Goal: Task Accomplishment & Management: Complete application form

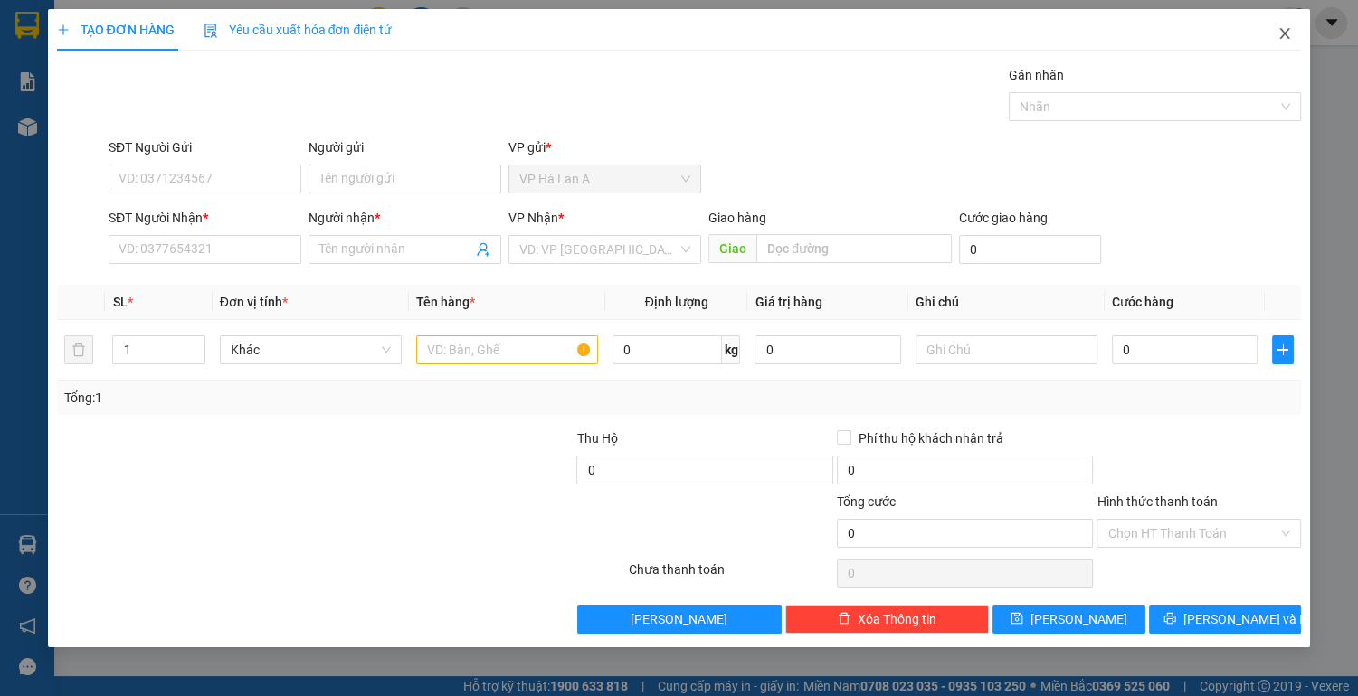
click at [1287, 32] on icon "close" at bounding box center [1285, 33] width 10 height 11
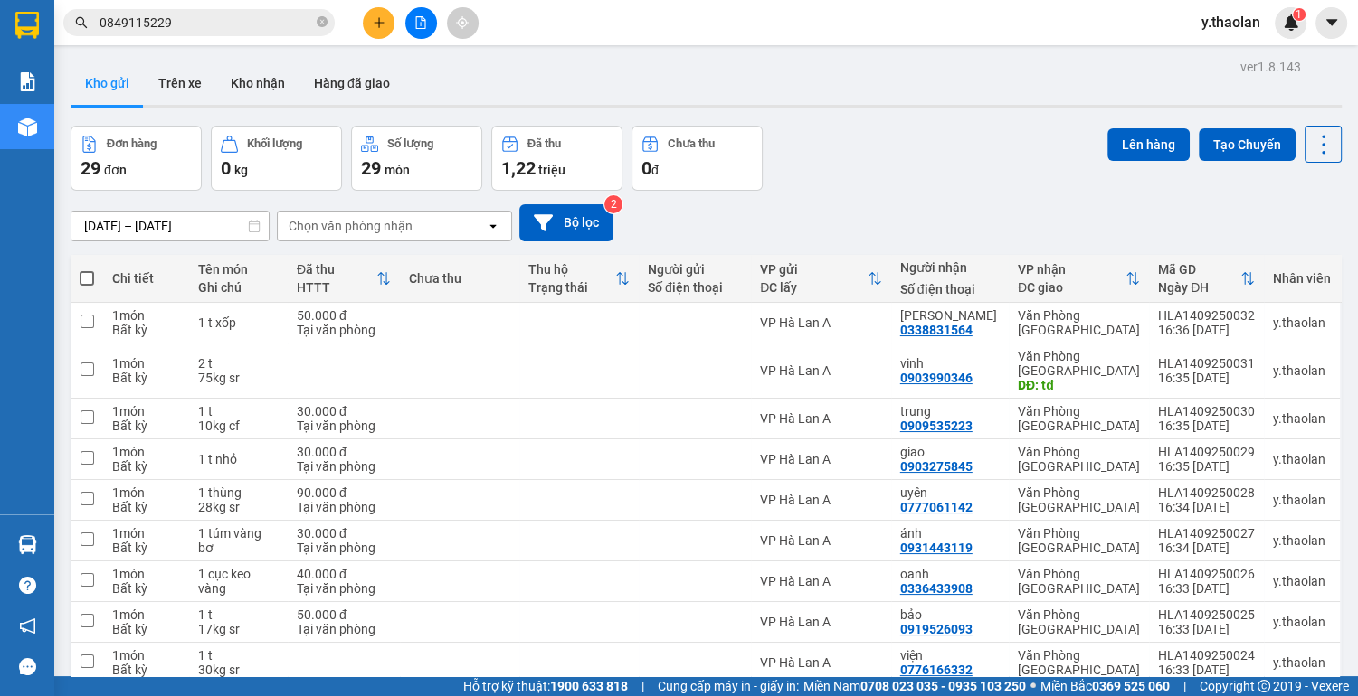
click at [374, 20] on icon "plus" at bounding box center [379, 22] width 13 height 13
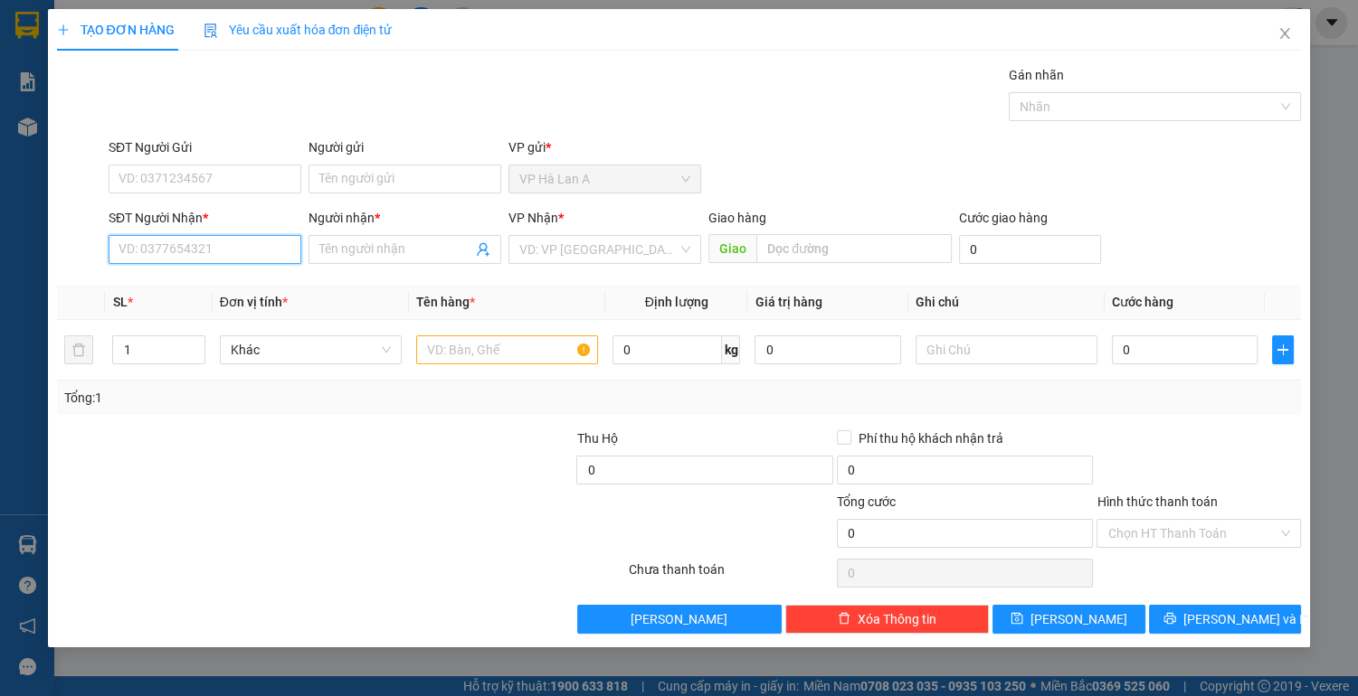
click at [199, 250] on input "SĐT Người Nhận *" at bounding box center [205, 249] width 193 height 29
click at [183, 289] on div "0832454378 - [PERSON_NAME]" at bounding box center [208, 285] width 178 height 20
type input "0832454378"
type input "[PERSON_NAME]"
type input "0832454378"
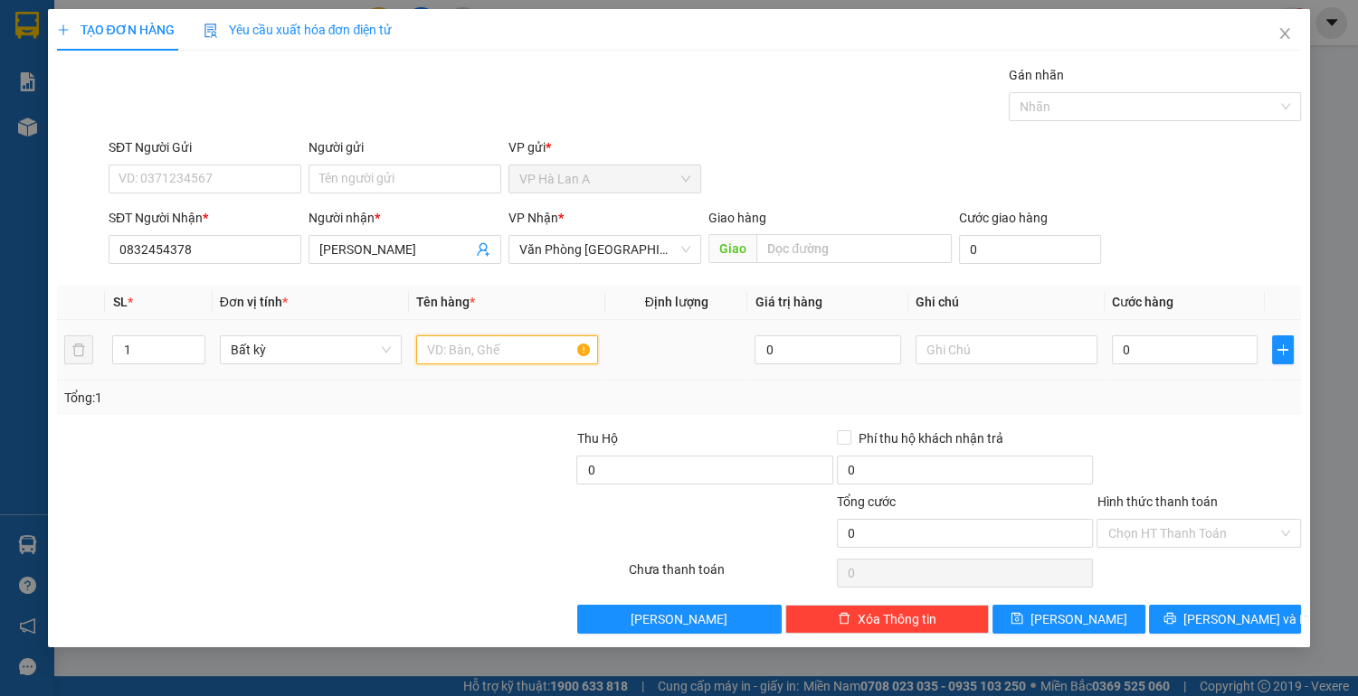
click at [491, 353] on input "text" at bounding box center [507, 350] width 182 height 29
type input "1 mi sơ"
click at [1193, 357] on input "0" at bounding box center [1185, 350] width 147 height 29
type input "4"
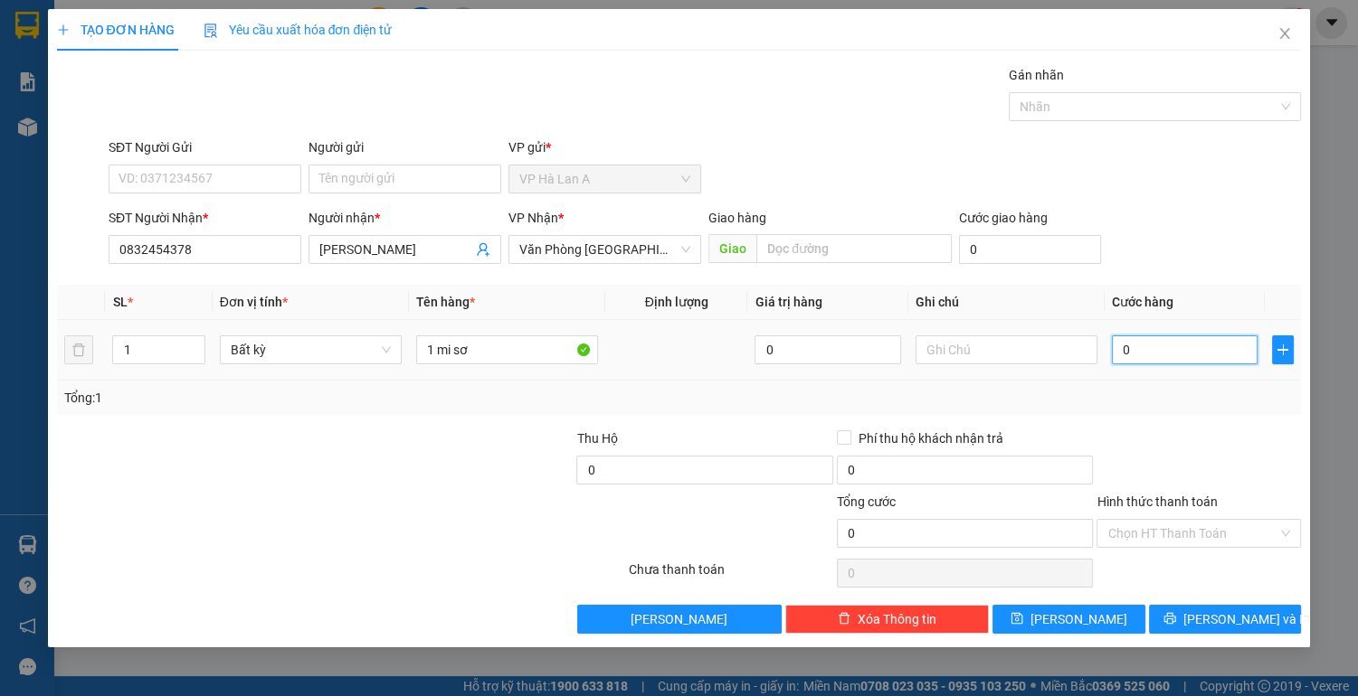
type input "4"
type input "40"
type input "40.000"
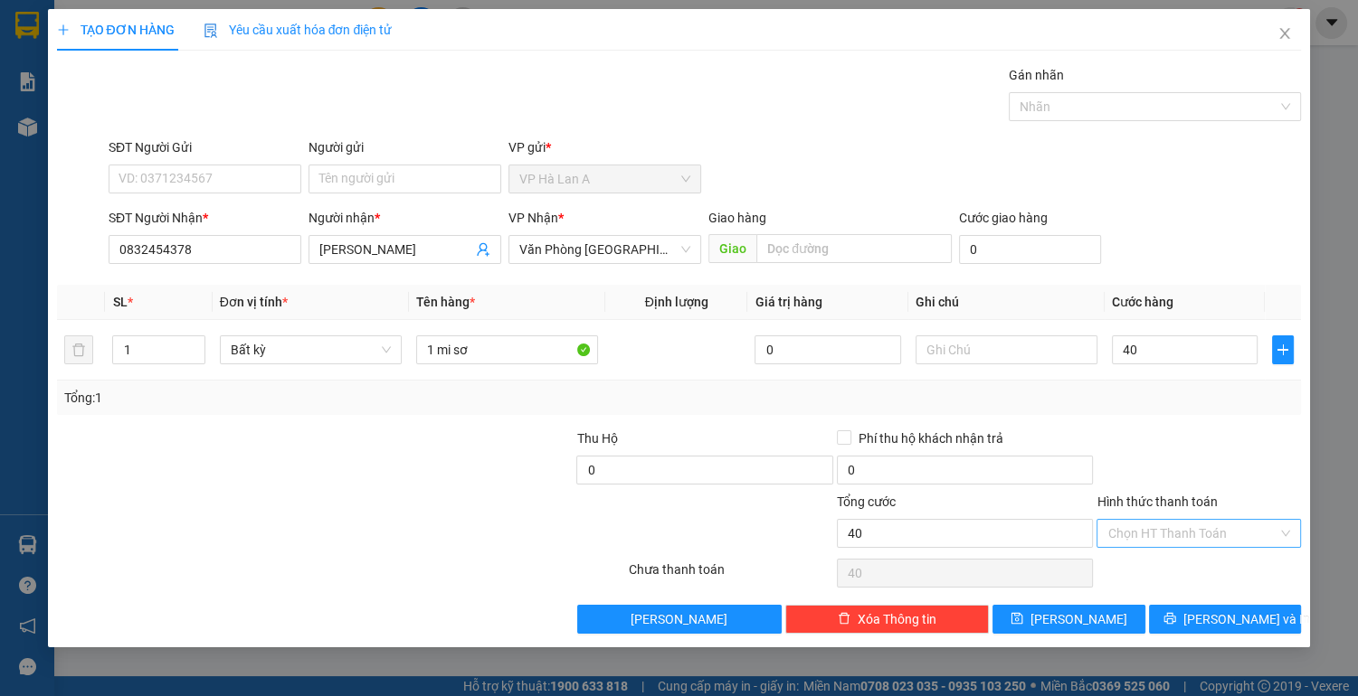
type input "40.000"
click at [1194, 531] on input "Hình thức thanh toán" at bounding box center [1192, 533] width 170 height 27
click at [1176, 564] on div "Tại văn phòng" at bounding box center [1198, 568] width 183 height 20
type input "0"
click at [1077, 617] on span "[PERSON_NAME]" at bounding box center [1078, 620] width 97 height 20
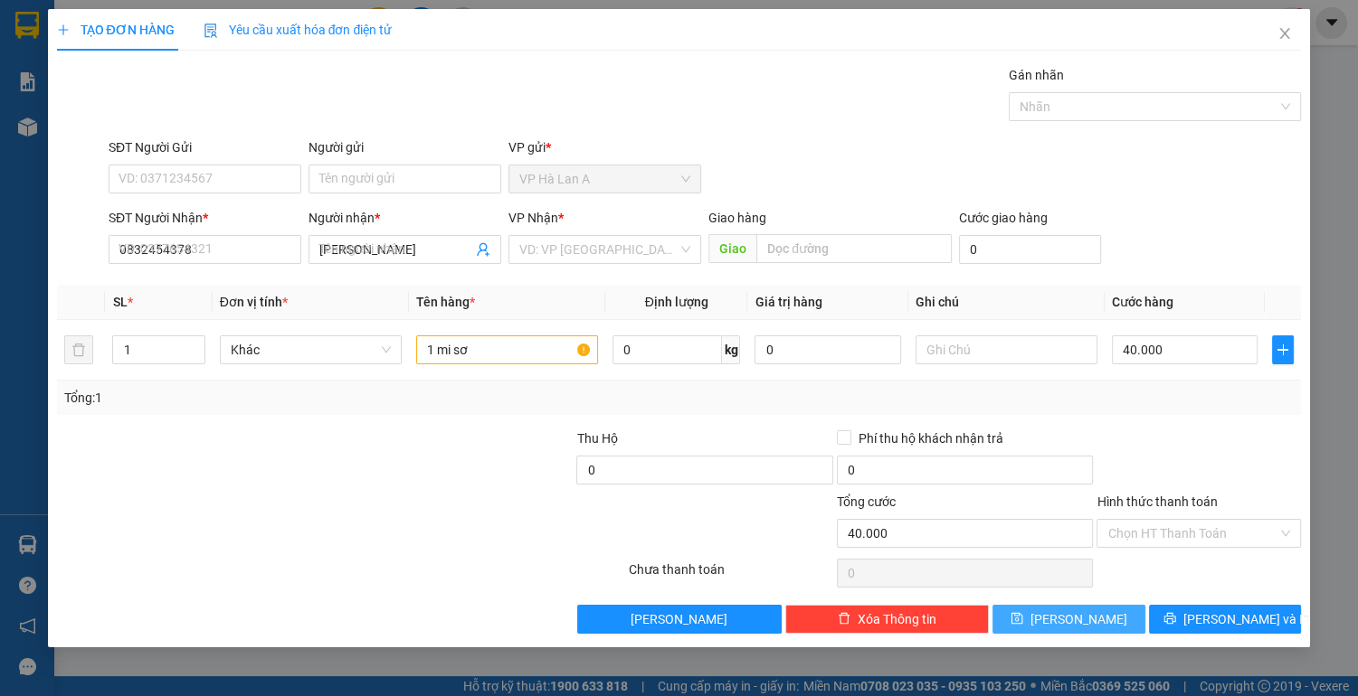
type input "0"
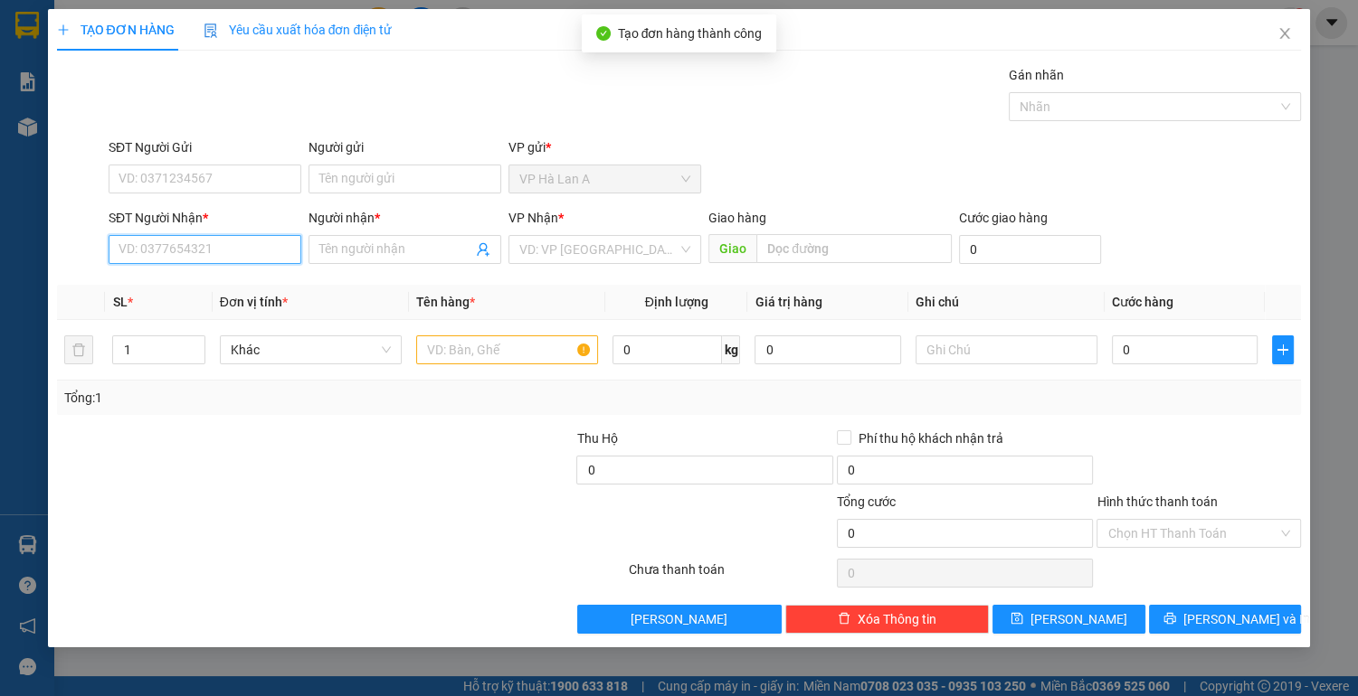
click at [216, 250] on input "SĐT Người Nhận *" at bounding box center [205, 249] width 193 height 29
click at [1291, 39] on icon "close" at bounding box center [1284, 33] width 14 height 14
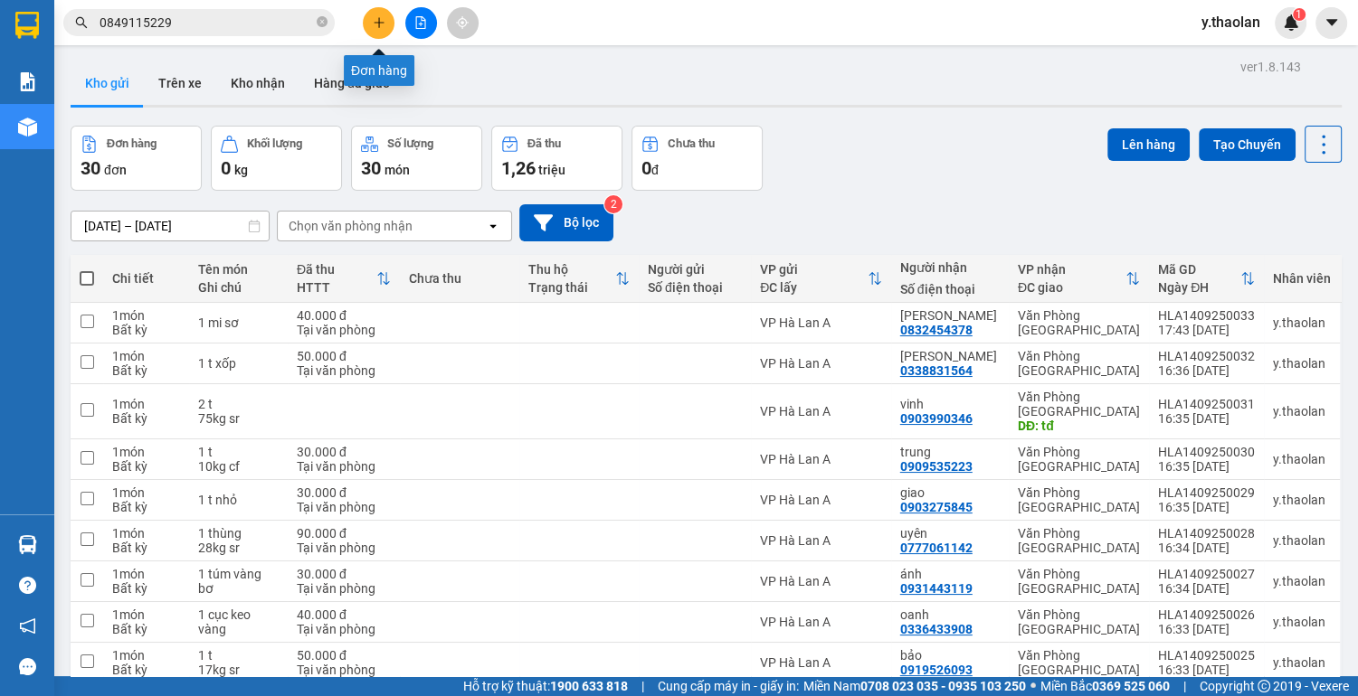
click at [371, 25] on button at bounding box center [379, 23] width 32 height 32
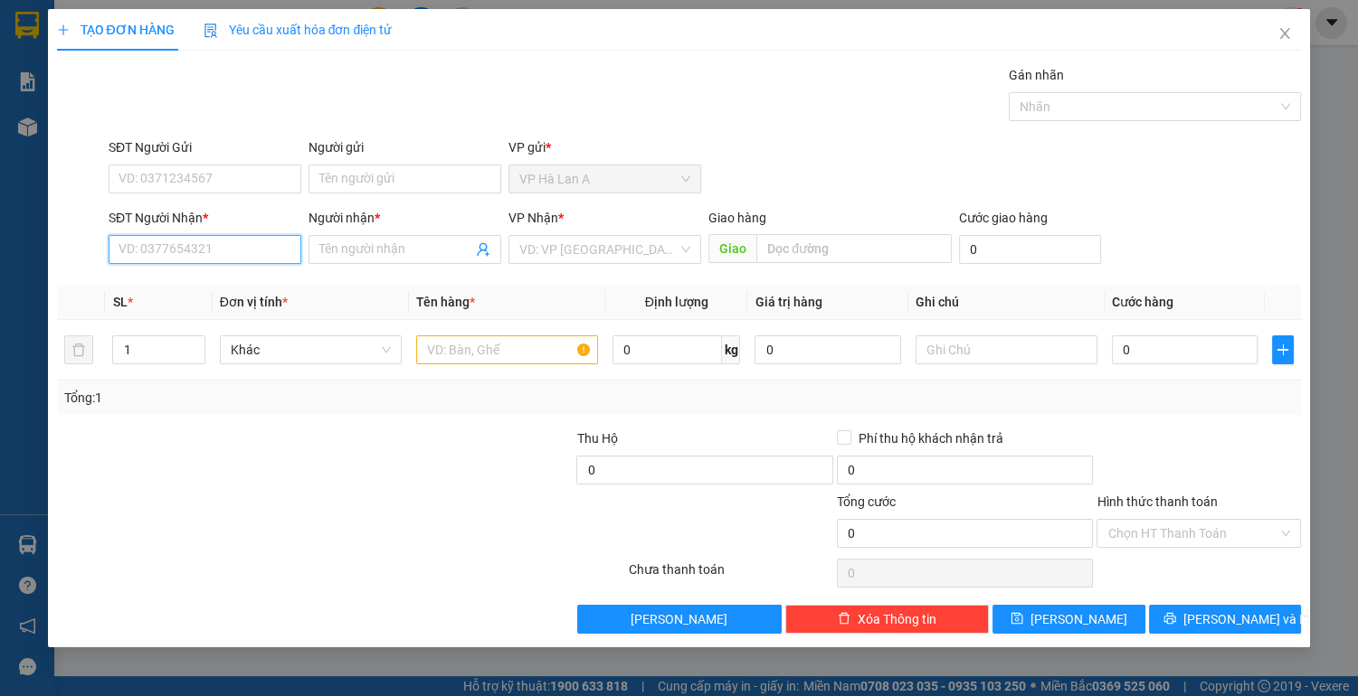
click at [217, 252] on input "SĐT Người Nhận *" at bounding box center [205, 249] width 193 height 29
type input "0364982610"
click at [195, 279] on div "0364982610 - diễm" at bounding box center [204, 285] width 171 height 20
type input "diễm"
type input "0364982610"
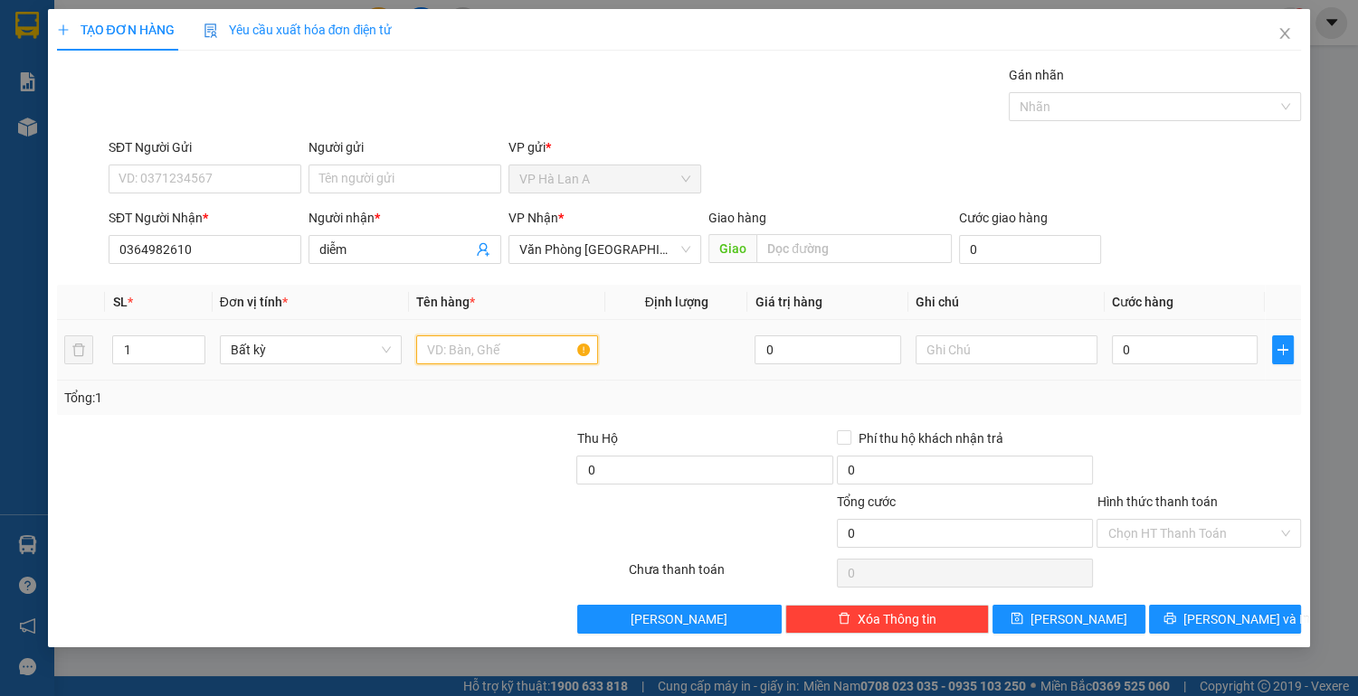
click at [449, 348] on input "text" at bounding box center [507, 350] width 182 height 29
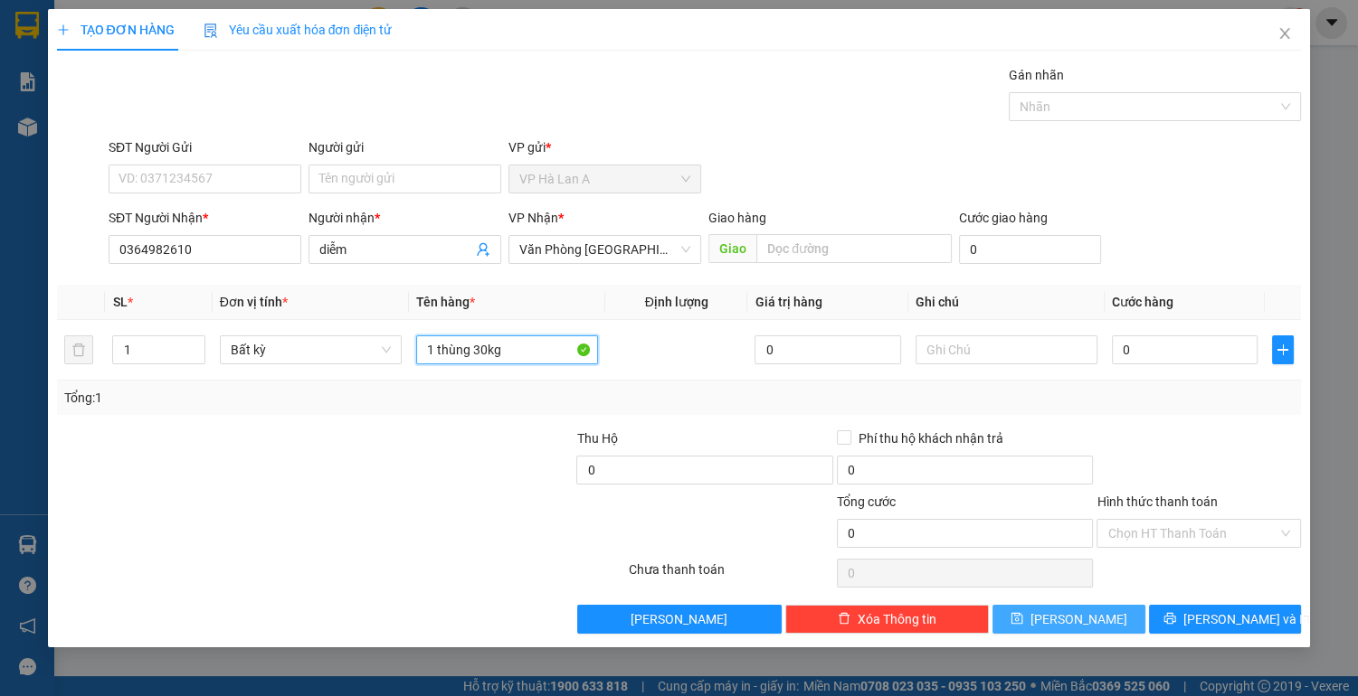
type input "1 thùng 30kg"
click at [1089, 617] on button "[PERSON_NAME]" at bounding box center [1068, 619] width 152 height 29
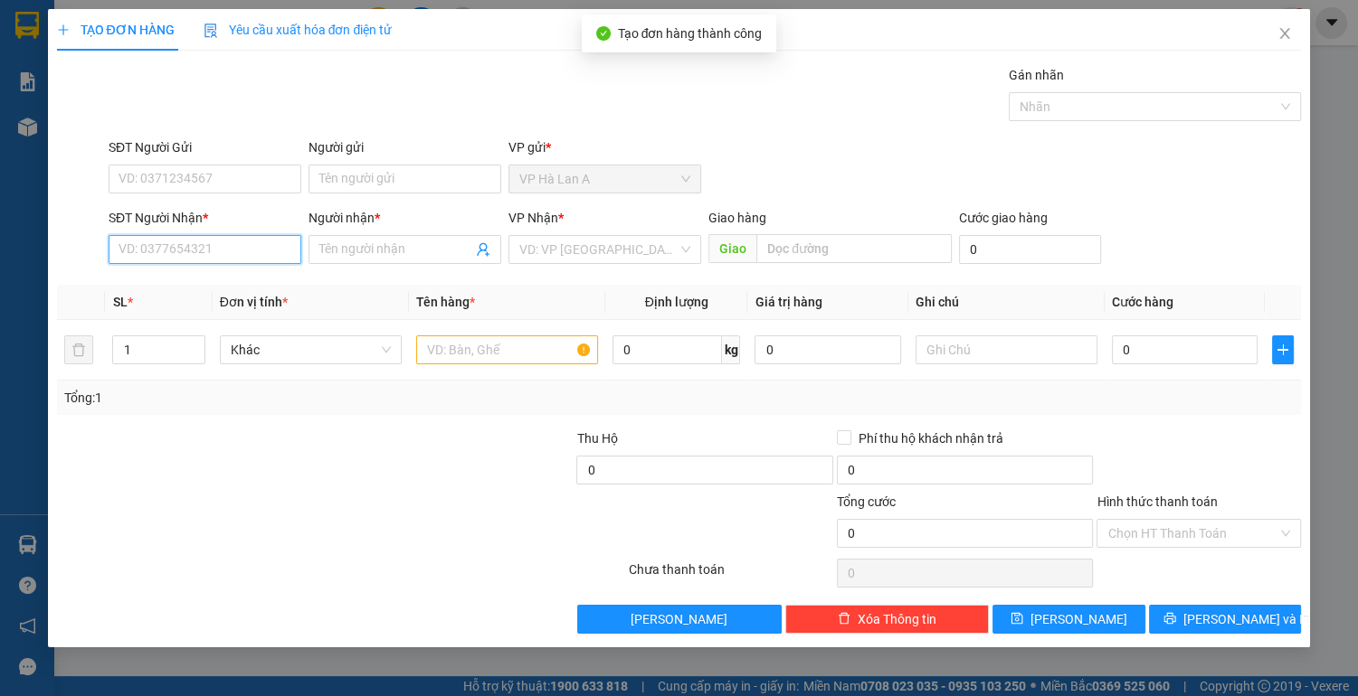
click at [252, 253] on input "SĐT Người Nhận *" at bounding box center [205, 249] width 193 height 29
click at [228, 286] on div "0982281657 - biên" at bounding box center [204, 285] width 171 height 20
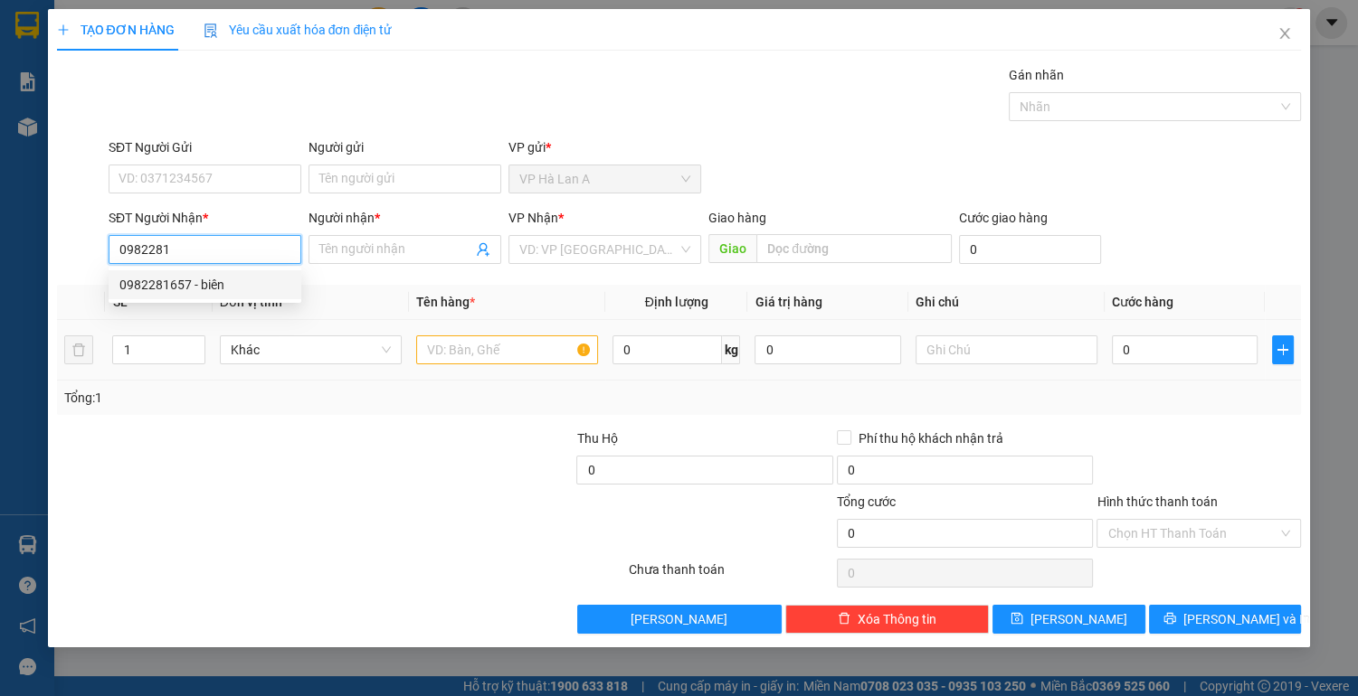
type input "0982281657"
type input "biên"
type input "0982281657"
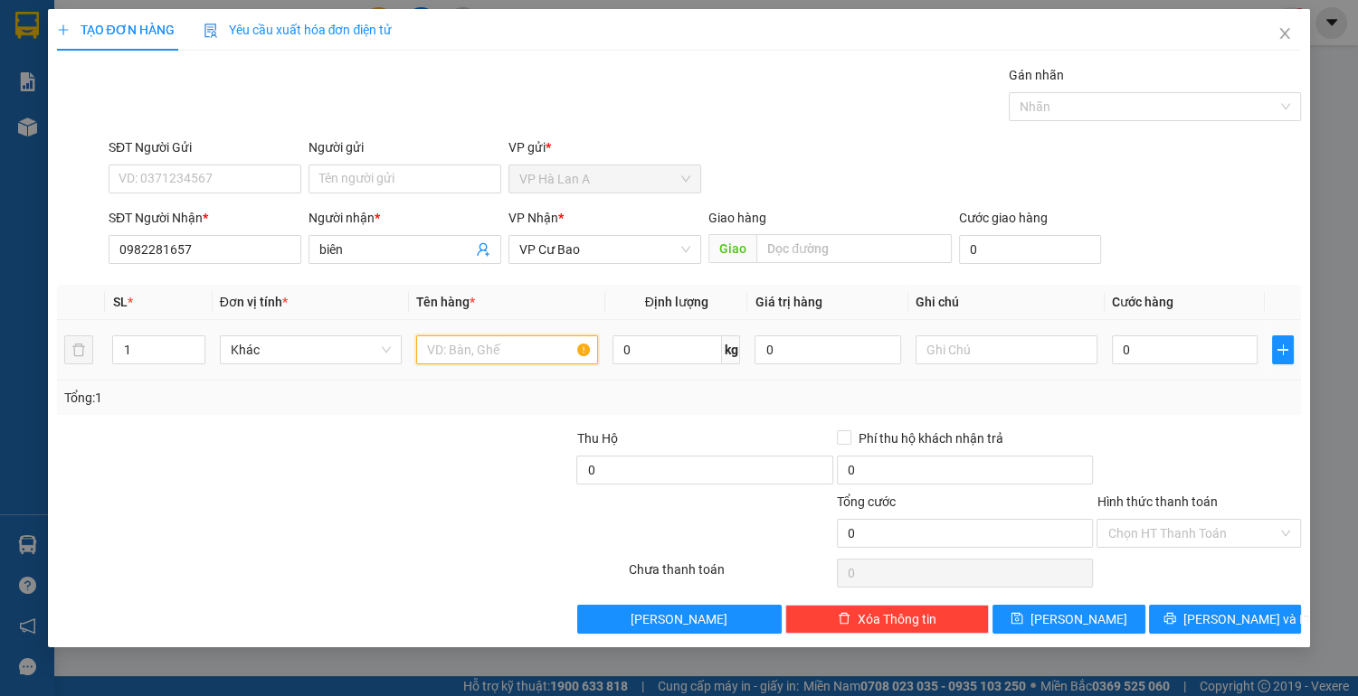
click at [489, 345] on input "text" at bounding box center [507, 350] width 182 height 29
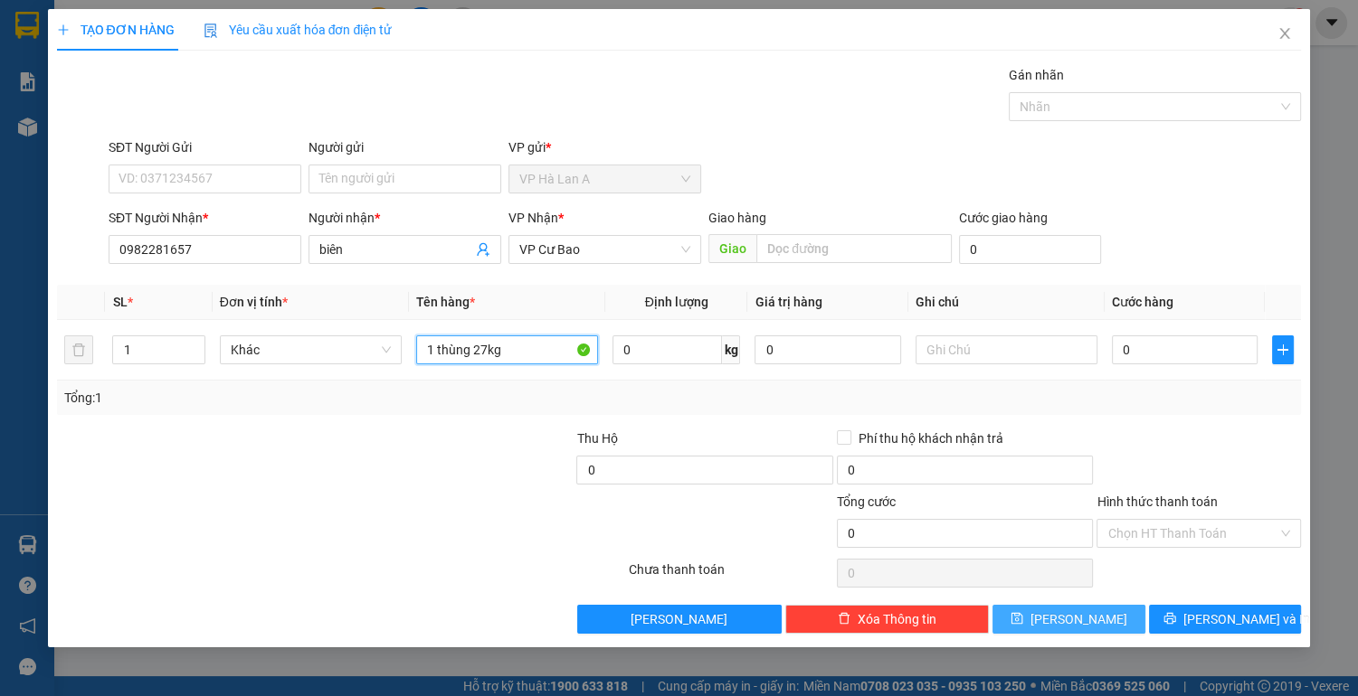
type input "1 thùng 27kg"
click at [1009, 610] on button "[PERSON_NAME]" at bounding box center [1068, 619] width 152 height 29
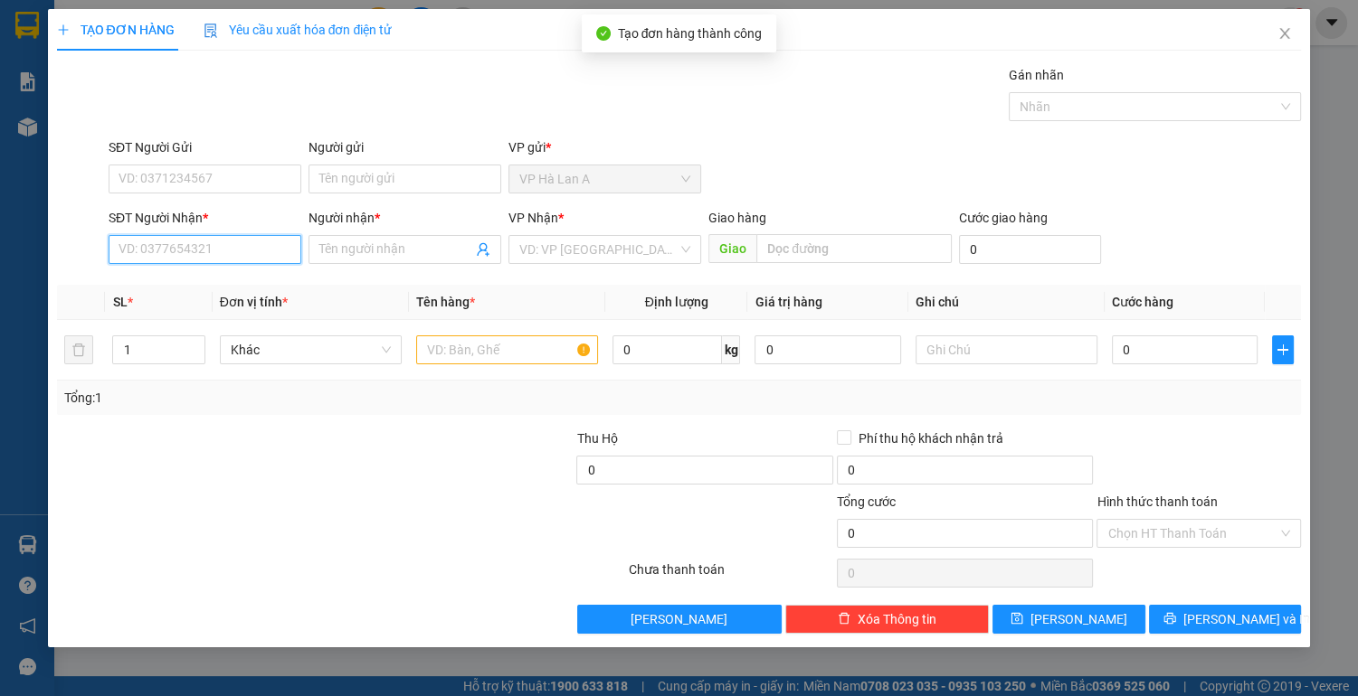
click at [282, 252] on input "SĐT Người Nhận *" at bounding box center [205, 249] width 193 height 29
type input "0908333624"
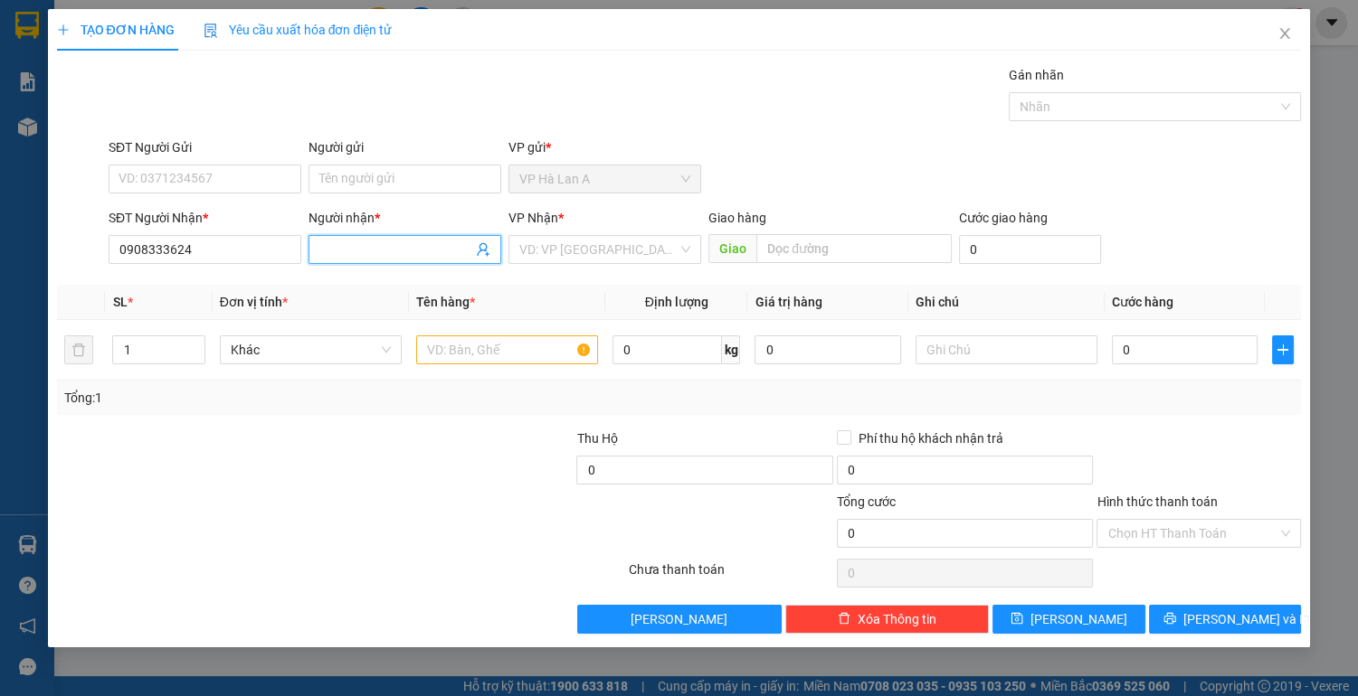
click at [371, 250] on input "Người nhận *" at bounding box center [395, 250] width 153 height 20
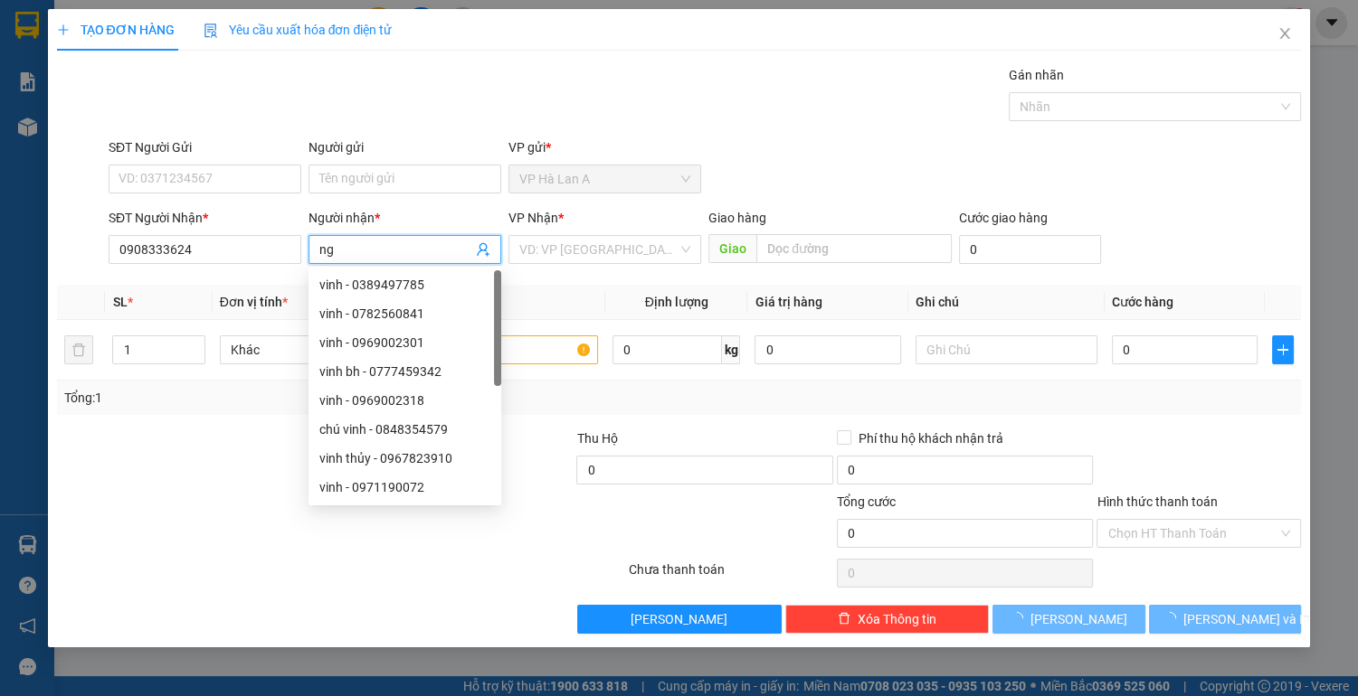
type input "n"
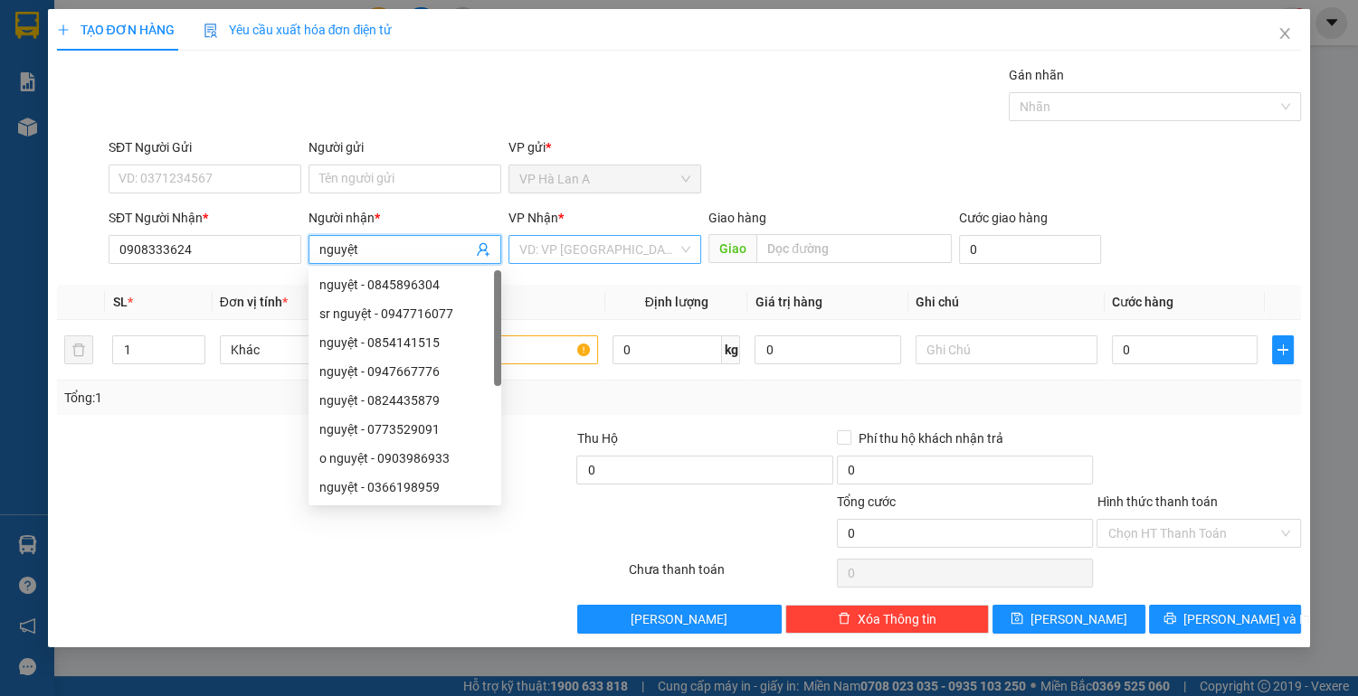
type input "nguyệt"
click at [574, 245] on input "search" at bounding box center [598, 249] width 158 height 27
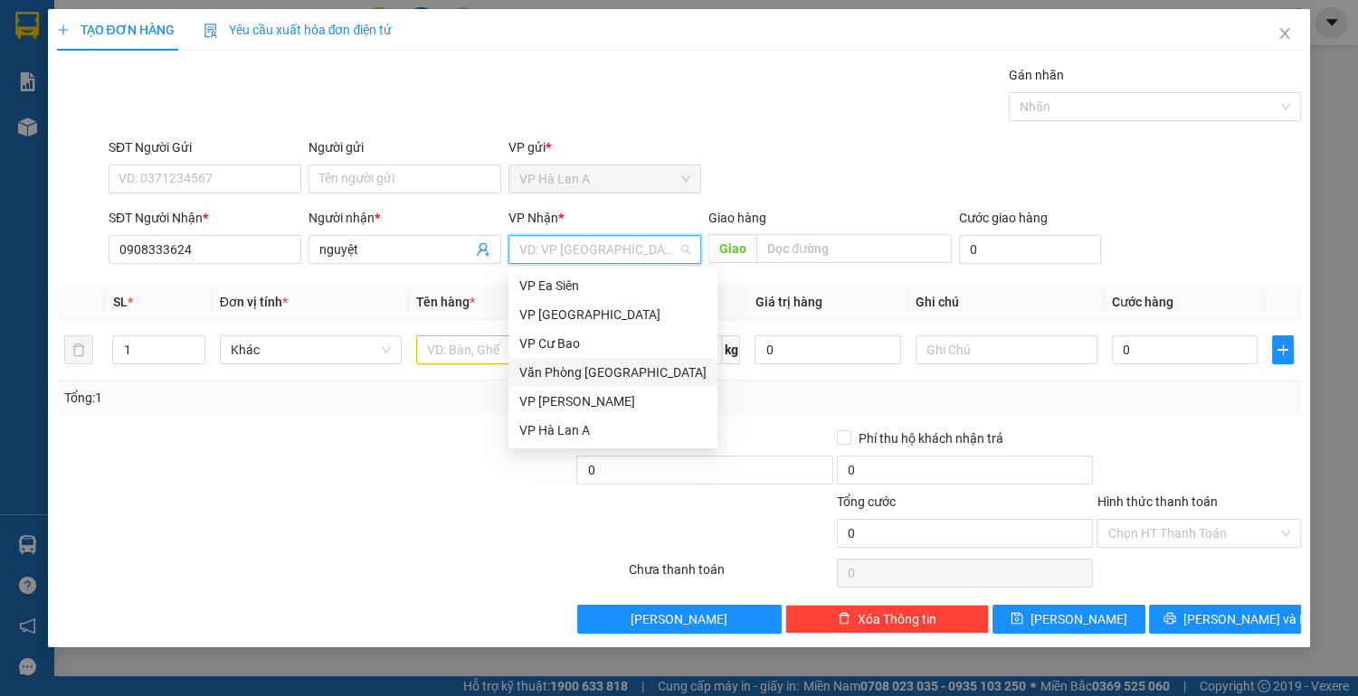
click at [582, 368] on div "Văn Phòng [GEOGRAPHIC_DATA]" at bounding box center [612, 373] width 187 height 20
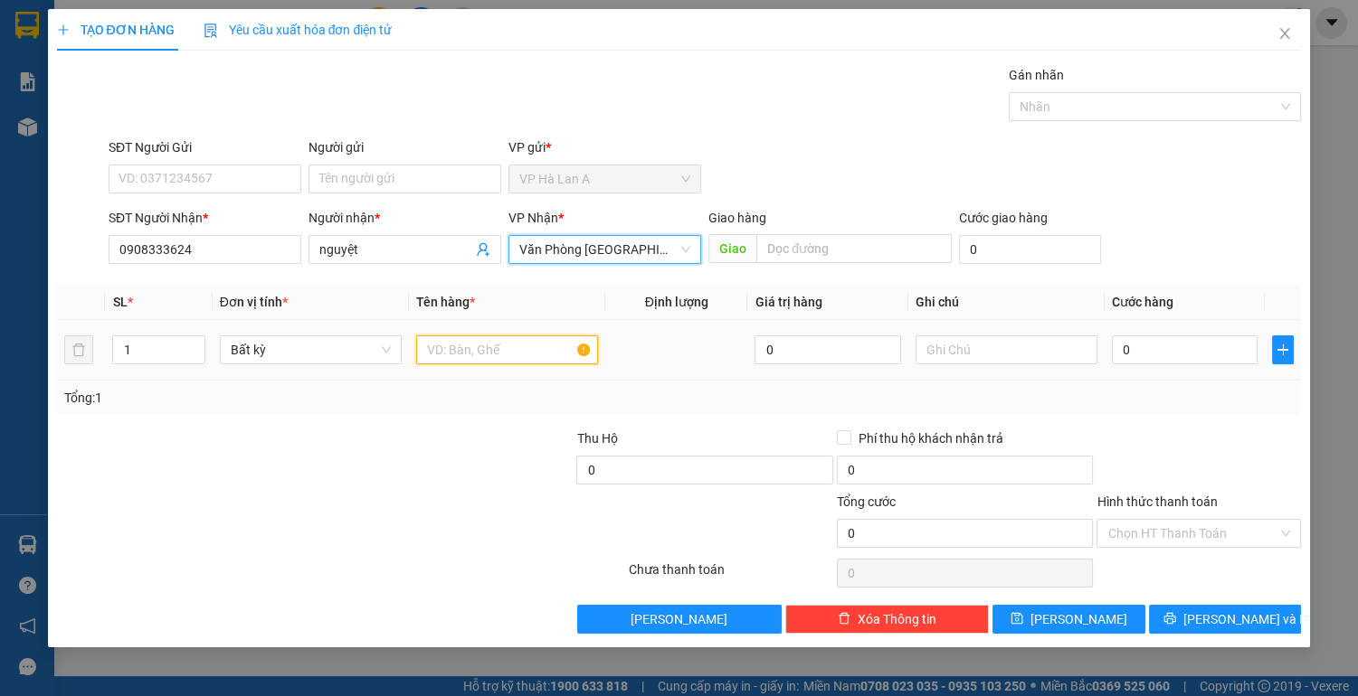
click at [487, 349] on input "text" at bounding box center [507, 350] width 182 height 29
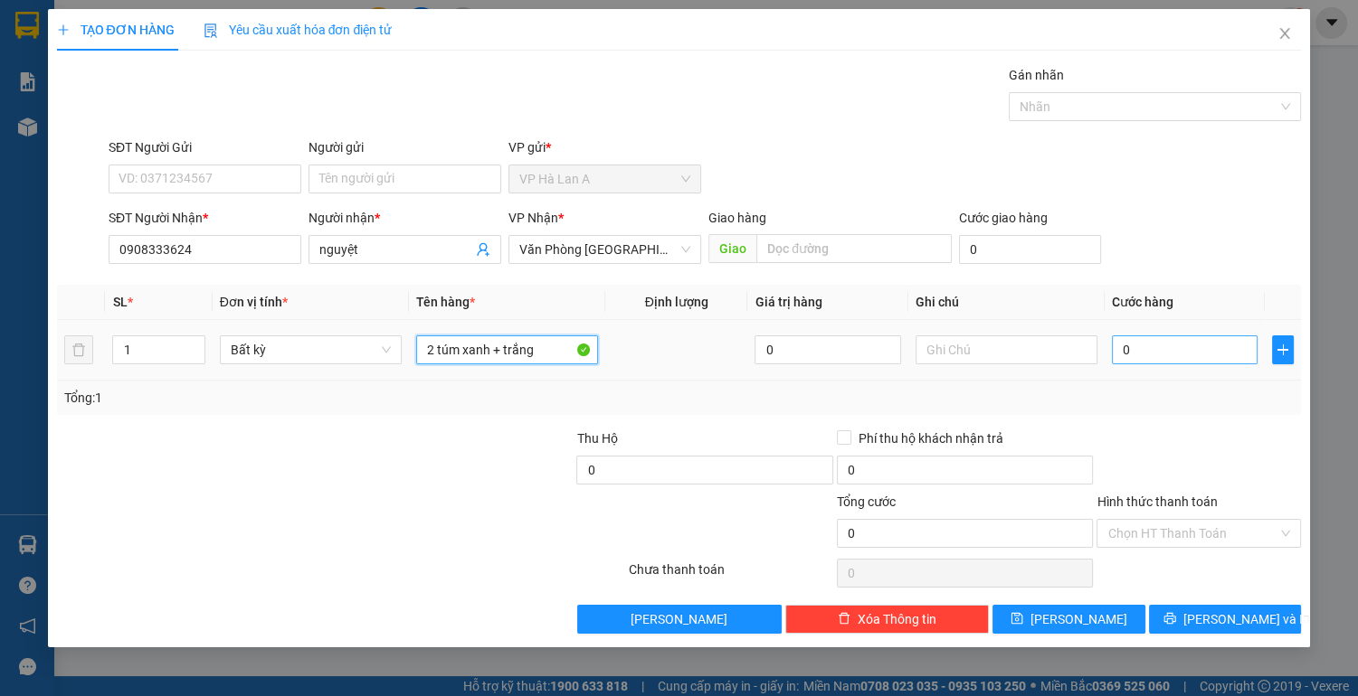
type input "2 túm xanh + trắng"
click at [1141, 340] on input "0" at bounding box center [1185, 350] width 147 height 29
type input "1"
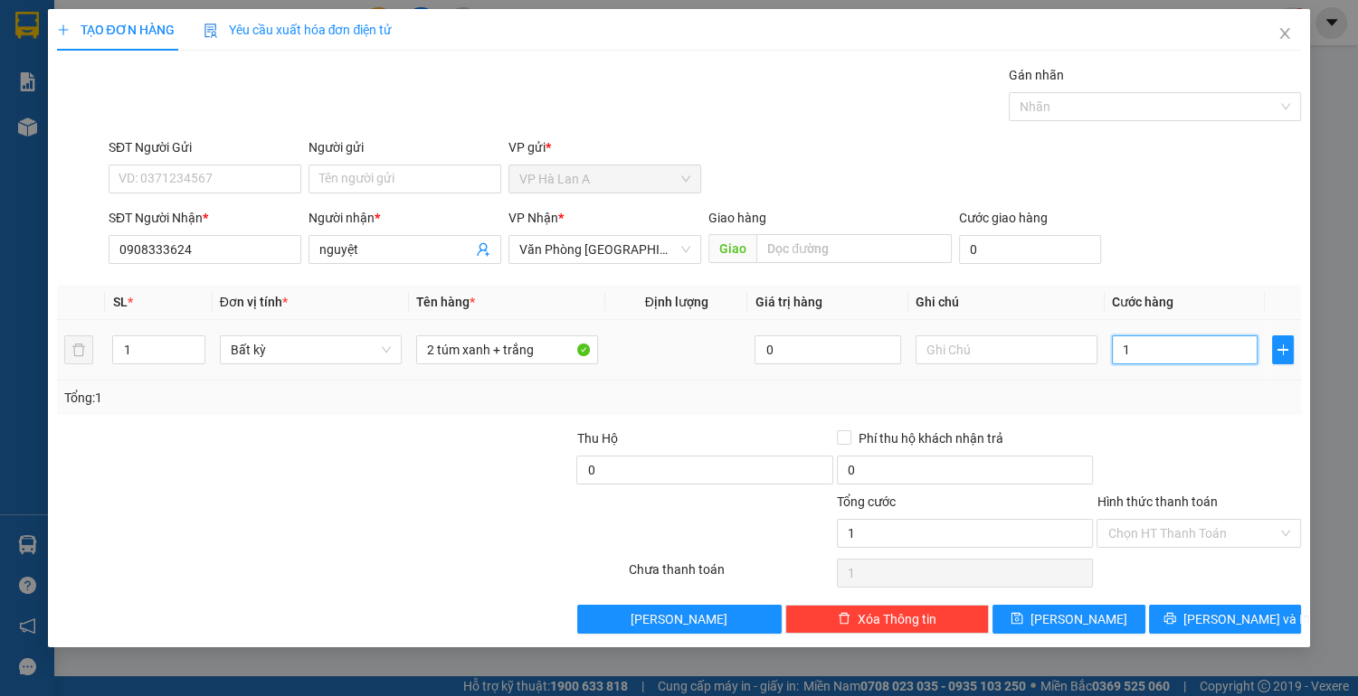
type input "11"
type input "110"
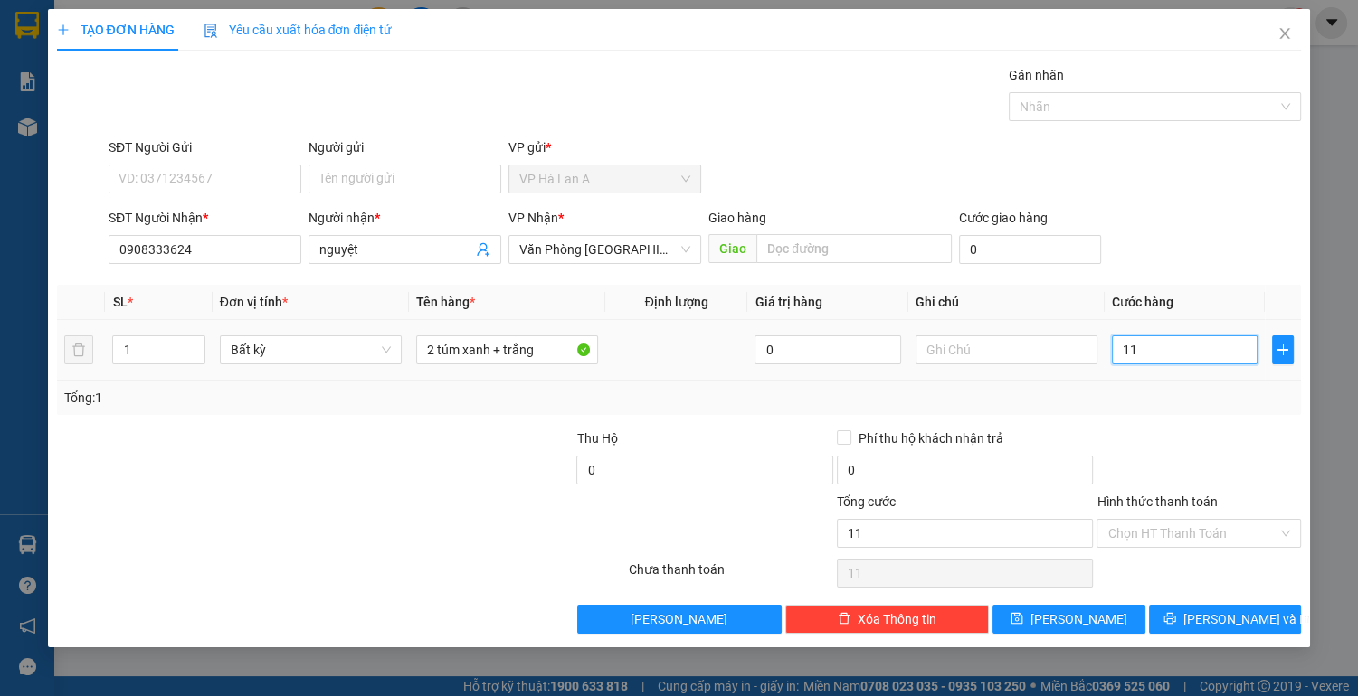
type input "110"
type input "110.000"
click at [964, 355] on input "text" at bounding box center [1006, 350] width 182 height 29
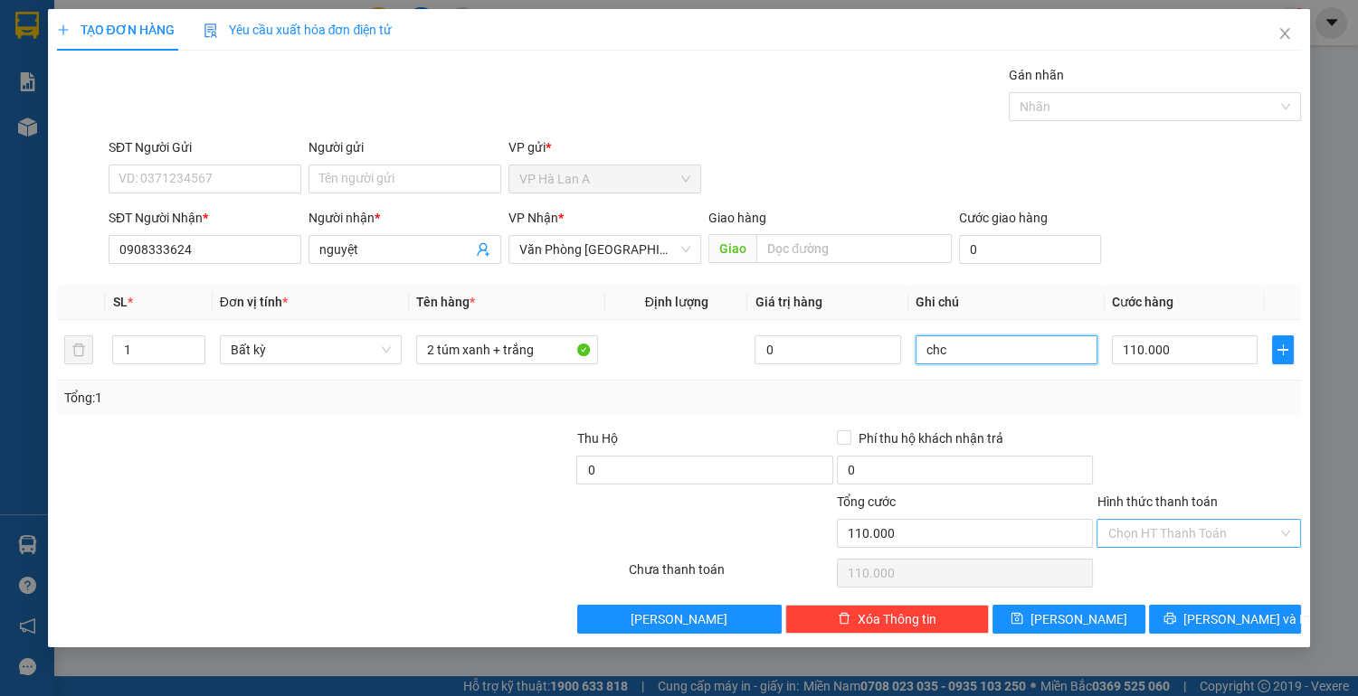
type input "chc"
click at [1226, 536] on input "Hình thức thanh toán" at bounding box center [1192, 533] width 170 height 27
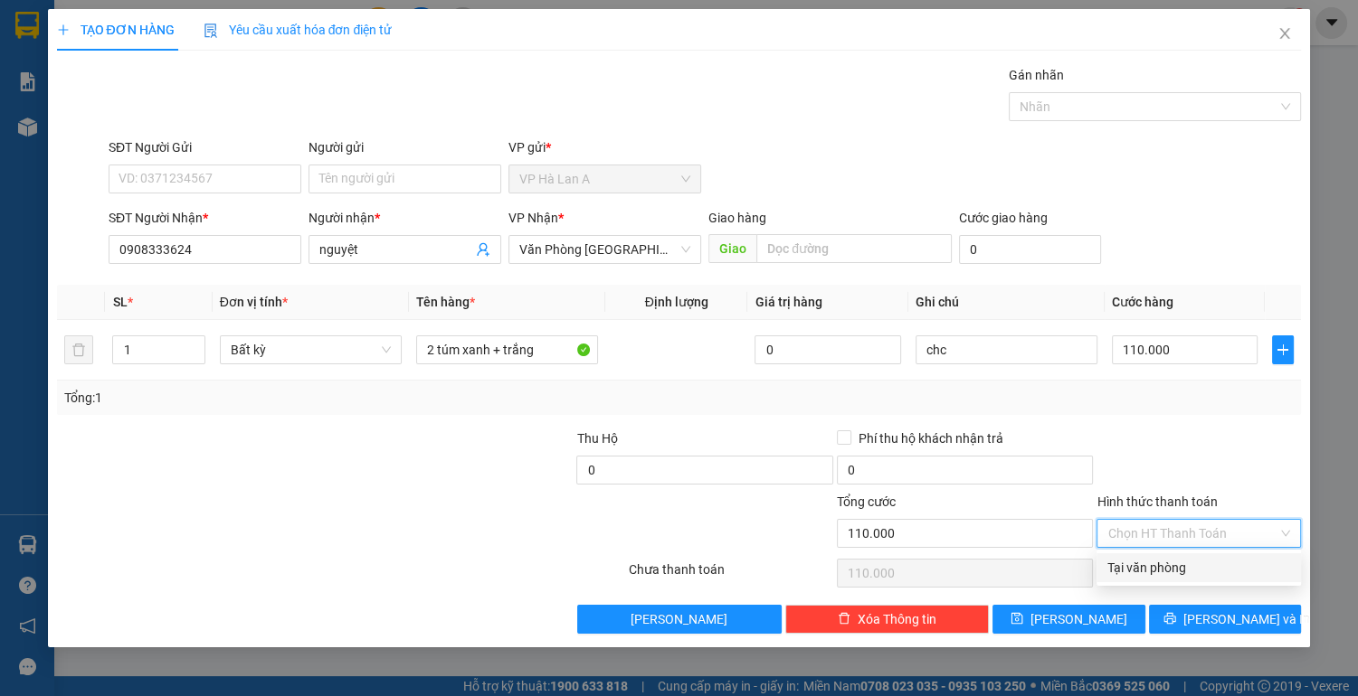
click at [1193, 573] on div "Tại văn phòng" at bounding box center [1198, 568] width 183 height 20
type input "0"
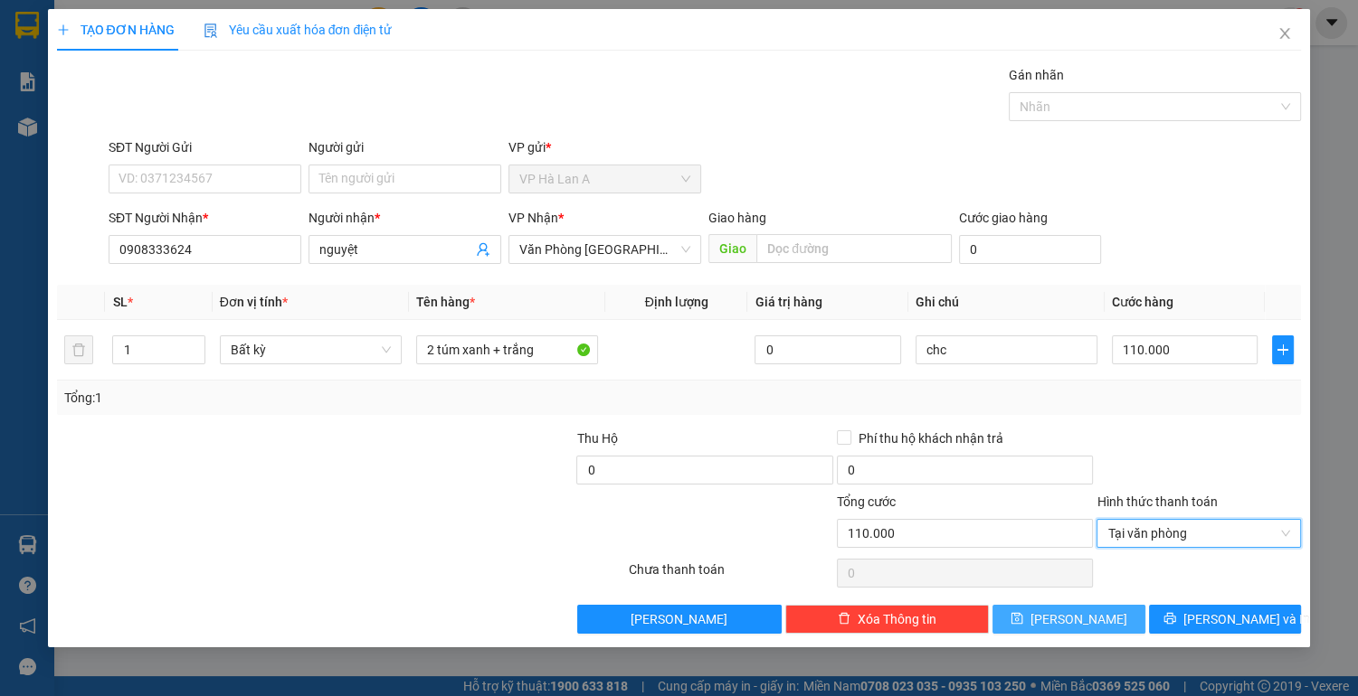
click at [1104, 622] on button "[PERSON_NAME]" at bounding box center [1068, 619] width 152 height 29
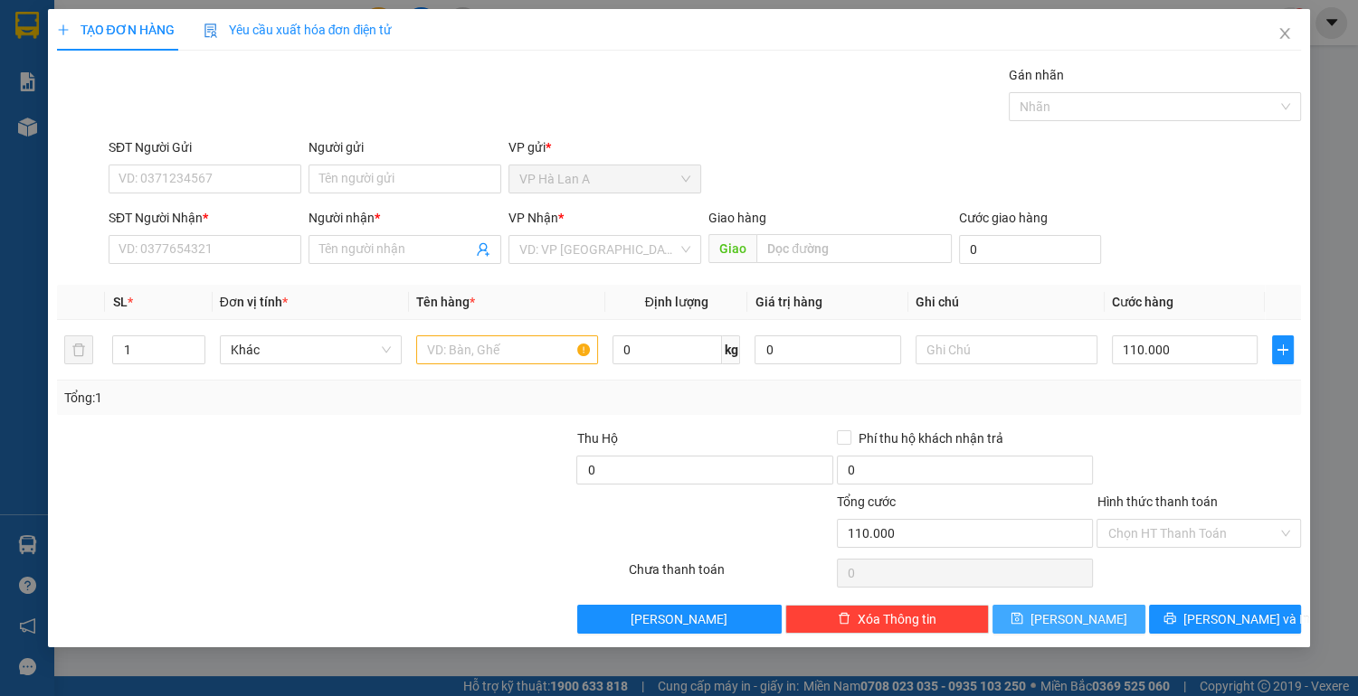
type input "0"
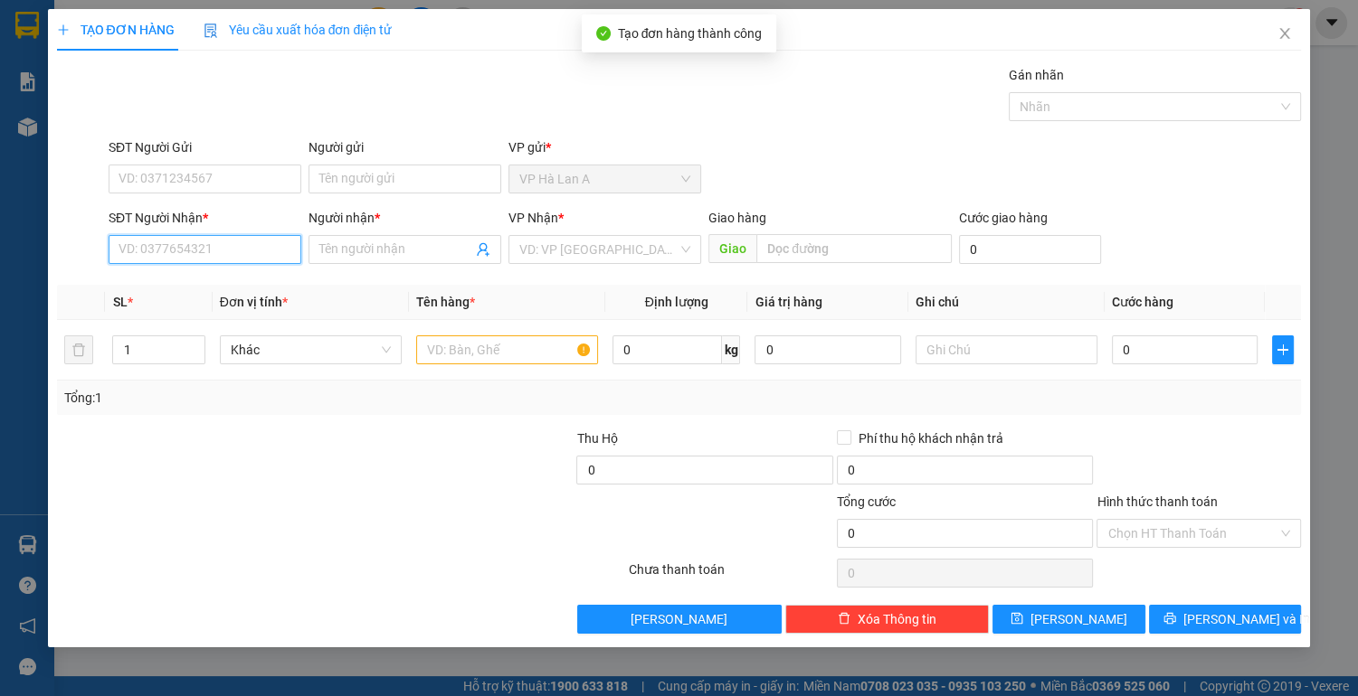
click at [205, 247] on input "SĐT Người Nhận *" at bounding box center [205, 249] width 193 height 29
type input "0396486287"
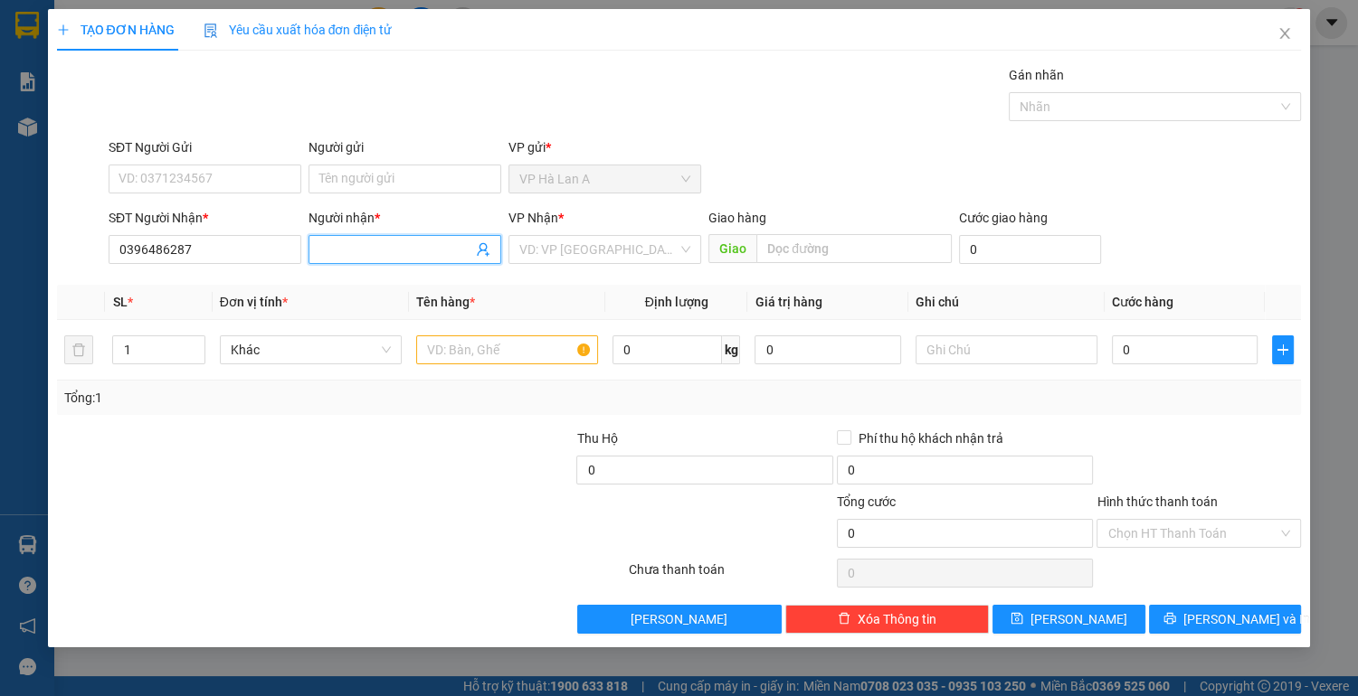
click at [383, 246] on input "Người nhận *" at bounding box center [395, 250] width 153 height 20
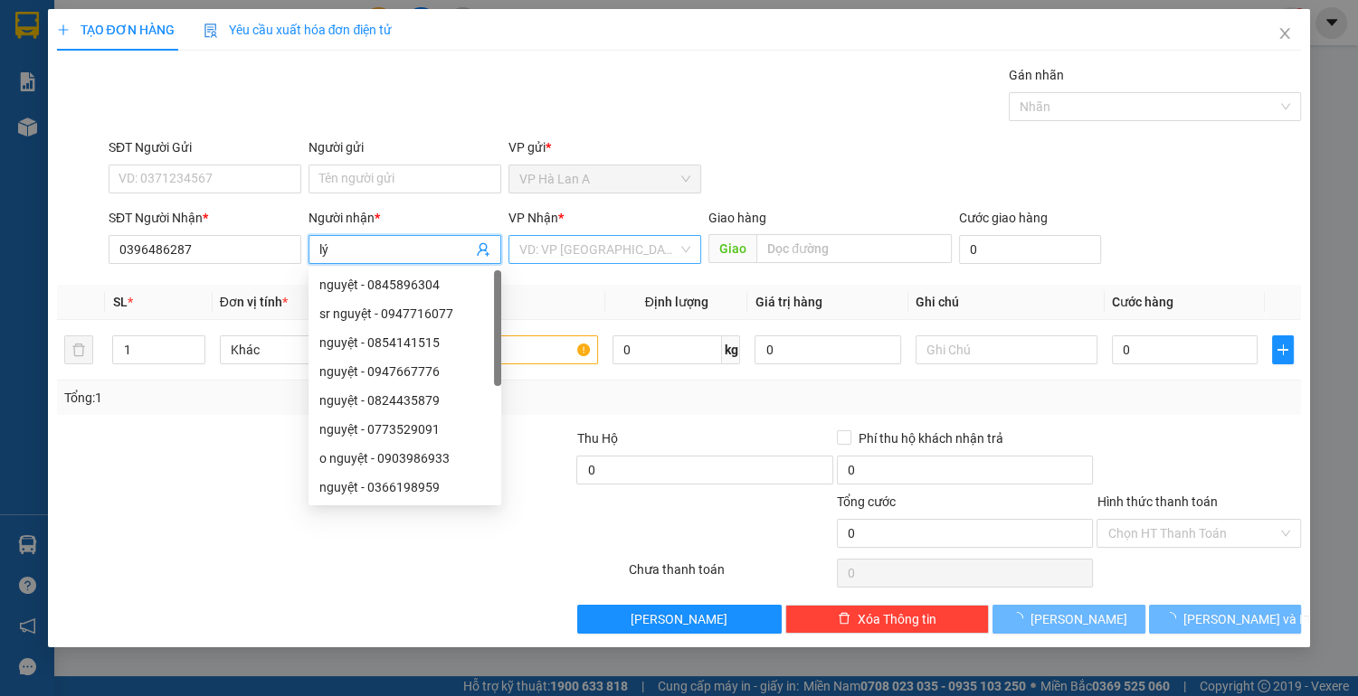
type input "lý"
click at [527, 251] on input "search" at bounding box center [598, 249] width 158 height 27
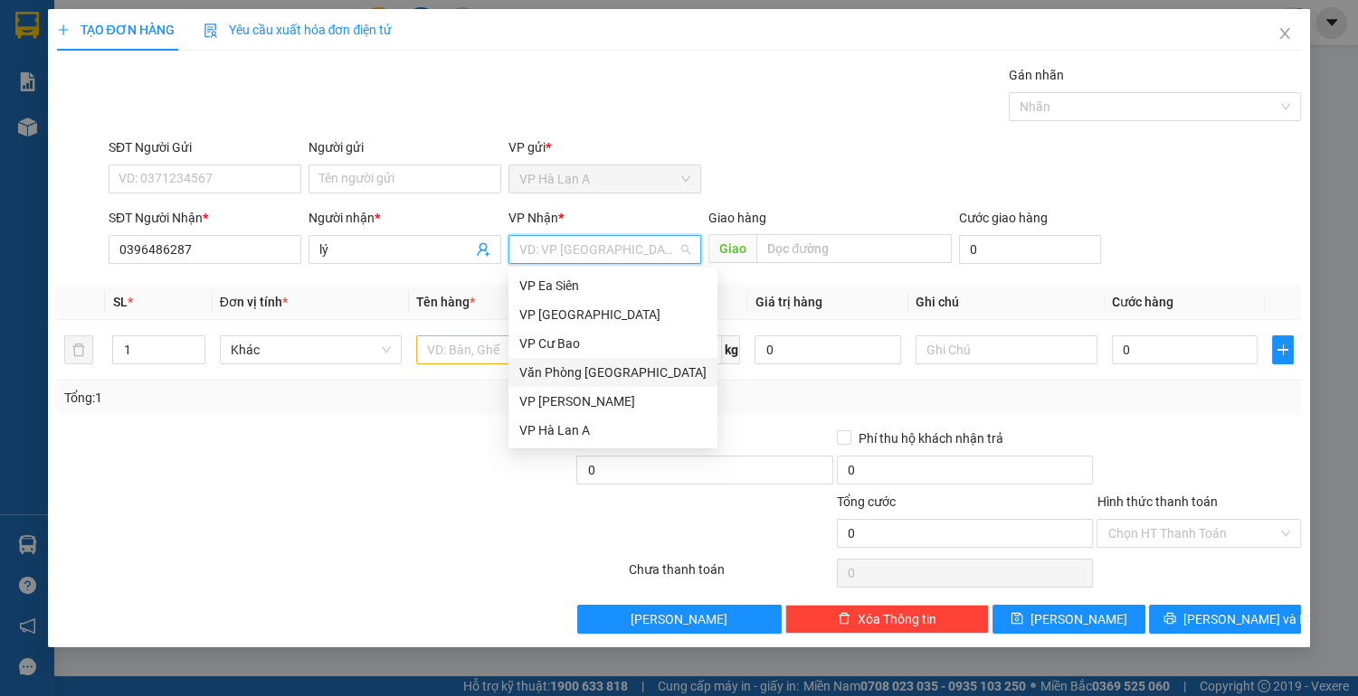
click at [598, 373] on div "Văn Phòng [GEOGRAPHIC_DATA]" at bounding box center [612, 373] width 187 height 20
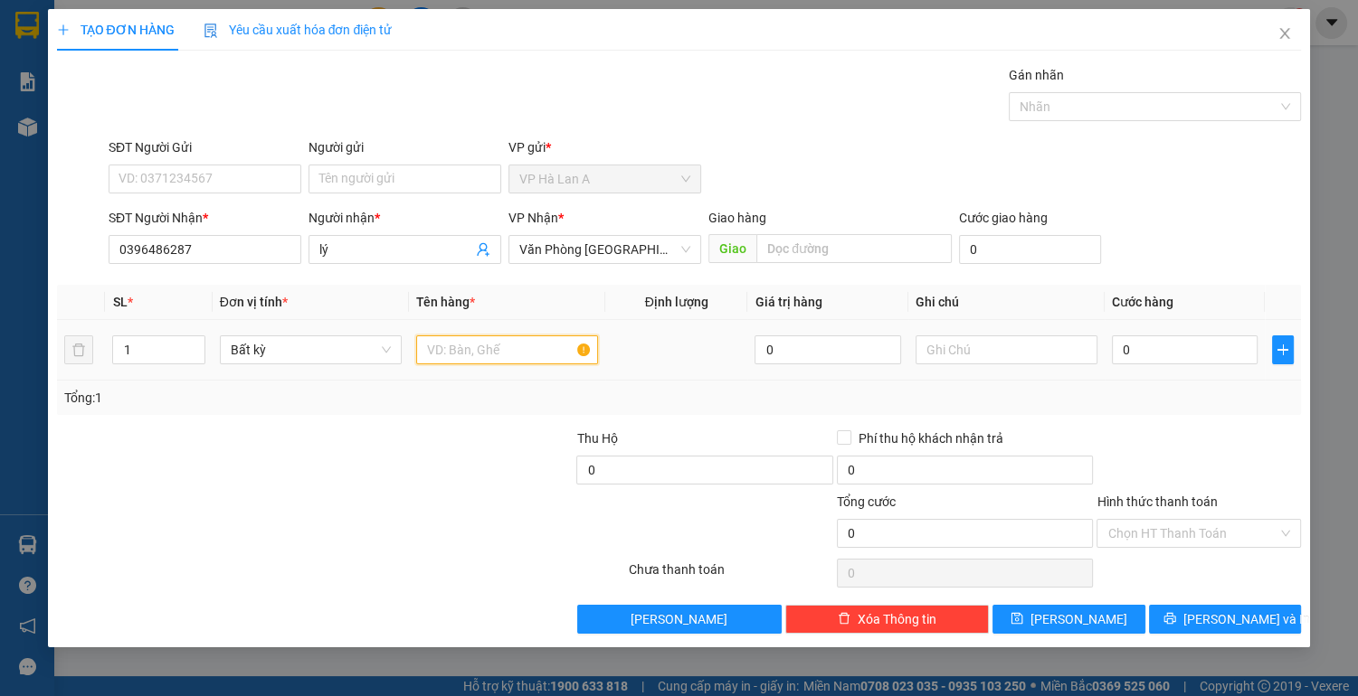
click at [444, 353] on input "text" at bounding box center [507, 350] width 182 height 29
type input "1 thùng 11kg sr"
click at [1198, 350] on input "0" at bounding box center [1185, 350] width 147 height 29
type input "4"
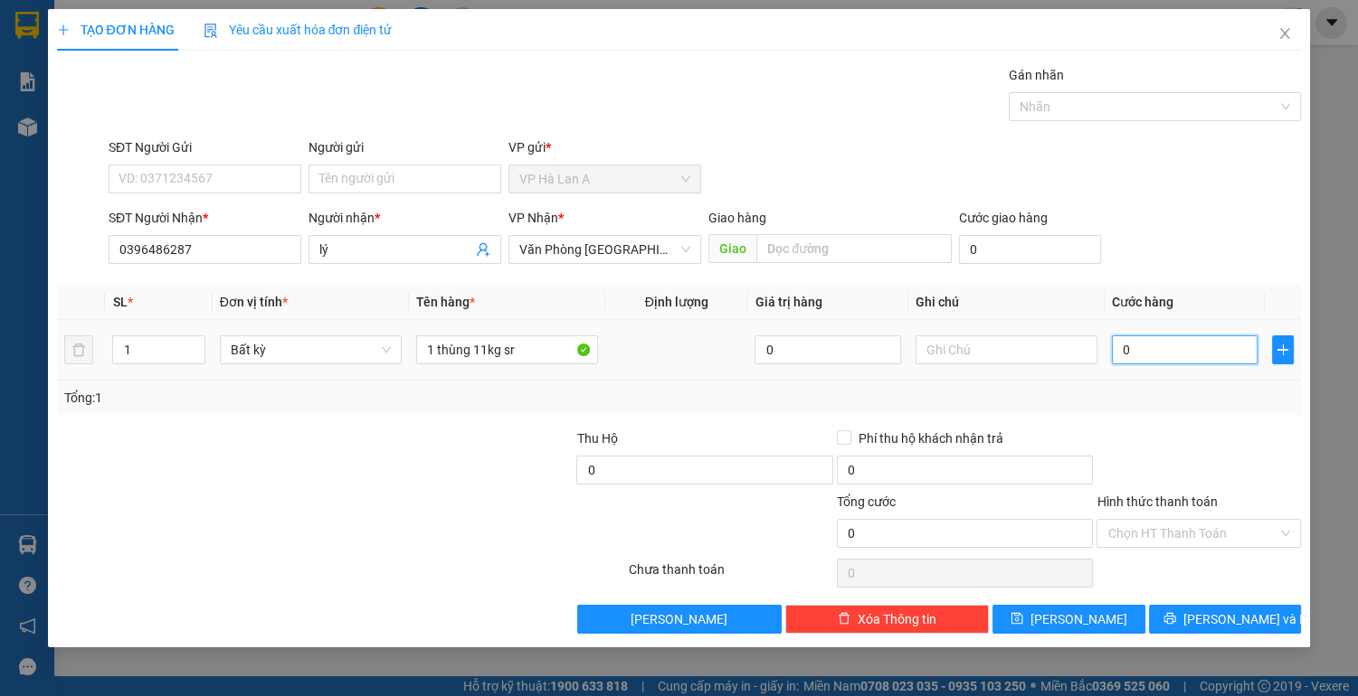
type input "4"
type input "40"
type input "40.000"
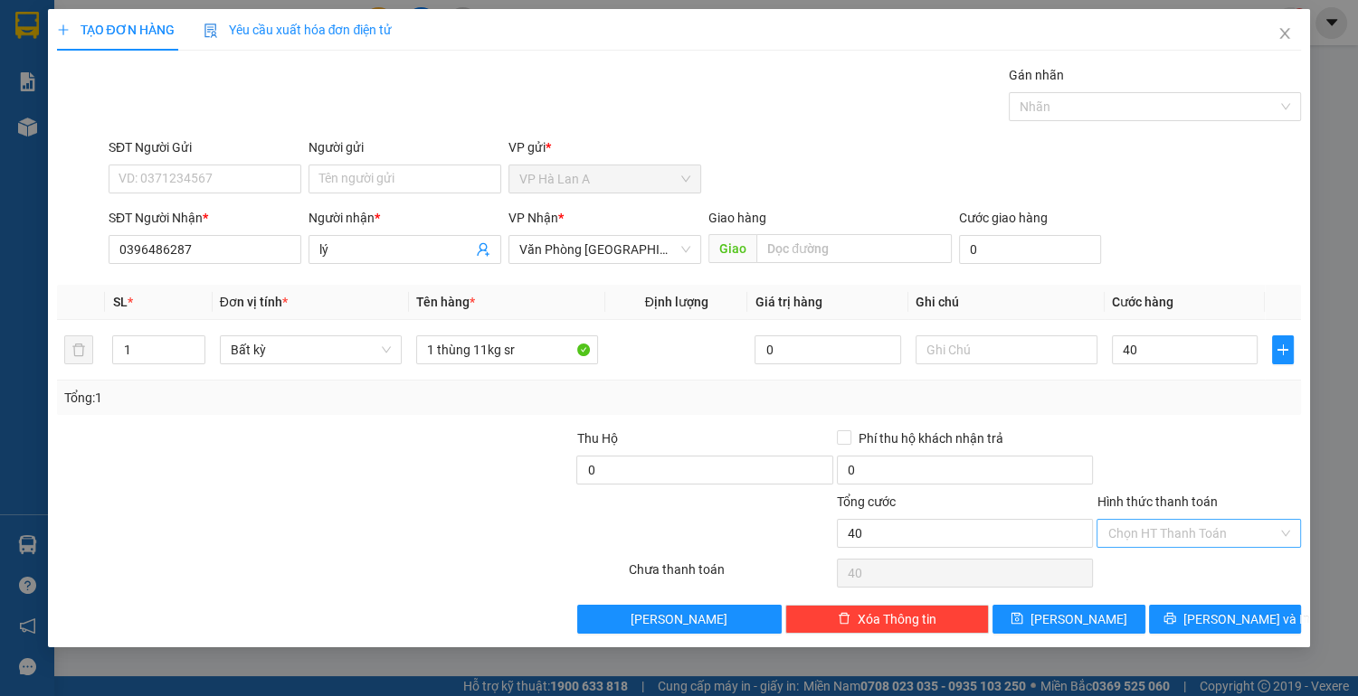
type input "40.000"
click at [1158, 532] on input "Hình thức thanh toán" at bounding box center [1192, 533] width 170 height 27
click at [1147, 577] on div "Tại văn phòng" at bounding box center [1198, 568] width 183 height 20
type input "0"
click at [1069, 615] on span "[PERSON_NAME]" at bounding box center [1078, 620] width 97 height 20
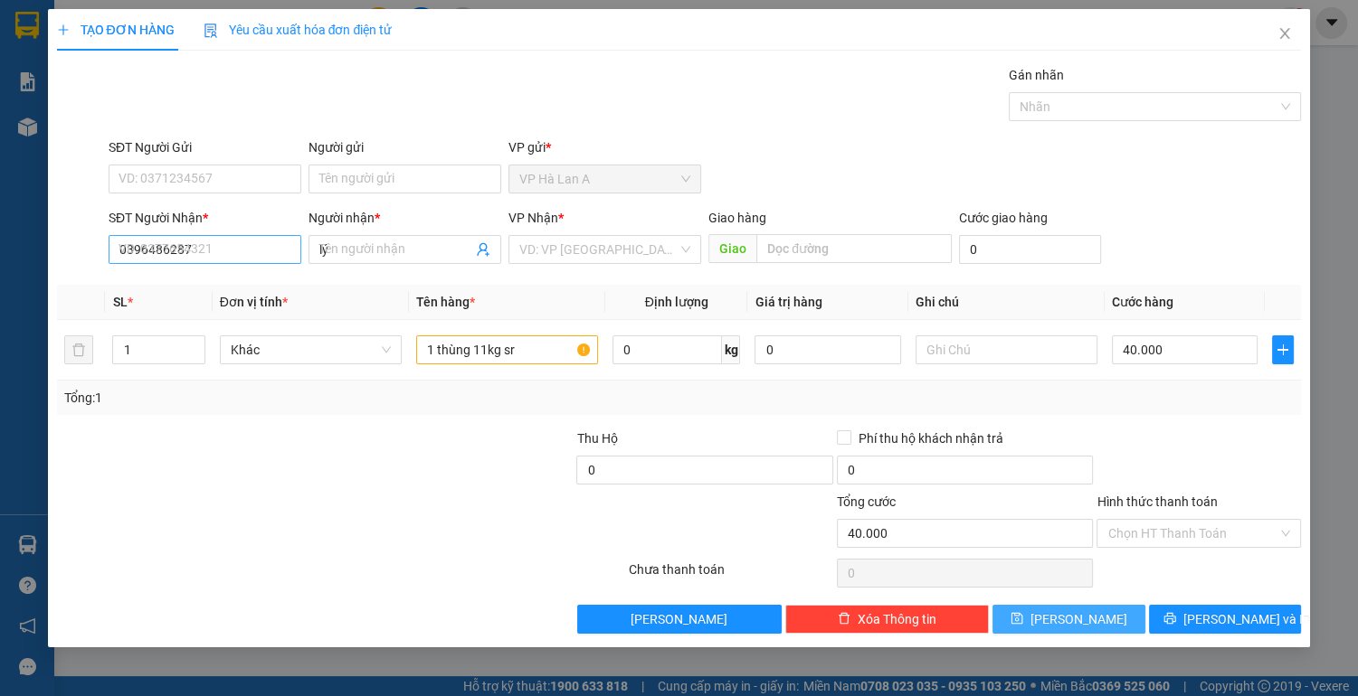
type input "0"
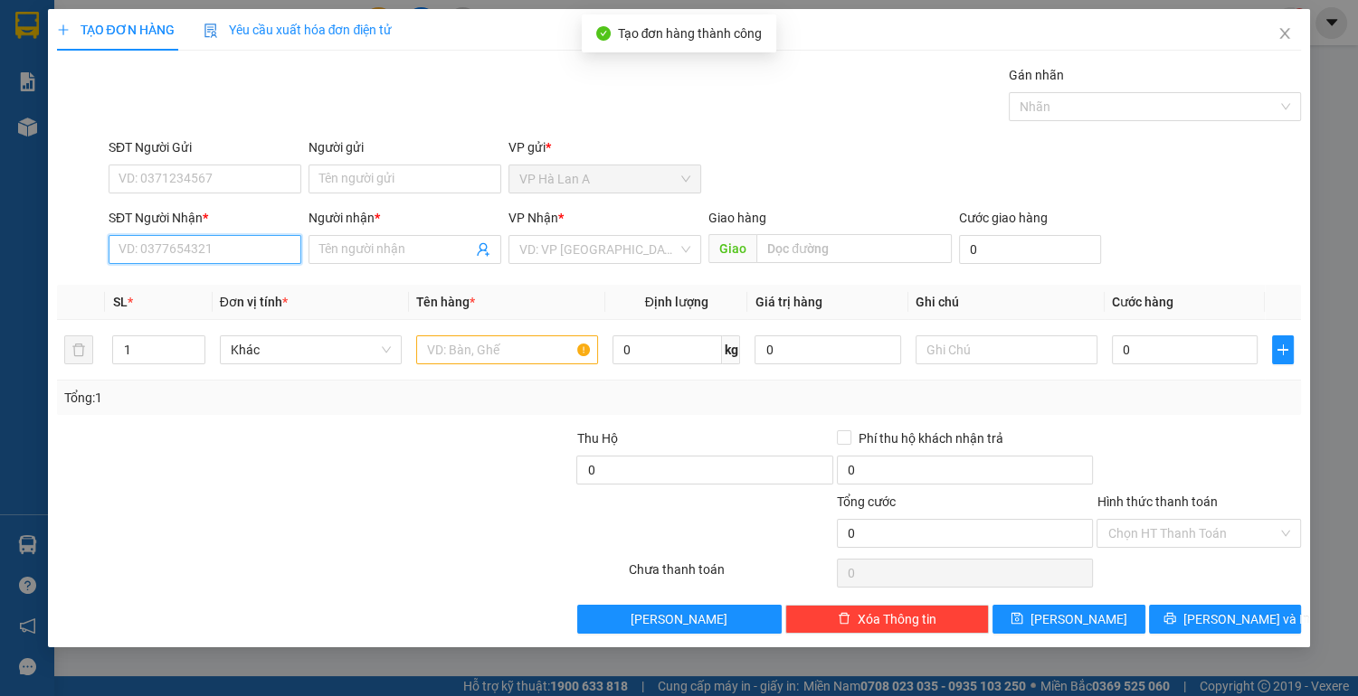
click at [252, 243] on input "SĐT Người Nhận *" at bounding box center [205, 249] width 193 height 29
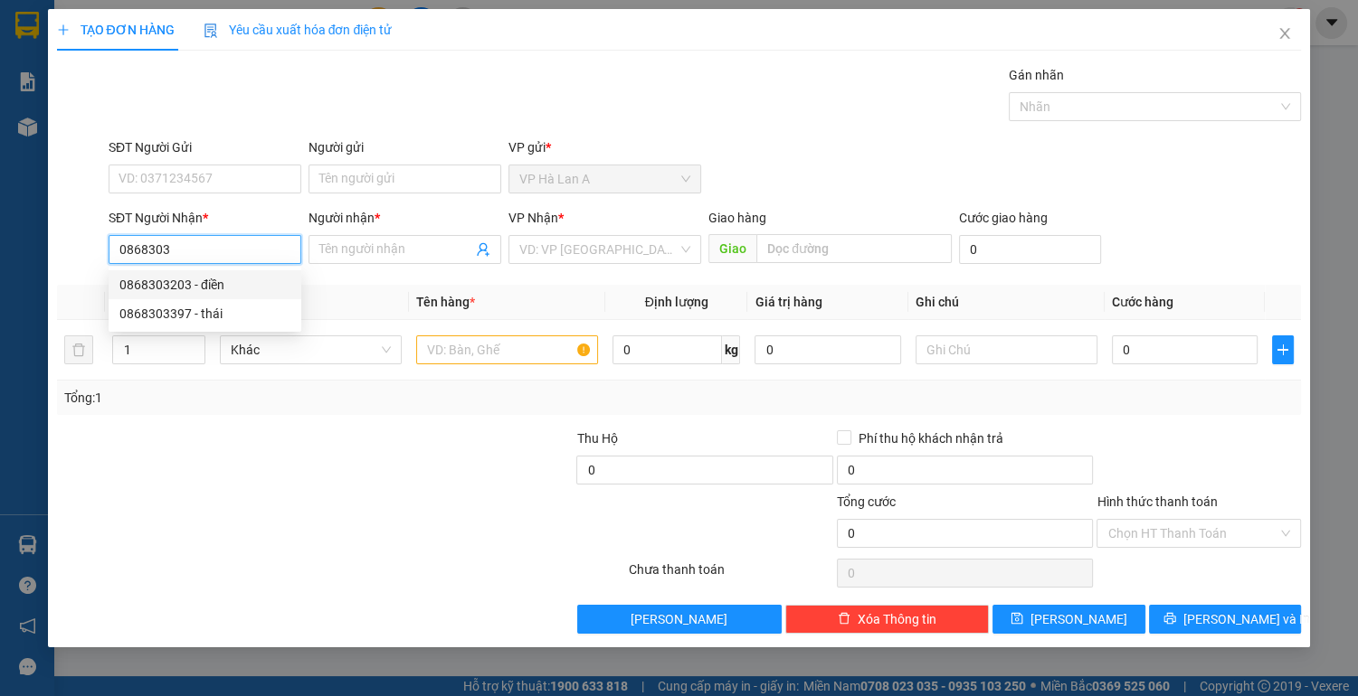
drag, startPoint x: 187, startPoint y: 287, endPoint x: 368, endPoint y: 308, distance: 182.1
click at [188, 287] on div "0868303203 - điền" at bounding box center [204, 285] width 171 height 20
type input "0868303203"
type input "điền"
type input "0868303203"
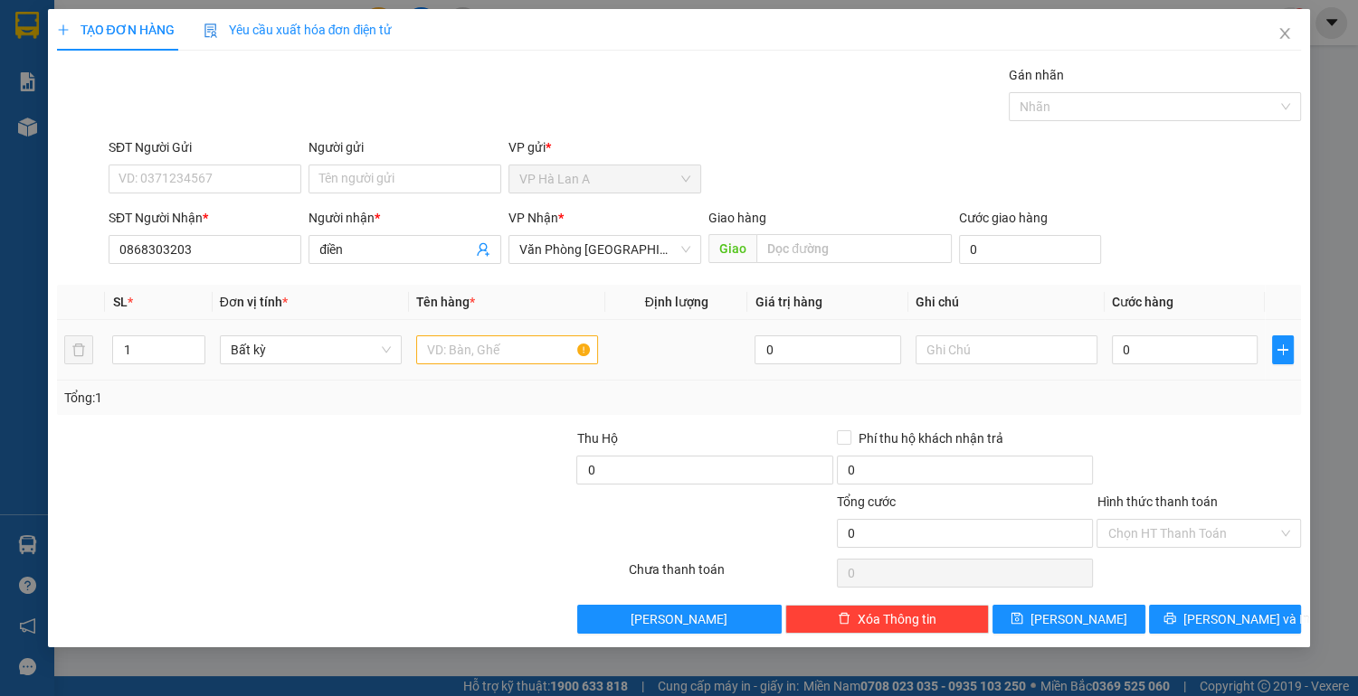
click at [445, 332] on div at bounding box center [507, 350] width 182 height 36
click at [452, 346] on input "text" at bounding box center [507, 350] width 182 height 29
type input "1 thùng"
click at [1207, 344] on input "0" at bounding box center [1185, 350] width 147 height 29
type input "4"
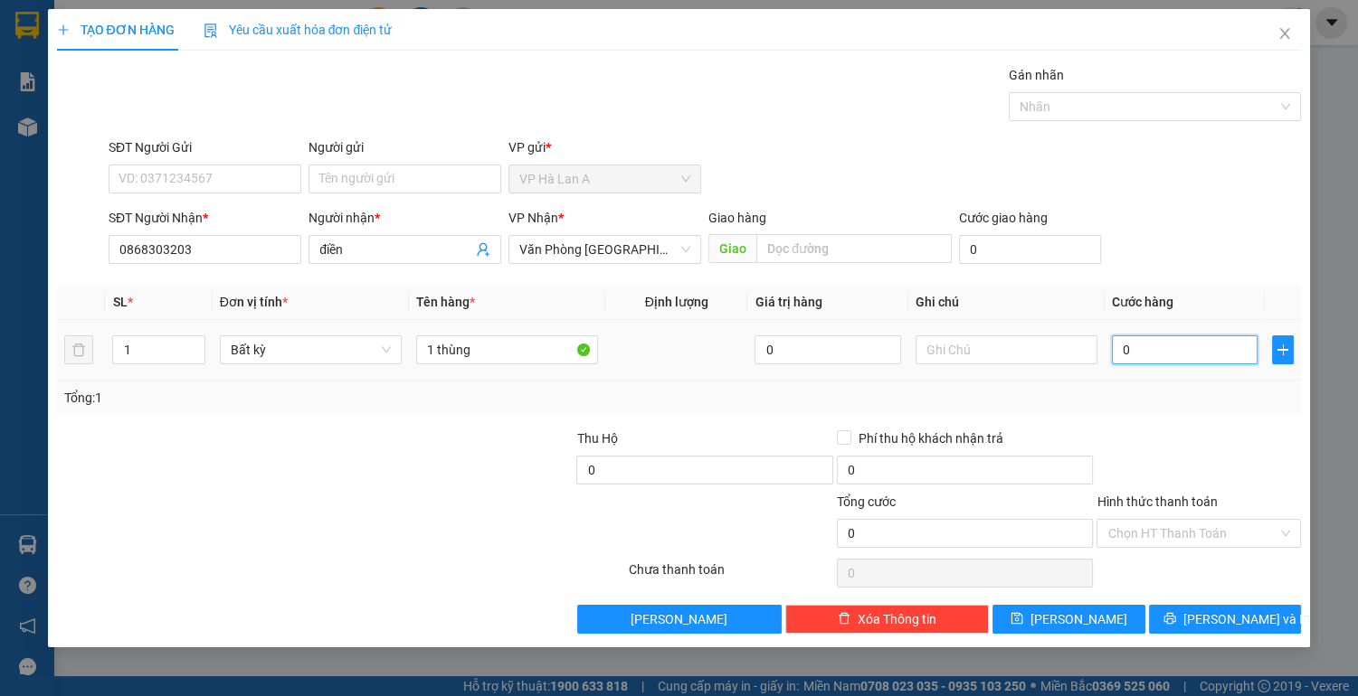
type input "4"
type input "40"
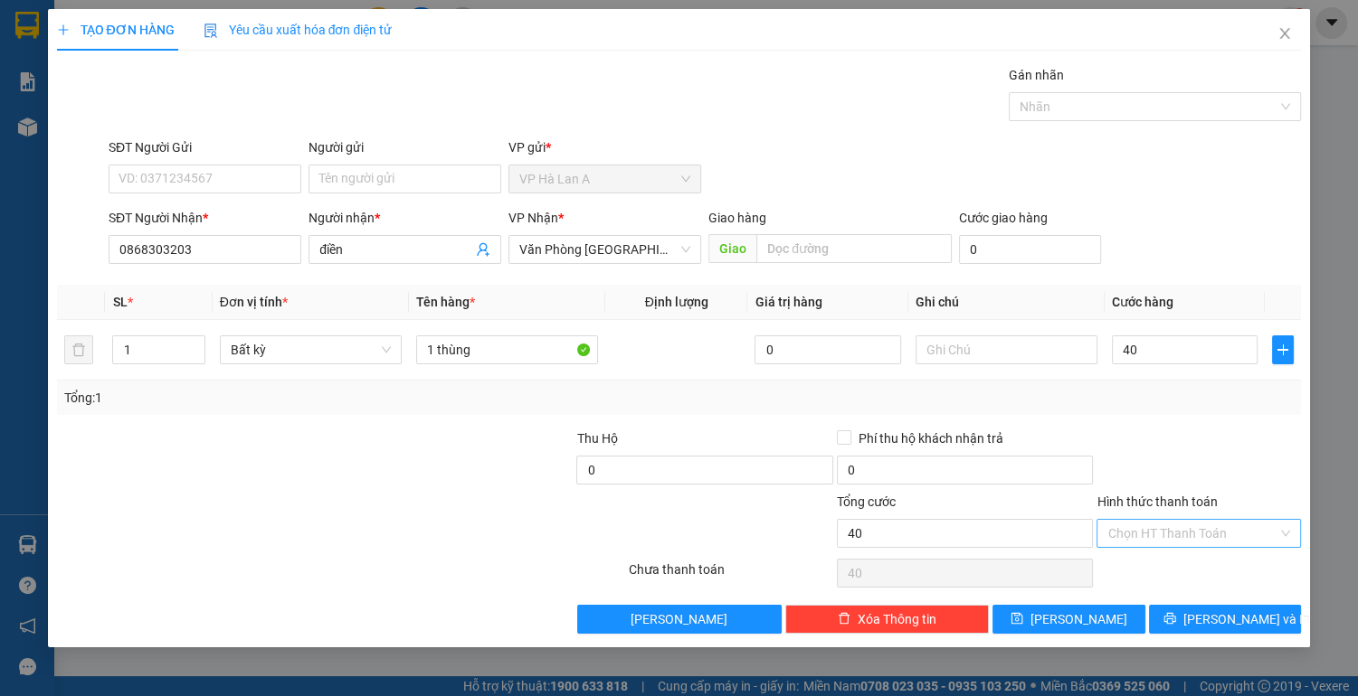
type input "40.000"
click at [1201, 534] on input "Hình thức thanh toán" at bounding box center [1192, 533] width 170 height 27
click at [1197, 566] on div "Tại văn phòng" at bounding box center [1198, 568] width 183 height 20
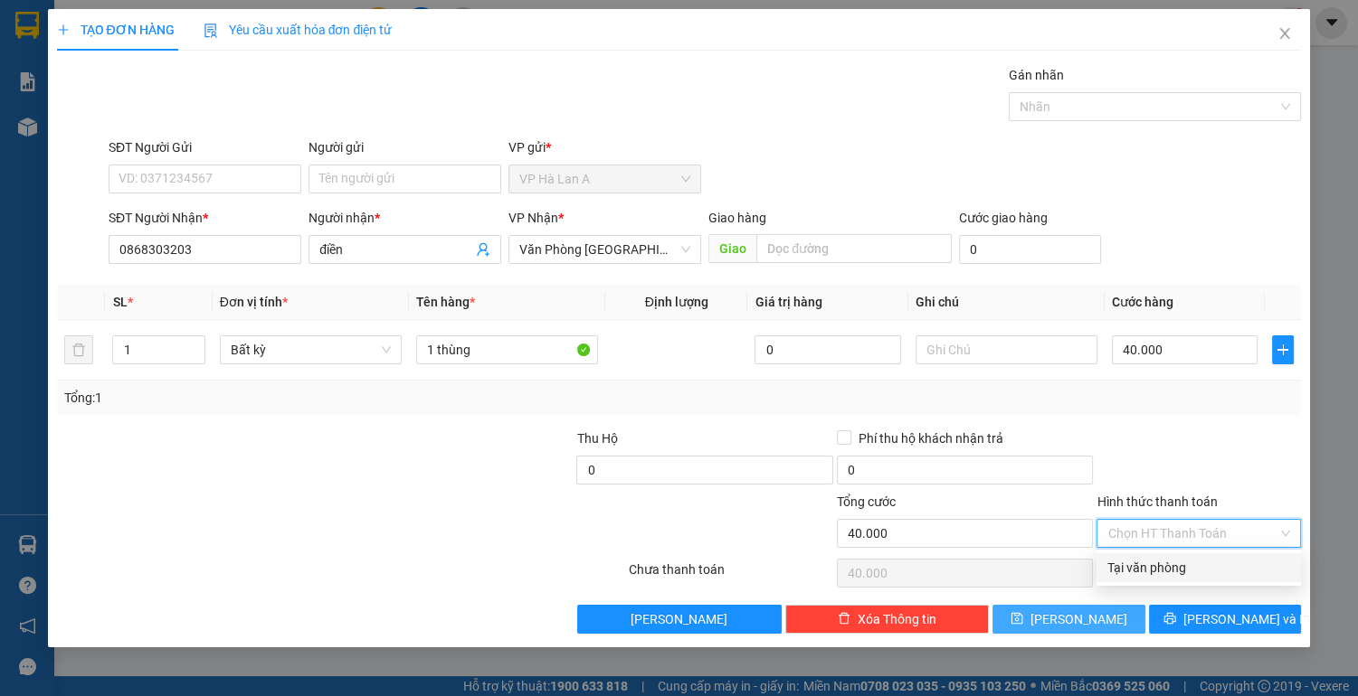
type input "0"
click at [1074, 612] on span "[PERSON_NAME]" at bounding box center [1078, 620] width 97 height 20
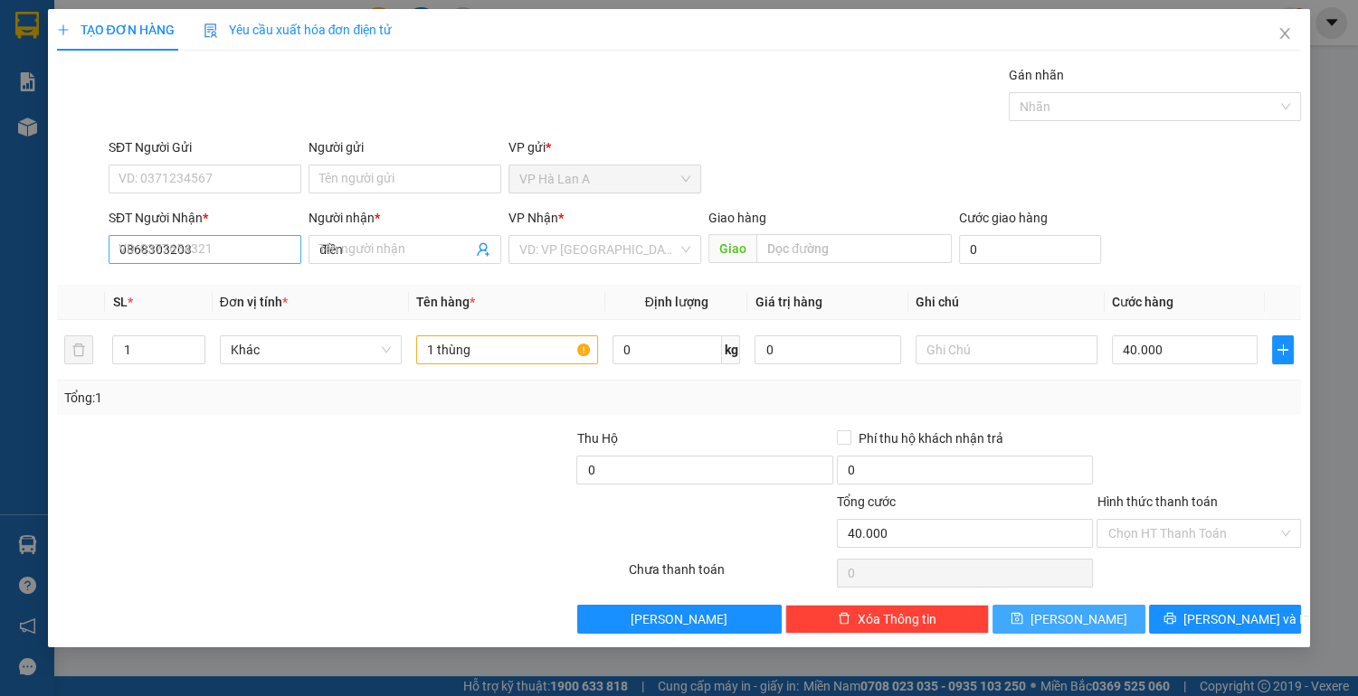
type input "0"
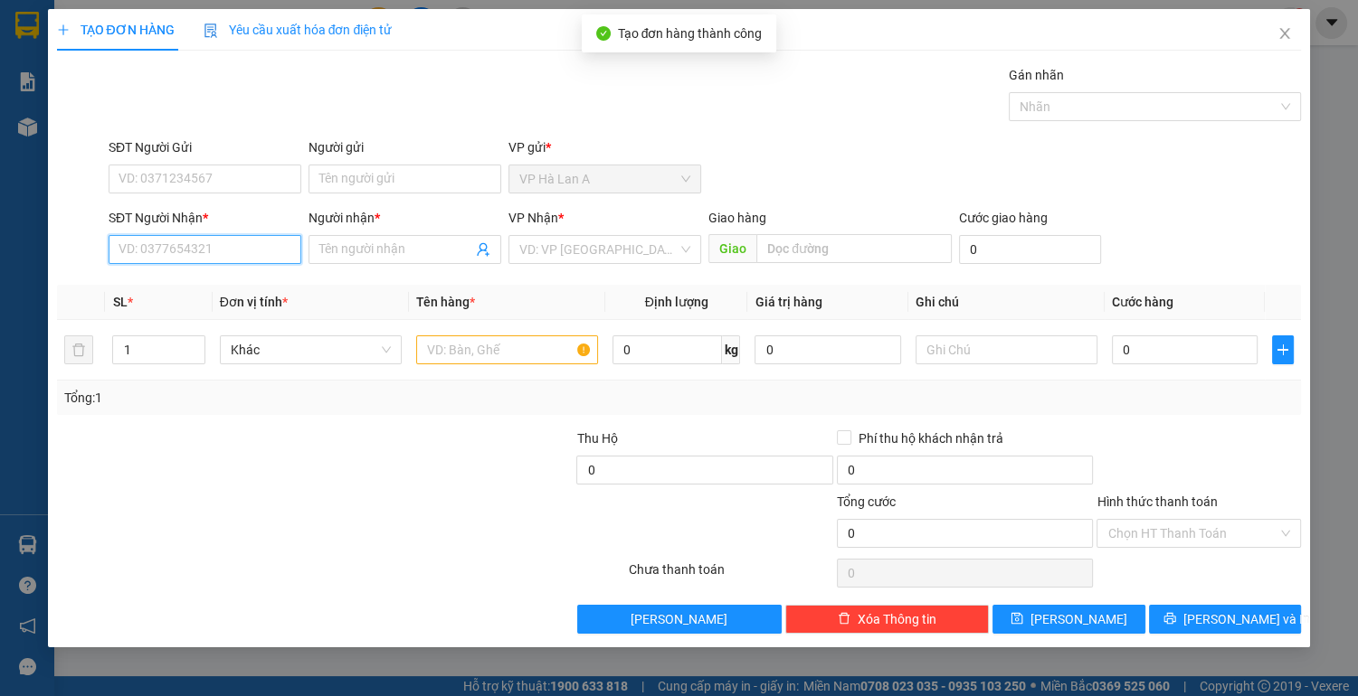
click at [260, 254] on input "SĐT Người Nhận *" at bounding box center [205, 249] width 193 height 29
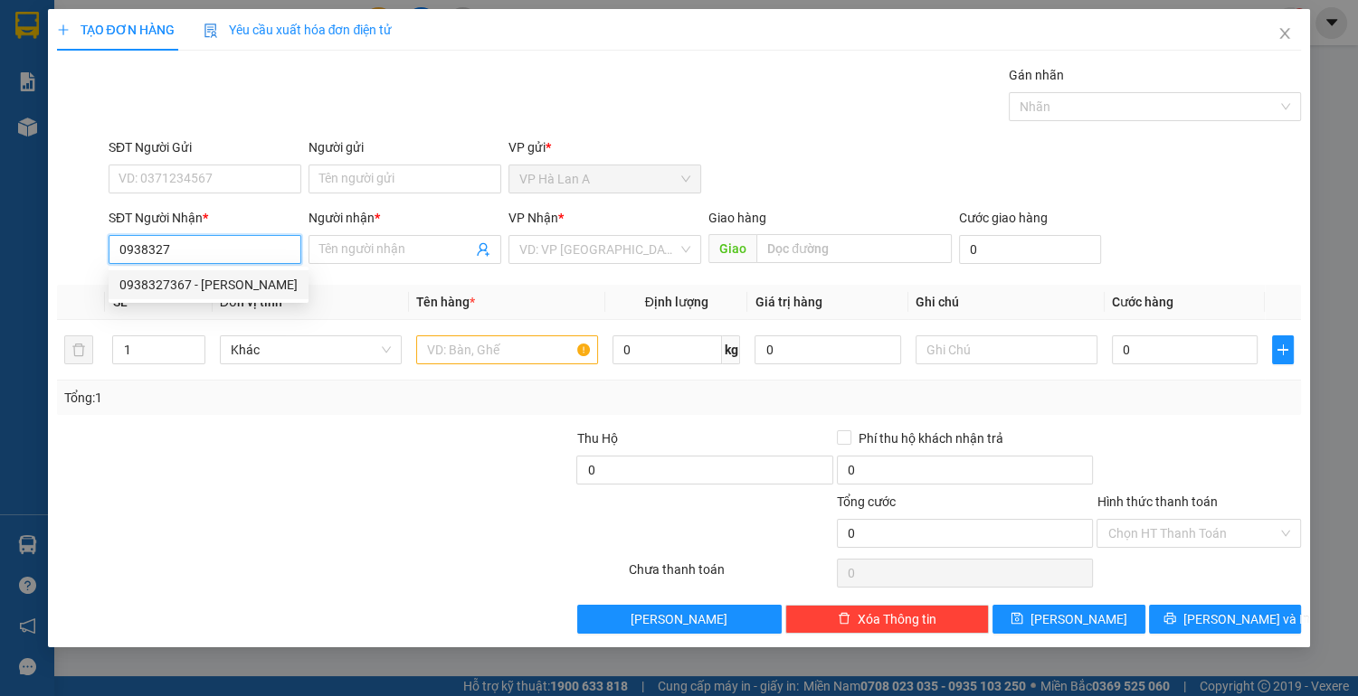
click at [253, 287] on div "0938327367 - [PERSON_NAME]" at bounding box center [208, 285] width 178 height 20
type input "0938327367"
type input "lai"
type input "cvtth"
type input "0938327367"
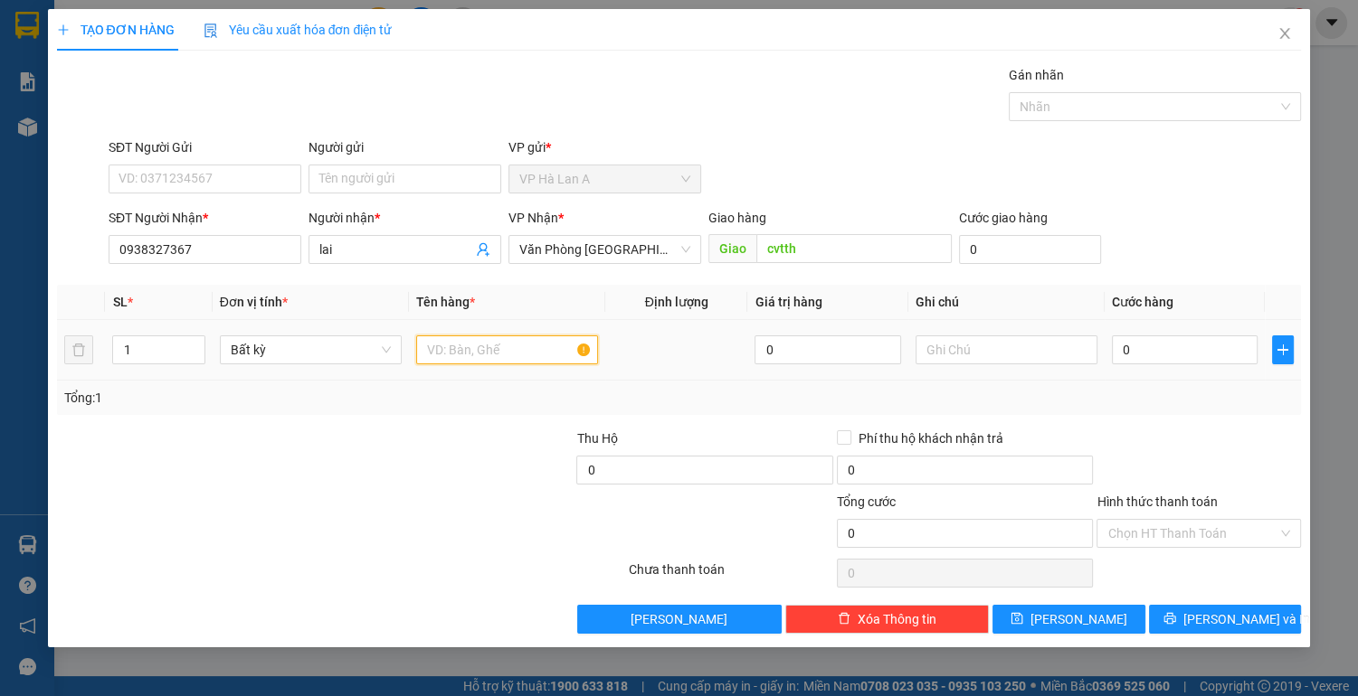
click at [445, 346] on input "text" at bounding box center [507, 350] width 182 height 29
type input "1 thùng"
click at [1176, 361] on input "0" at bounding box center [1185, 350] width 147 height 29
type input "4"
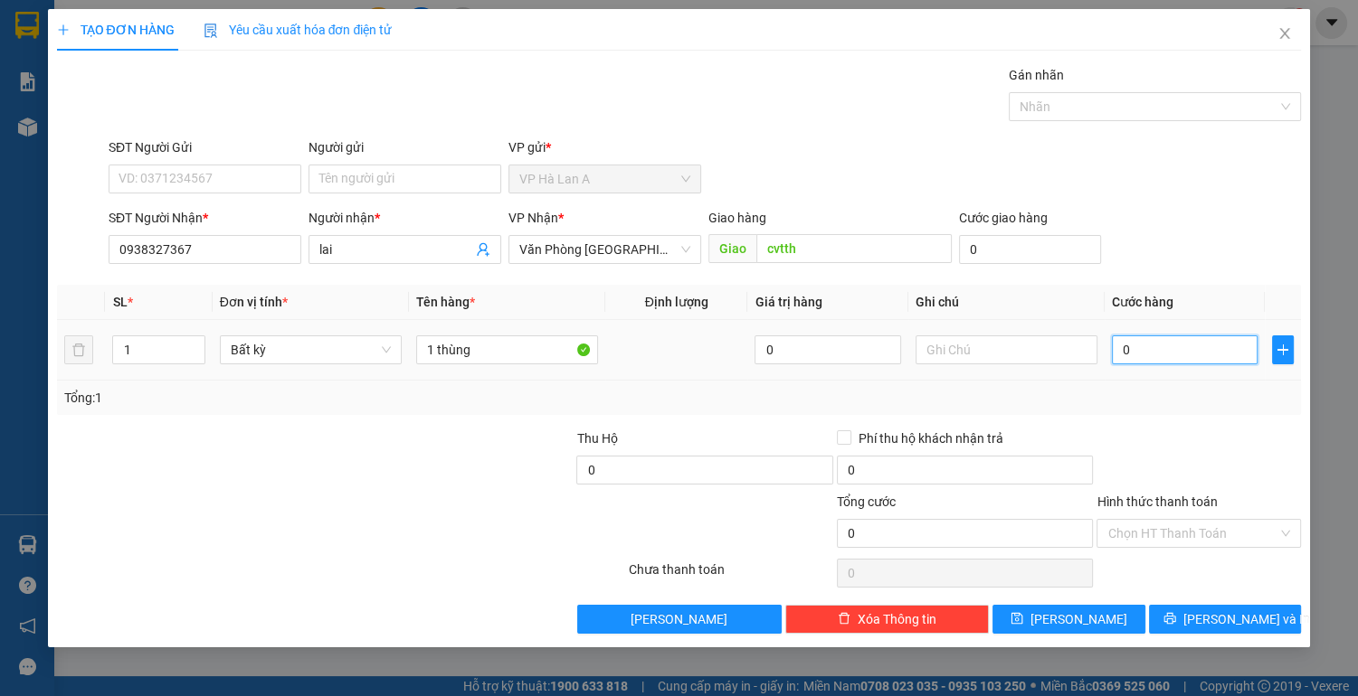
type input "4"
type input "40"
type input "40.000"
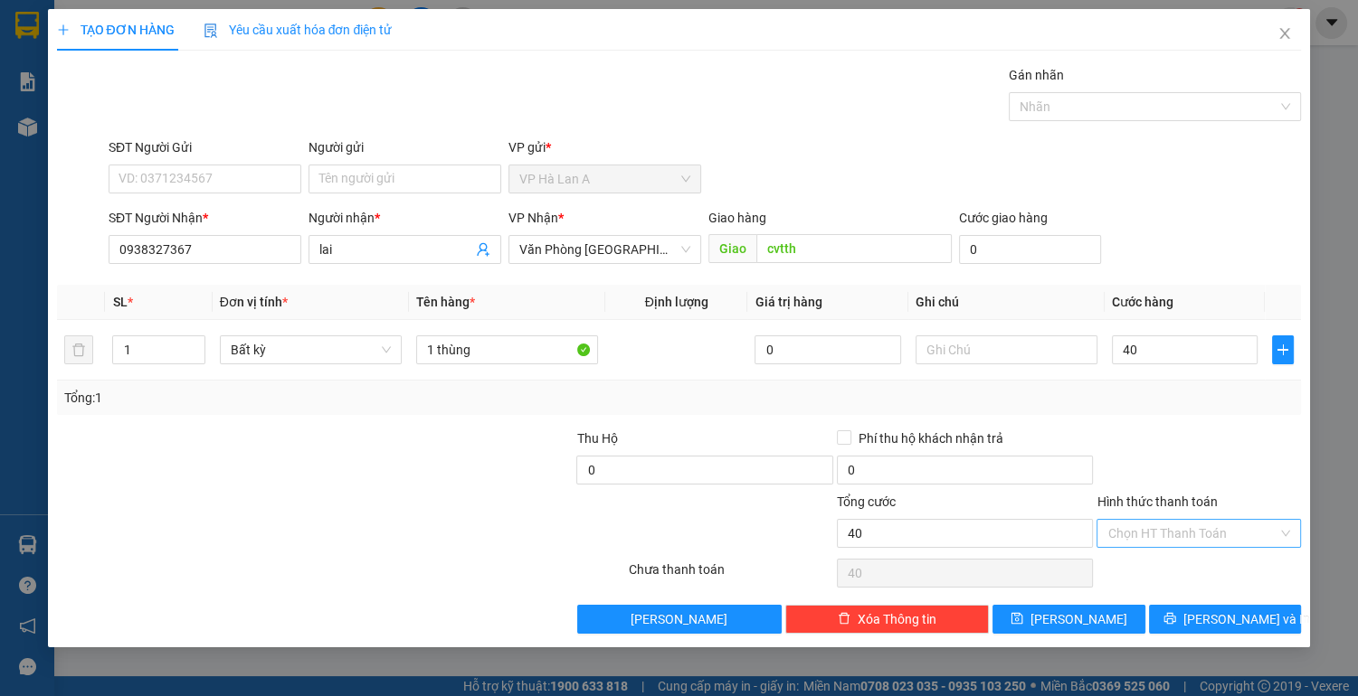
type input "40.000"
click at [1165, 529] on input "Hình thức thanh toán" at bounding box center [1192, 533] width 170 height 27
click at [1165, 572] on div "Tại văn phòng" at bounding box center [1198, 568] width 183 height 20
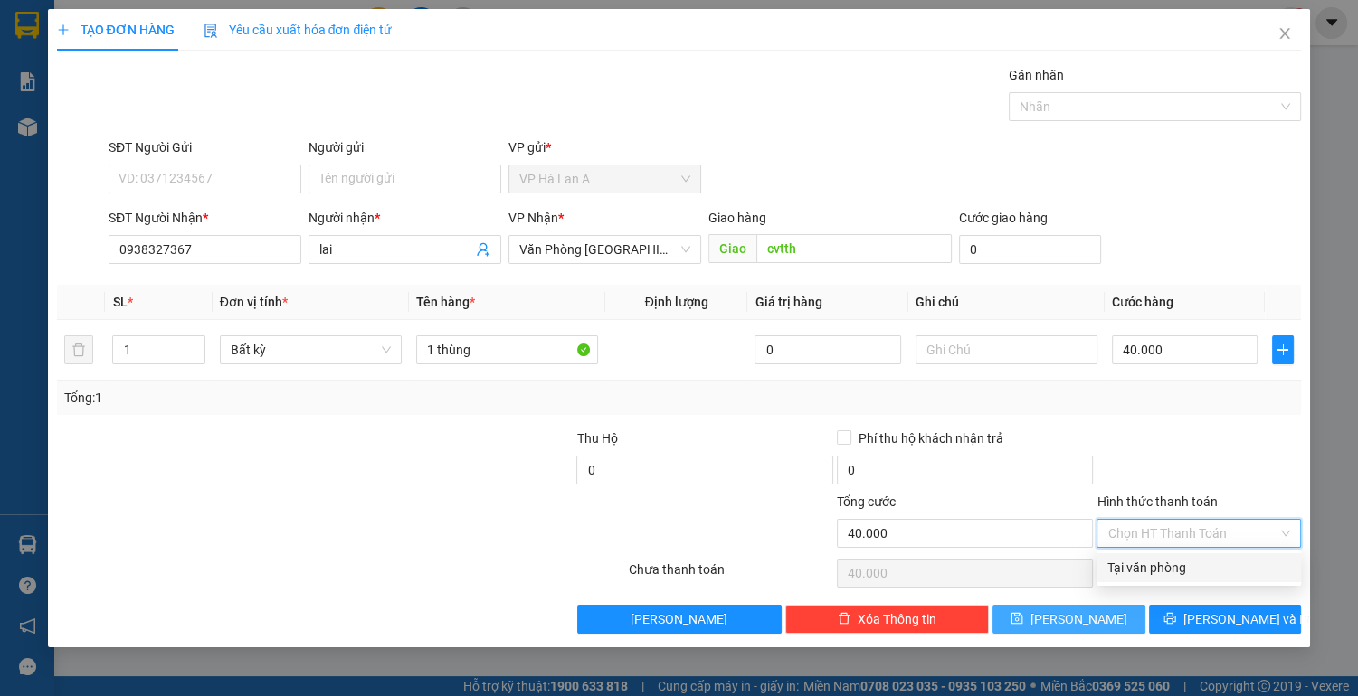
type input "0"
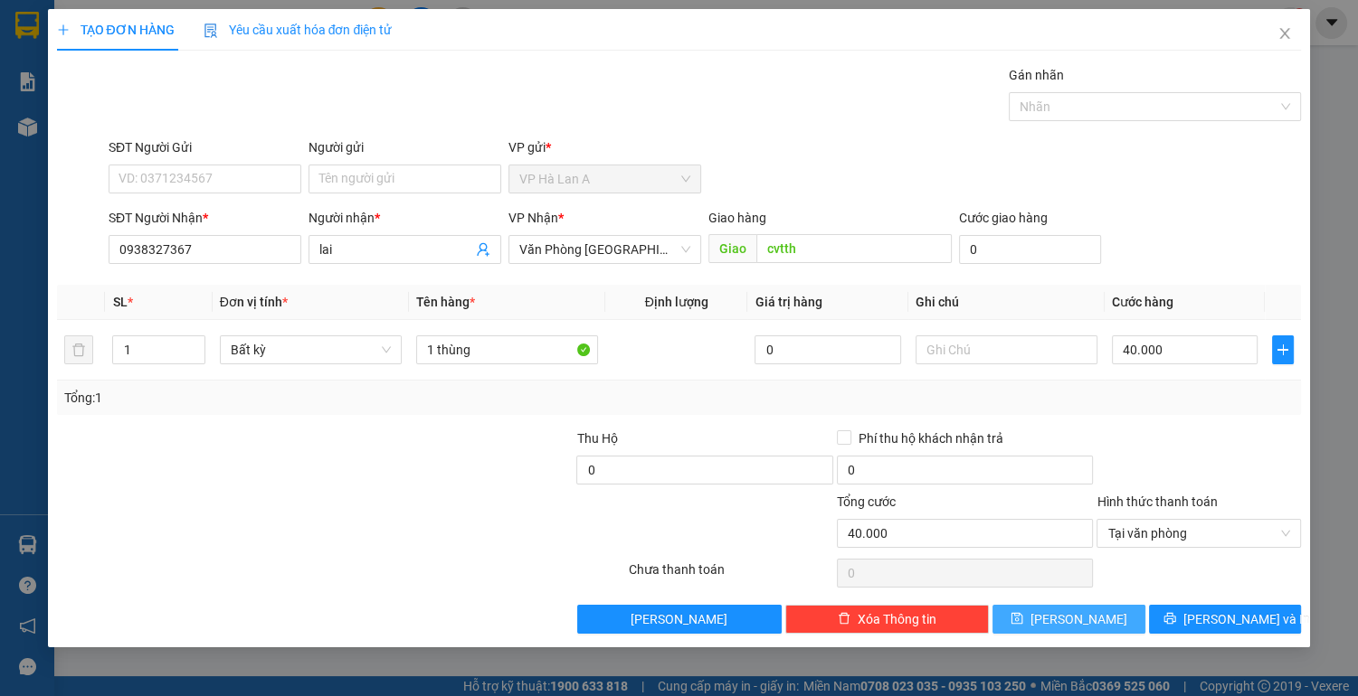
click at [1076, 619] on span "[PERSON_NAME]" at bounding box center [1078, 620] width 97 height 20
type input "0"
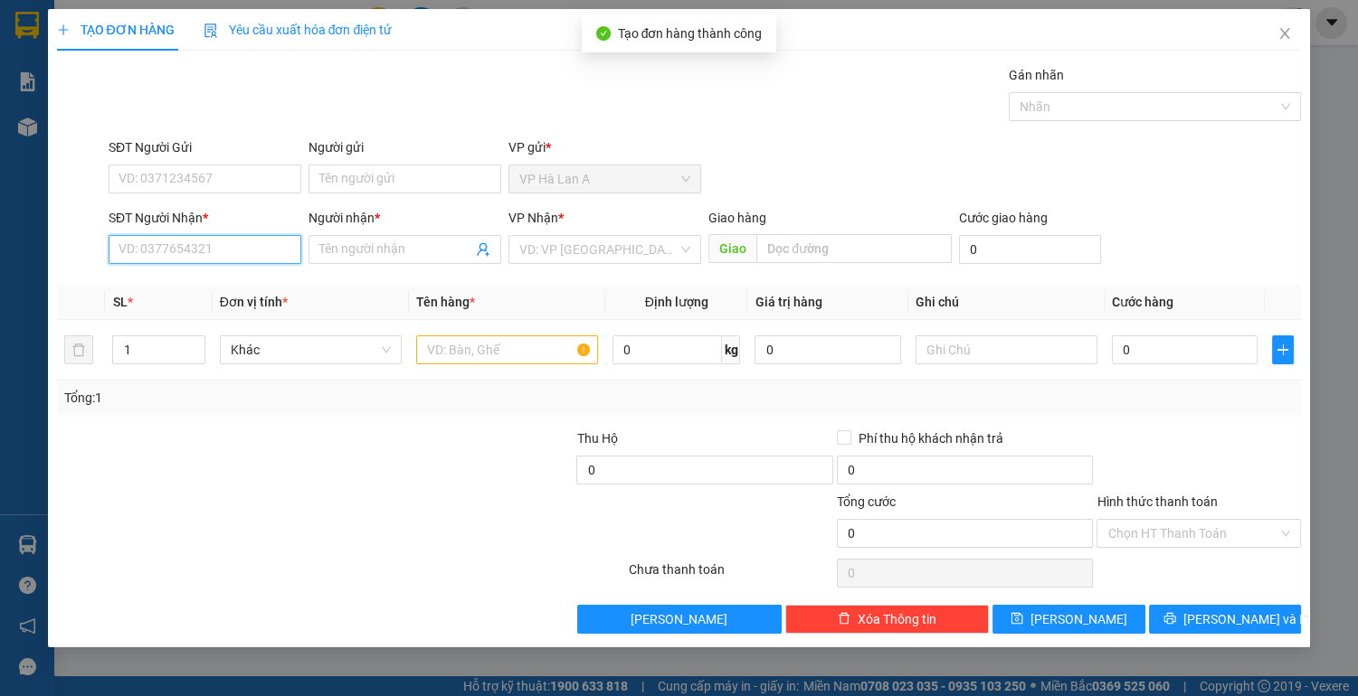
click at [228, 252] on input "SĐT Người Nhận *" at bounding box center [205, 249] width 193 height 29
click at [201, 290] on div "0931985369 - duy" at bounding box center [204, 285] width 171 height 20
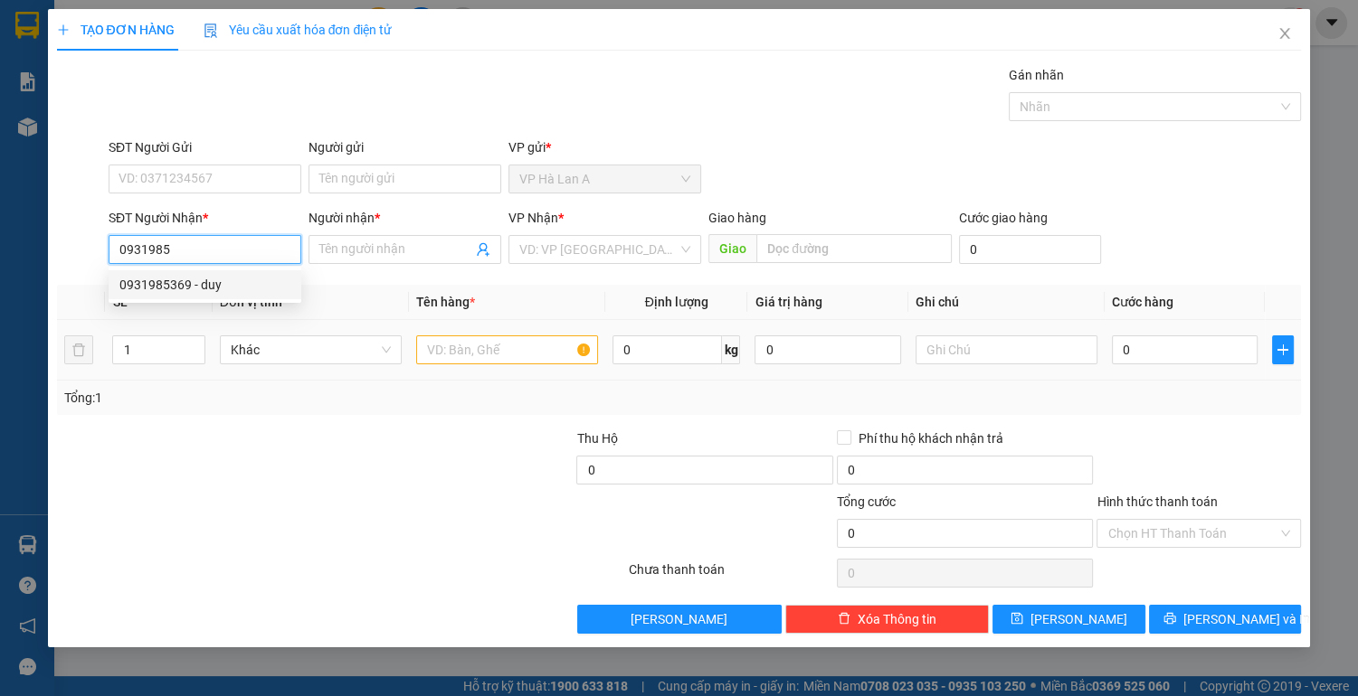
type input "0931985369"
type input "duy"
type input "0931985369"
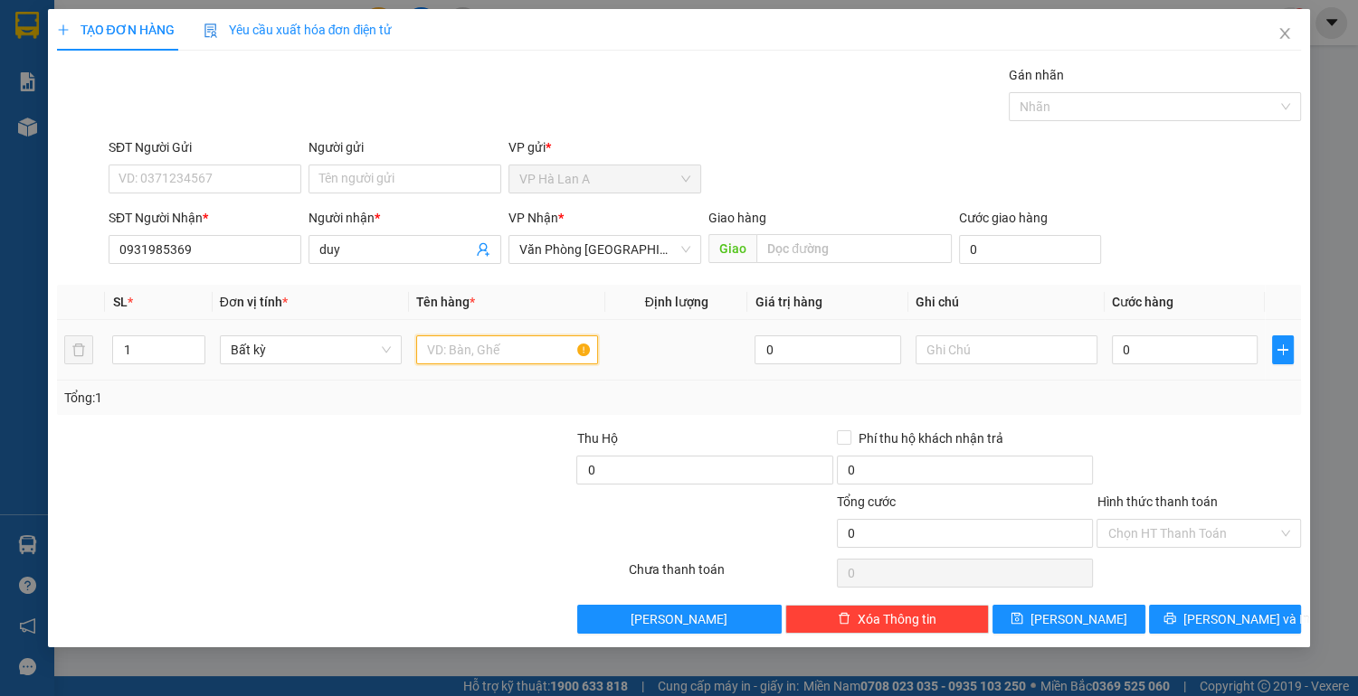
click at [450, 355] on input "text" at bounding box center [507, 350] width 182 height 29
type input "1 thùng + 1 bọc đen"
click at [1154, 347] on input "0" at bounding box center [1185, 350] width 147 height 29
type input "1"
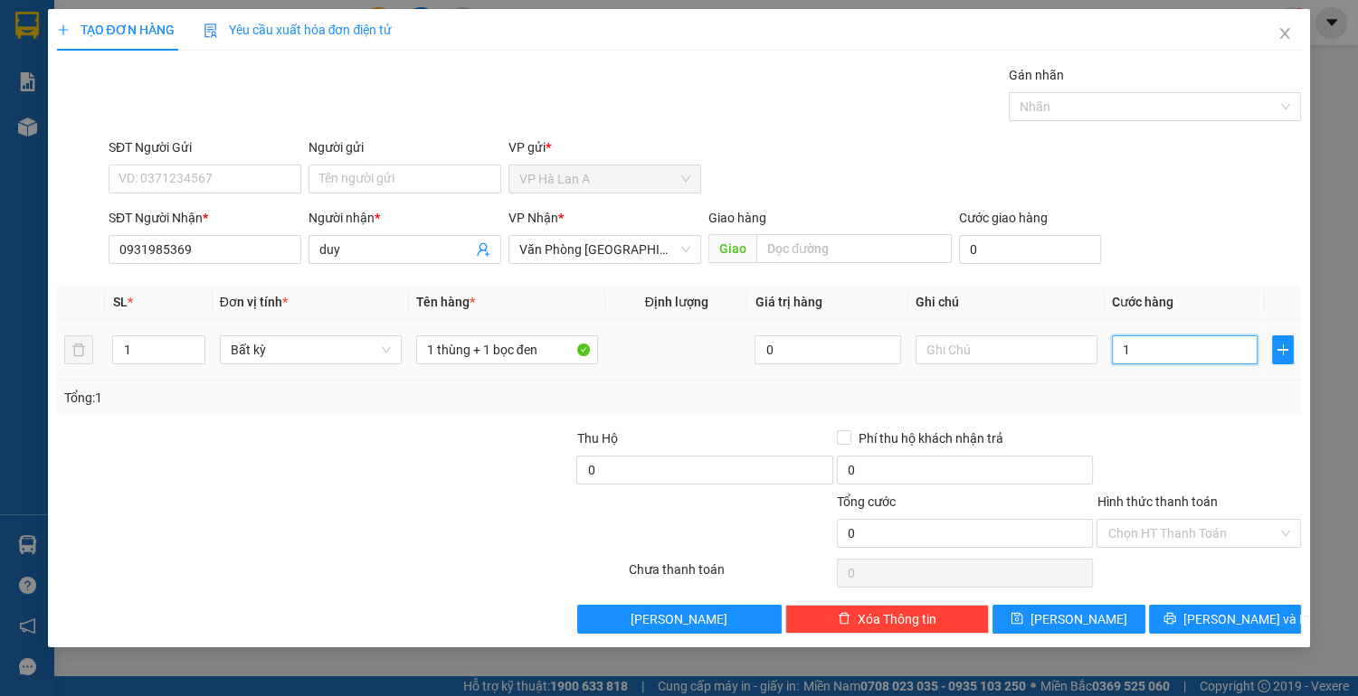
type input "1"
type input "13"
type input "130"
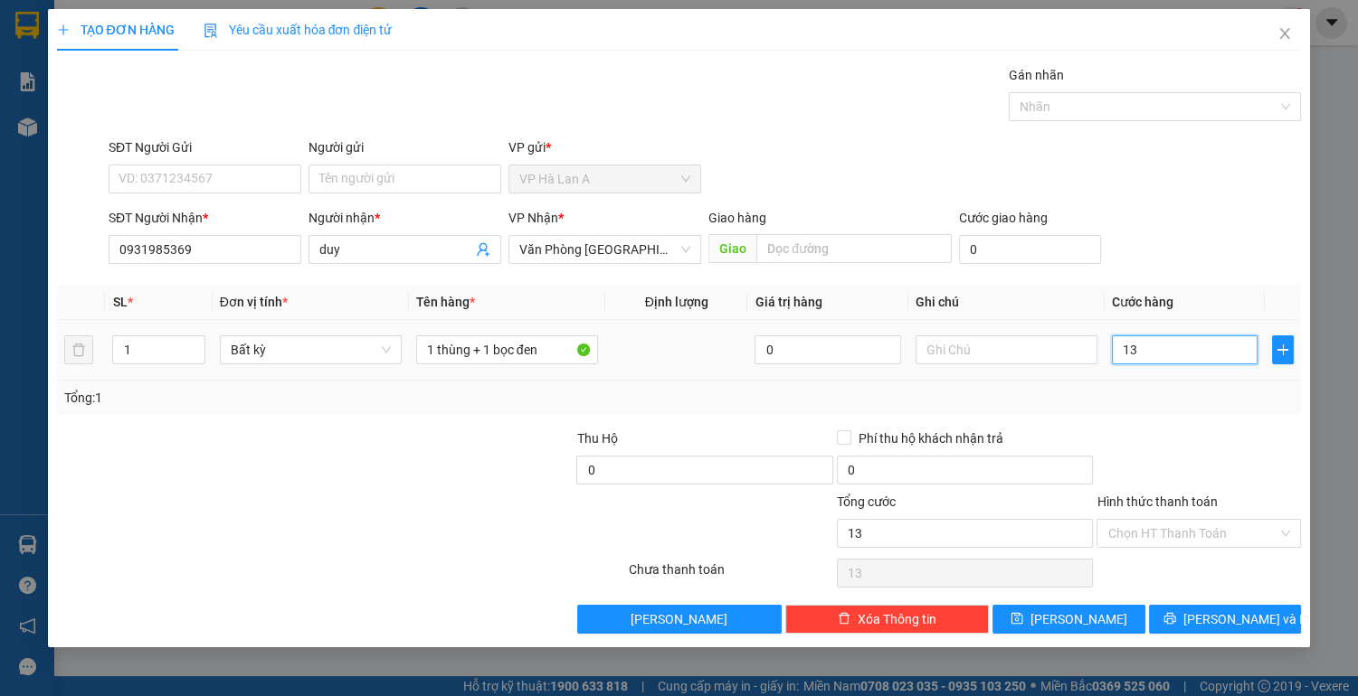
type input "130"
type input "130.000"
click at [1179, 523] on input "Hình thức thanh toán" at bounding box center [1192, 533] width 170 height 27
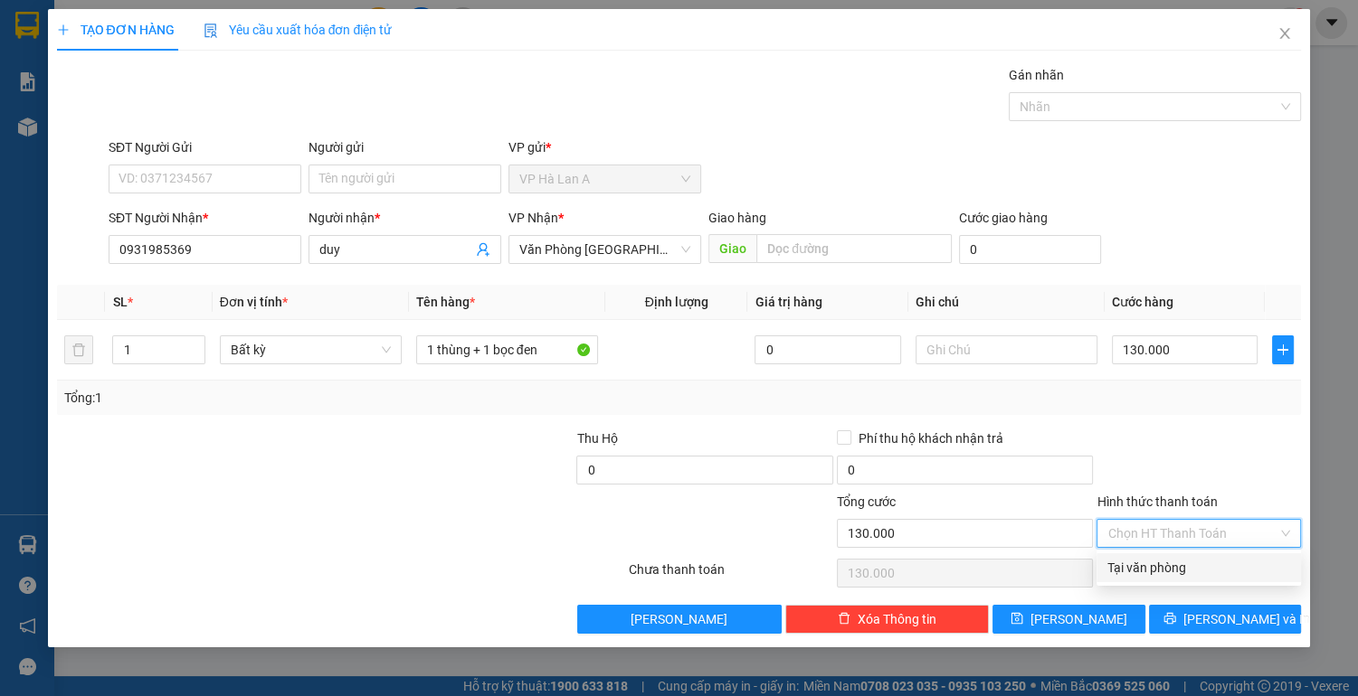
click at [1160, 573] on div "Tại văn phòng" at bounding box center [1198, 568] width 183 height 20
type input "0"
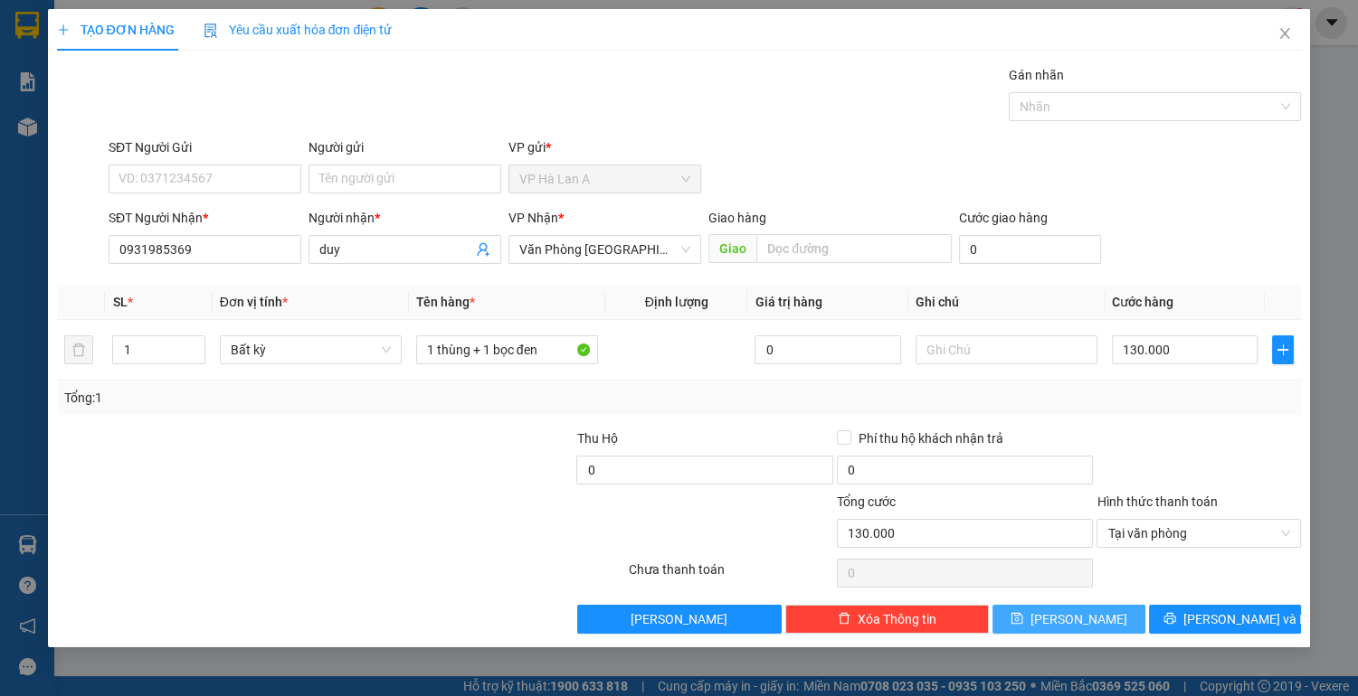
click at [1093, 610] on button "[PERSON_NAME]" at bounding box center [1068, 619] width 152 height 29
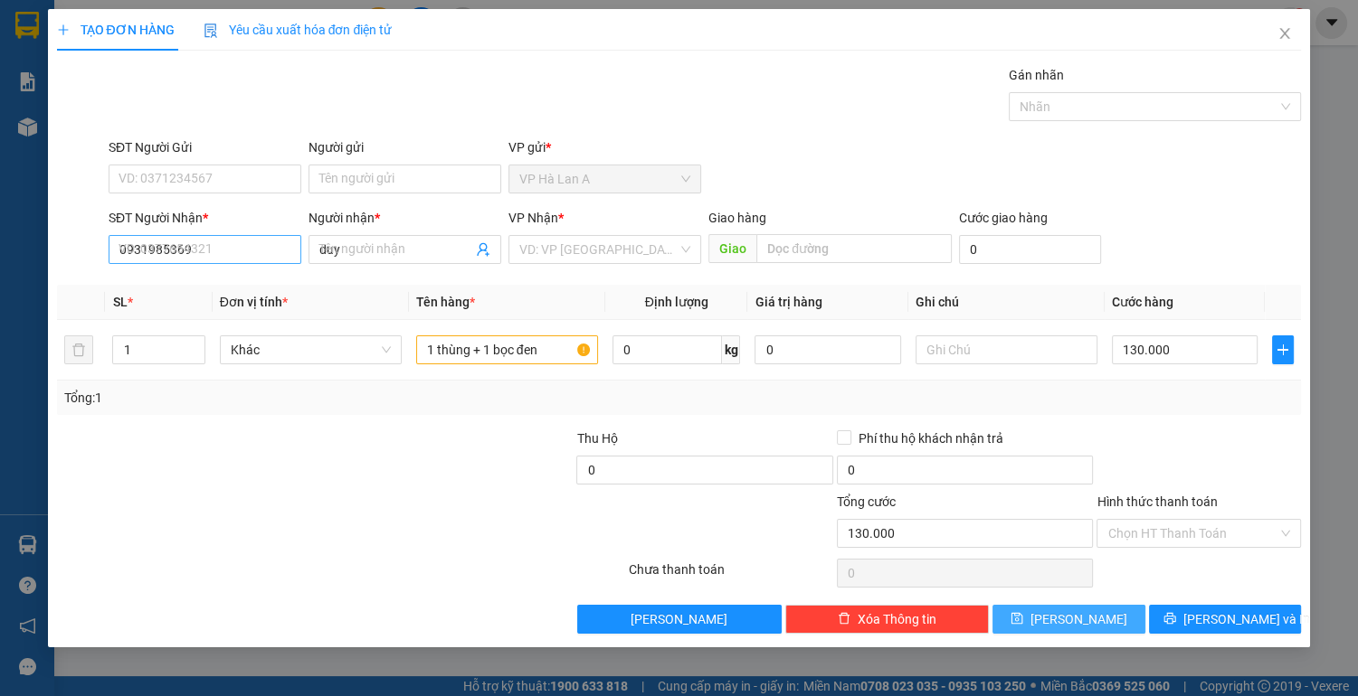
type input "0"
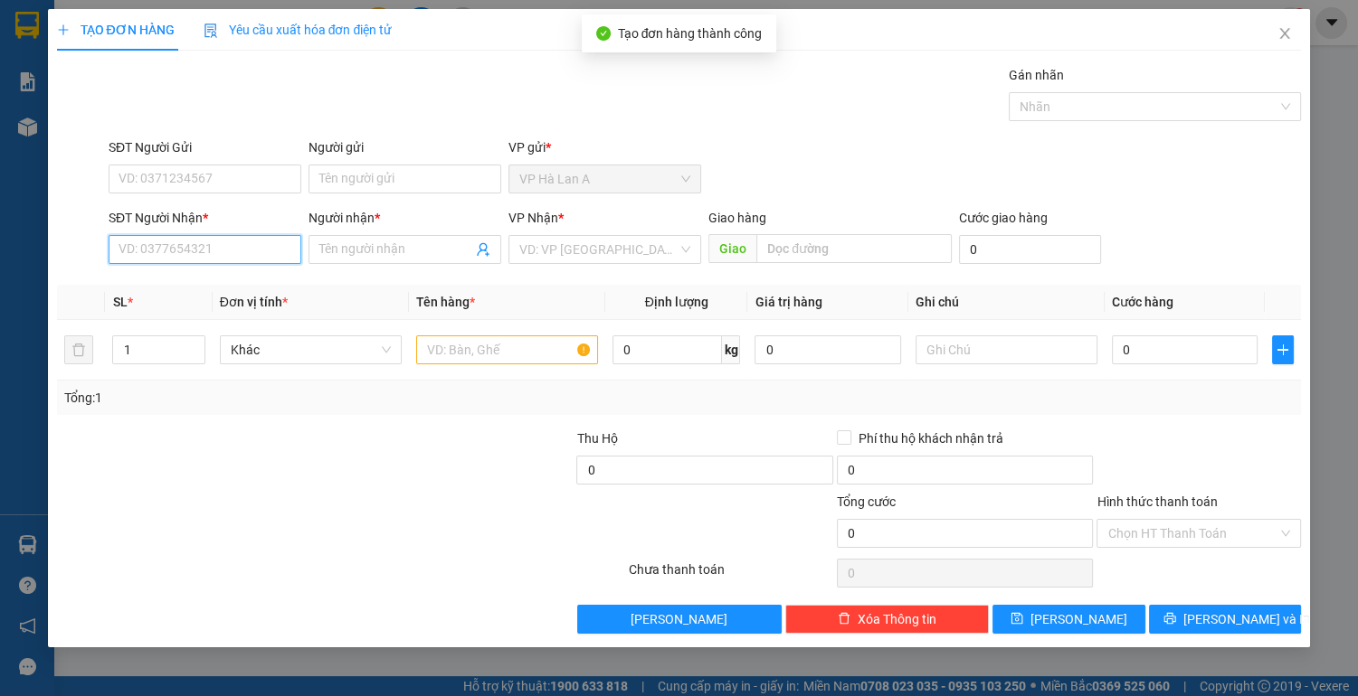
click at [266, 257] on input "SĐT Người Nhận *" at bounding box center [205, 249] width 193 height 29
click at [189, 287] on div "0399967477 - khánh" at bounding box center [204, 285] width 171 height 20
type input "0399967477"
type input "khánh"
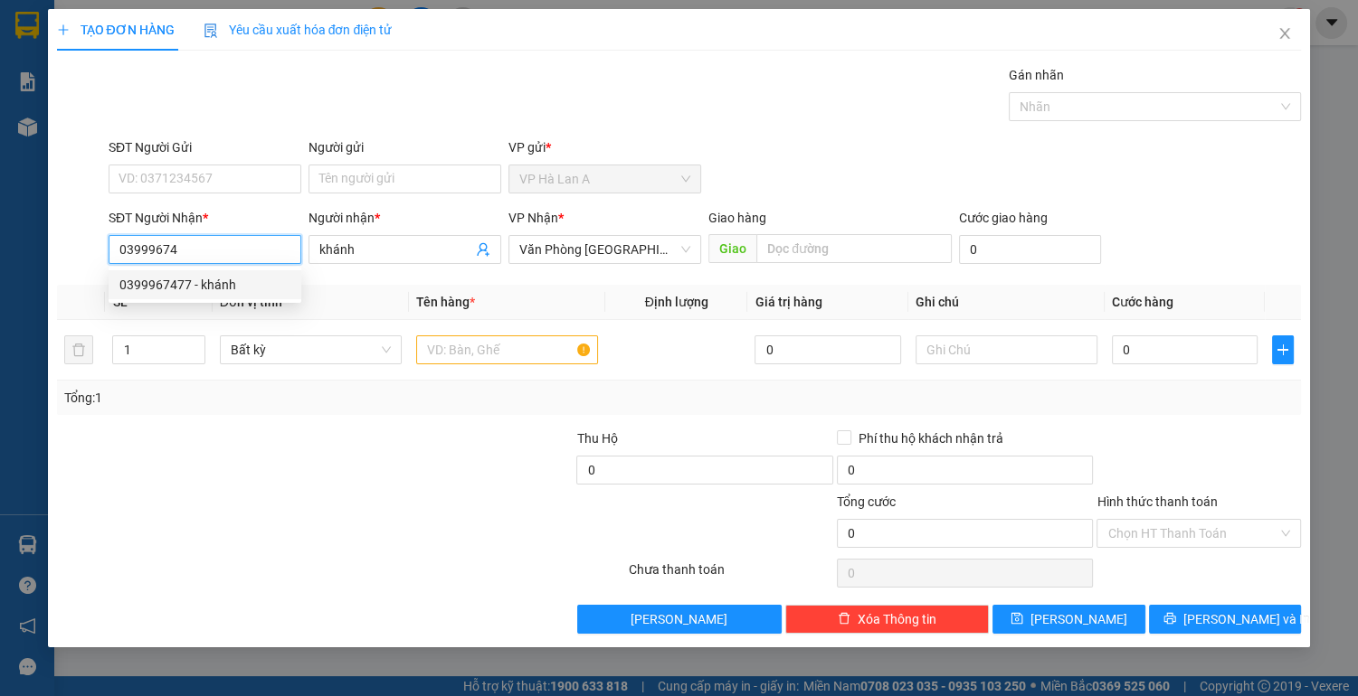
click at [253, 286] on div "0399967477 - khánh" at bounding box center [204, 285] width 171 height 20
type input "0399967477"
click at [460, 334] on div at bounding box center [507, 350] width 182 height 36
click at [462, 346] on input "text" at bounding box center [507, 350] width 182 height 29
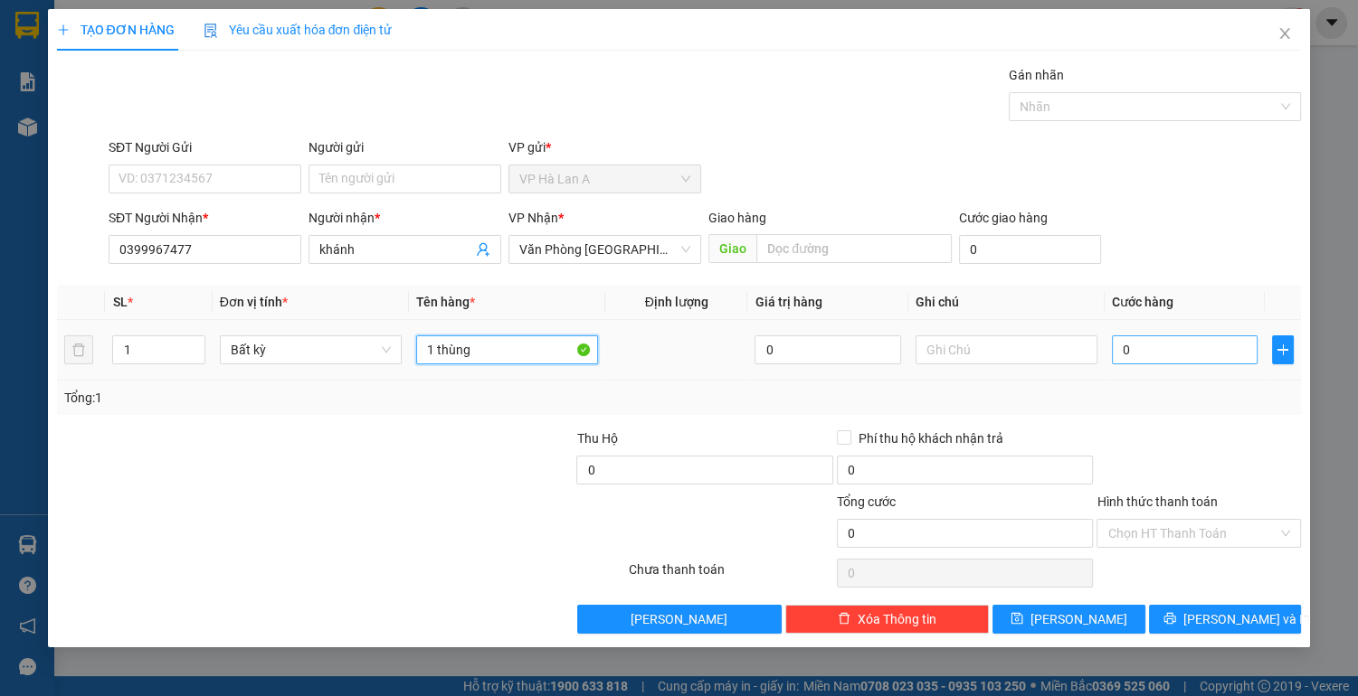
type input "1 thùng"
click at [1143, 350] on input "0" at bounding box center [1185, 350] width 147 height 29
type input "8"
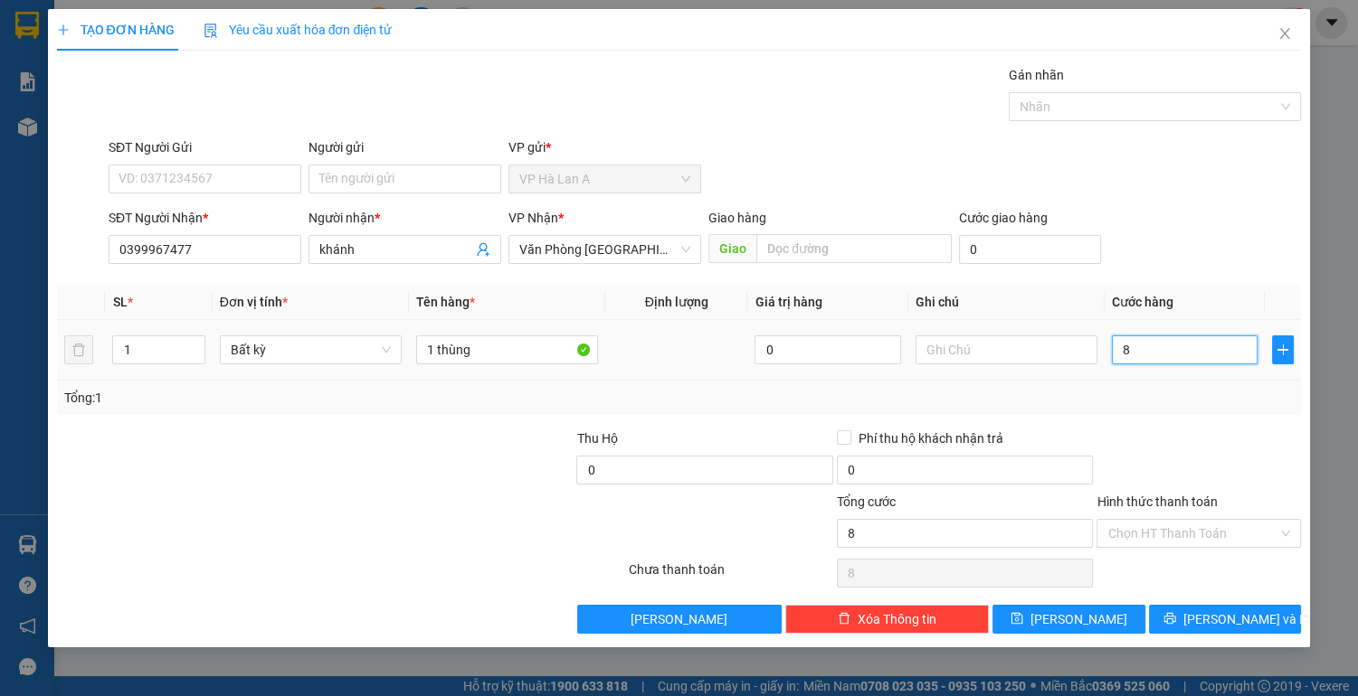
type input "80"
type input "80.000"
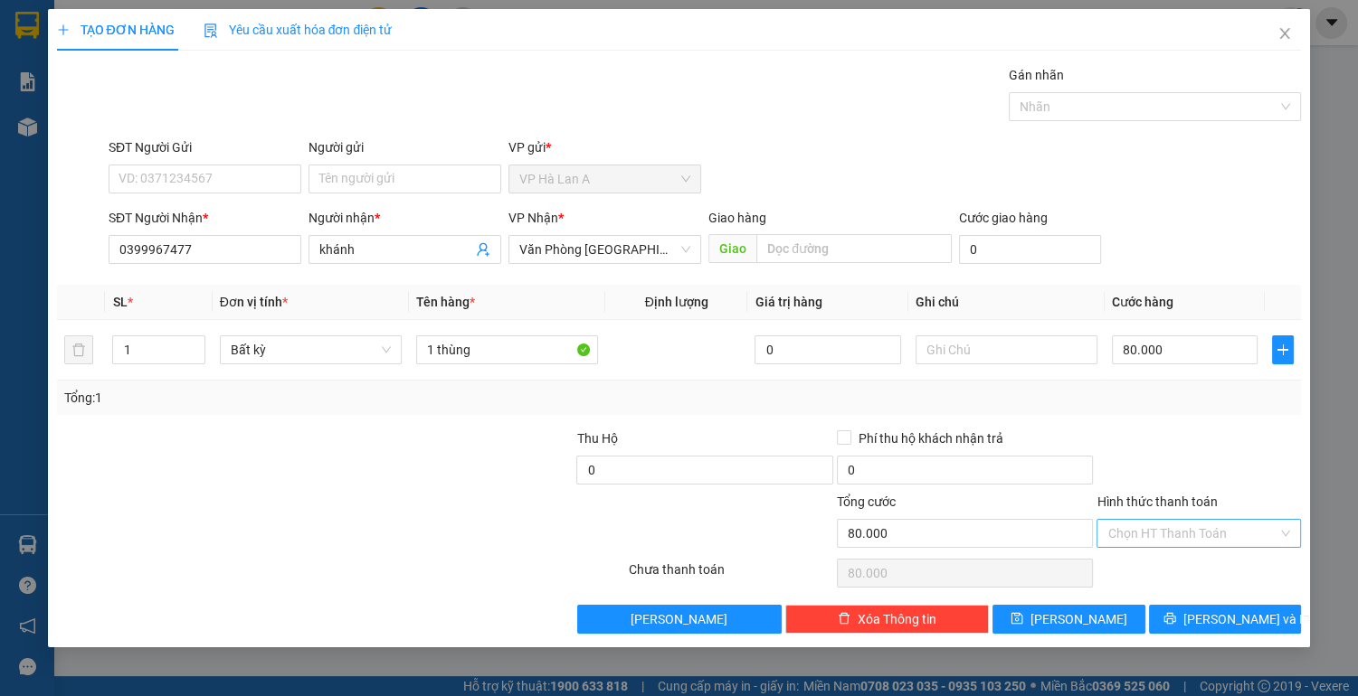
click at [1178, 532] on input "Hình thức thanh toán" at bounding box center [1192, 533] width 170 height 27
click at [1172, 565] on div "Tại văn phòng" at bounding box center [1198, 568] width 183 height 20
type input "0"
click at [492, 351] on input "1 thùng" at bounding box center [507, 350] width 182 height 29
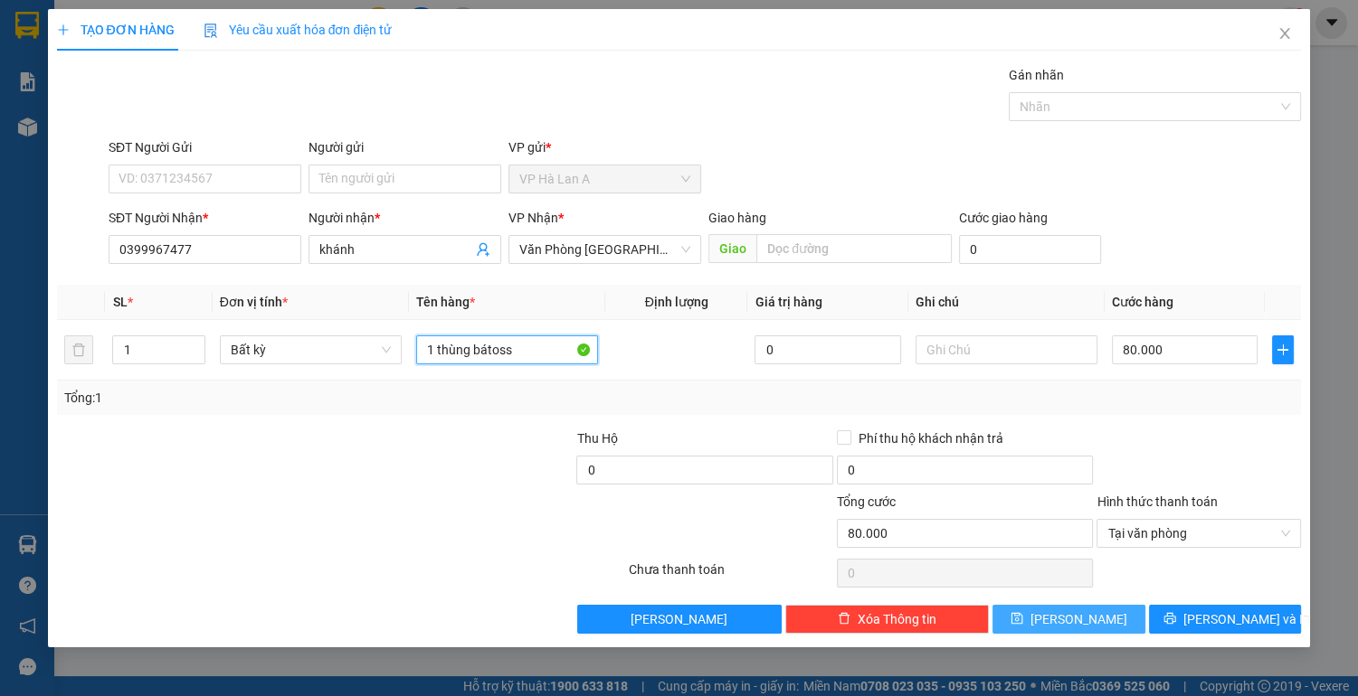
type input "1 thùng bátoss"
click at [1122, 620] on button "[PERSON_NAME]" at bounding box center [1068, 619] width 152 height 29
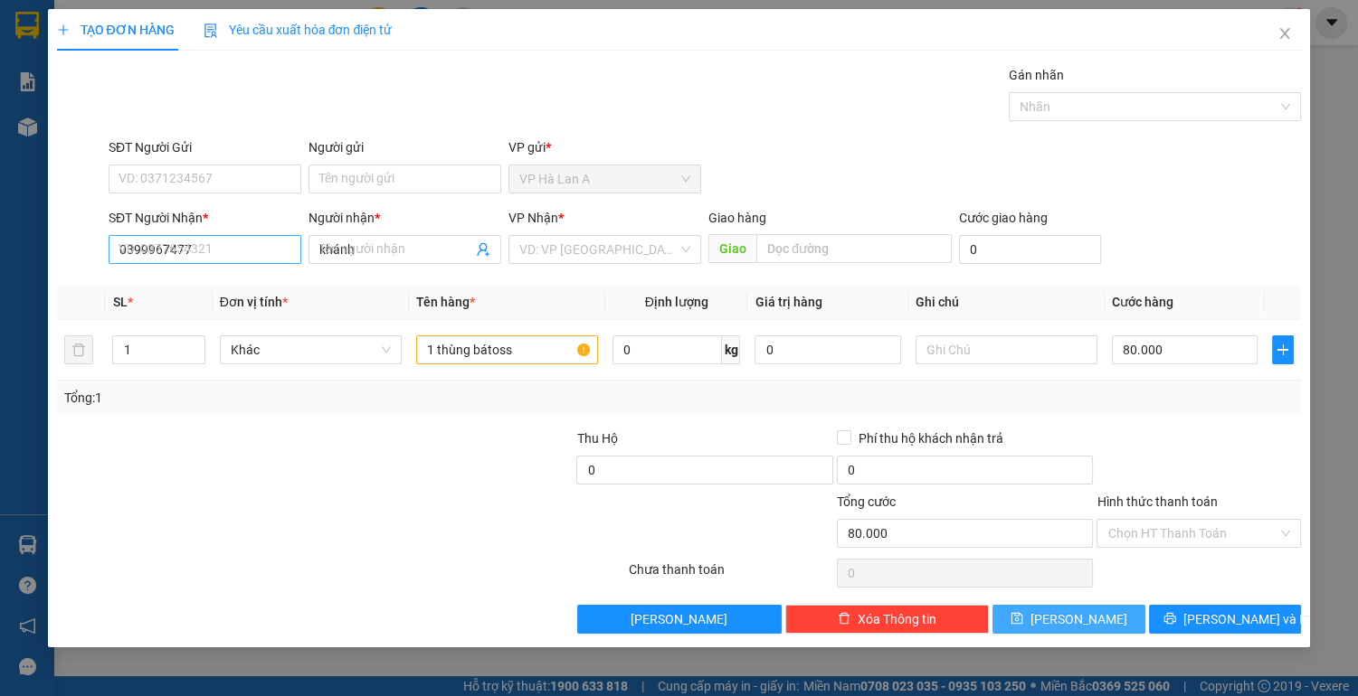
type input "0"
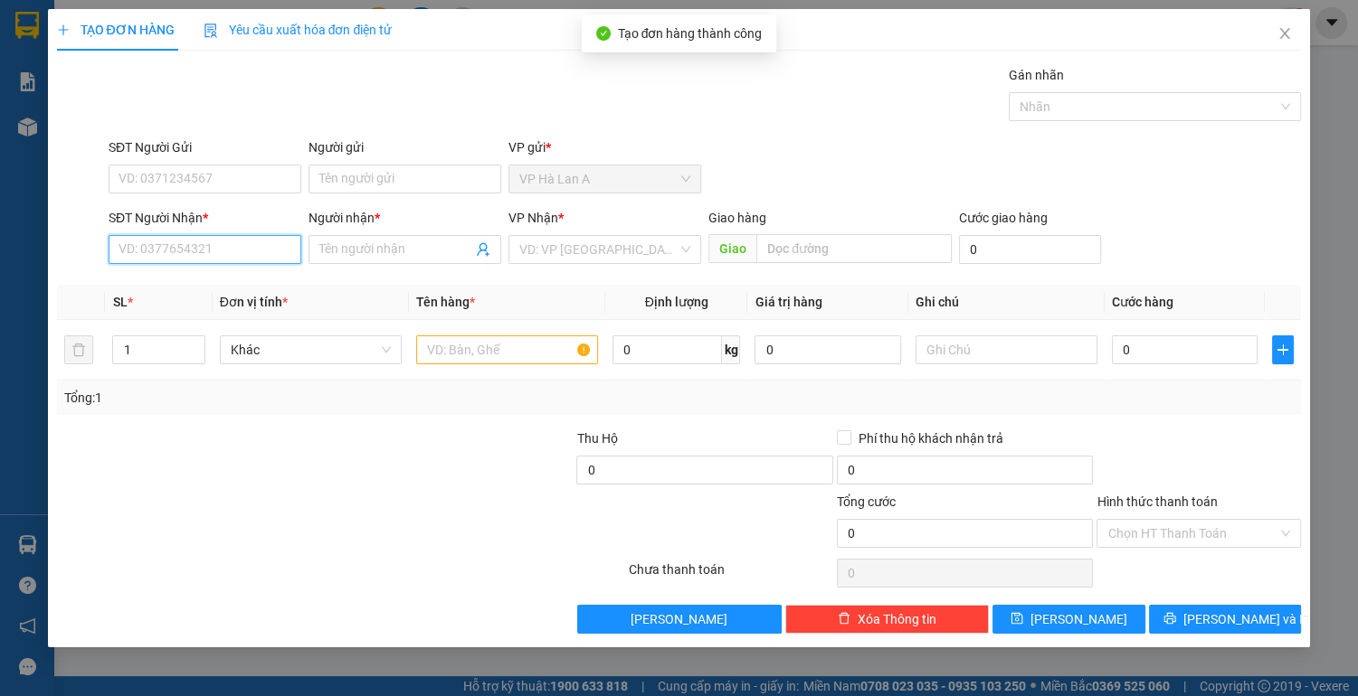
click at [277, 250] on input "SĐT Người Nhận *" at bounding box center [205, 249] width 193 height 29
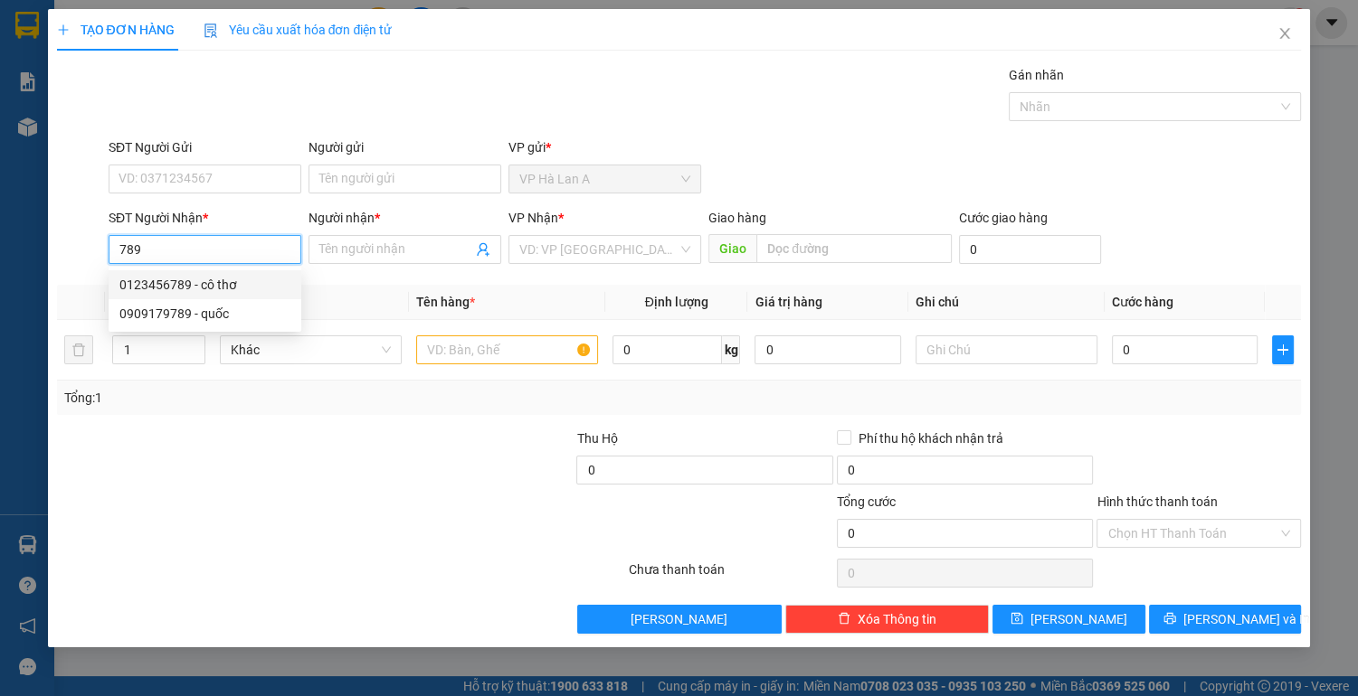
click at [184, 286] on div "0123456789 - cô thơ" at bounding box center [204, 285] width 171 height 20
type input "0123456789"
type input "cô thơ"
type input "0123456789"
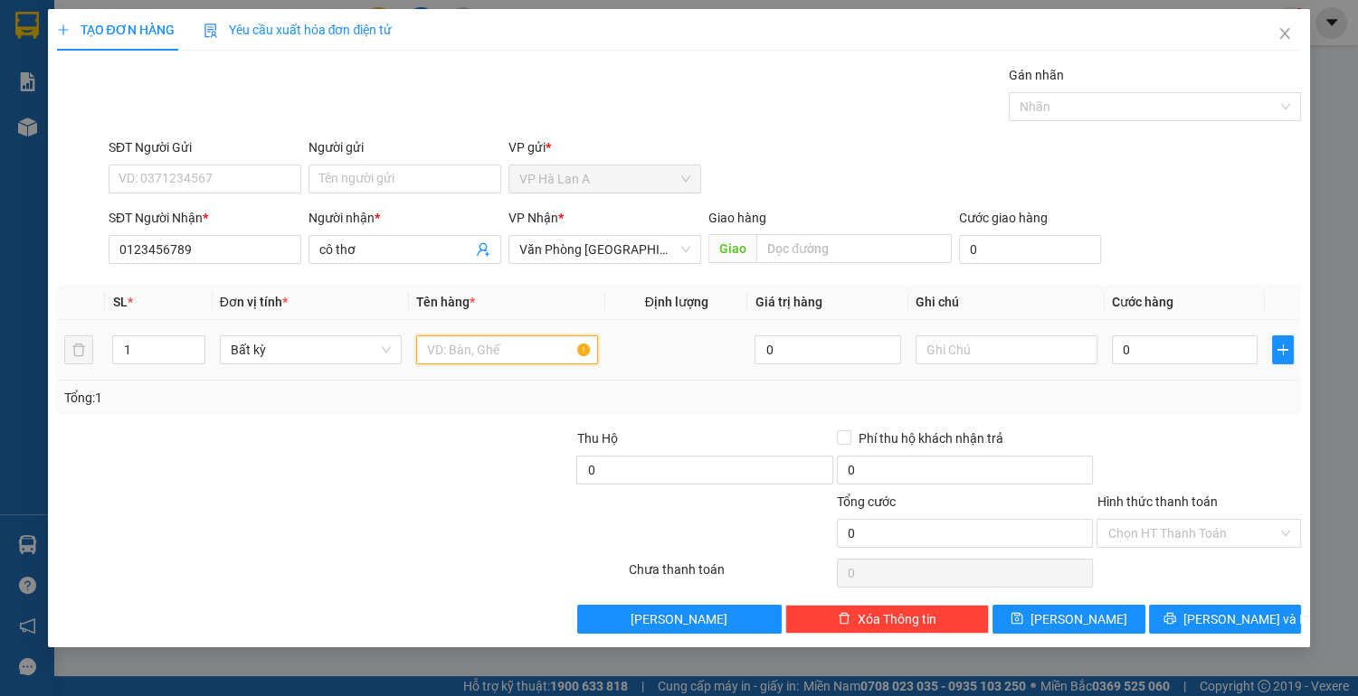
click at [487, 351] on input "text" at bounding box center [507, 350] width 182 height 29
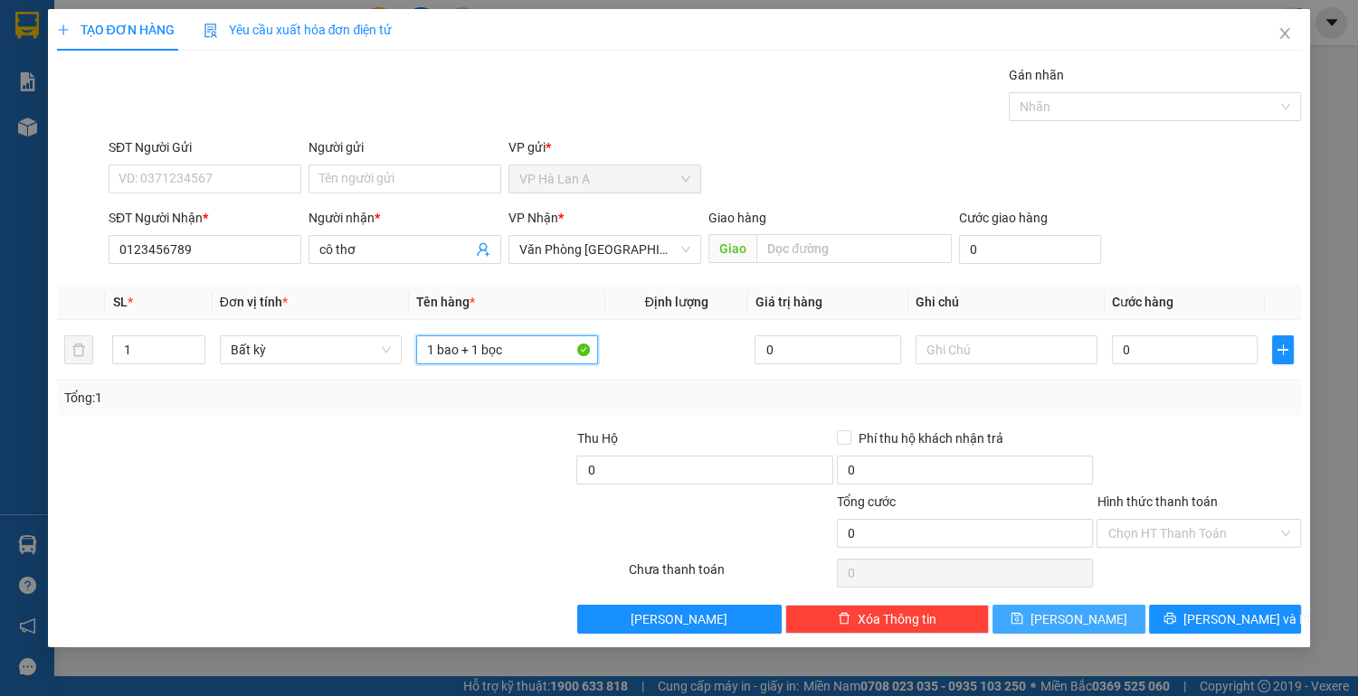
type input "1 bao + 1 bọc"
click at [1030, 611] on button "[PERSON_NAME]" at bounding box center [1068, 619] width 152 height 29
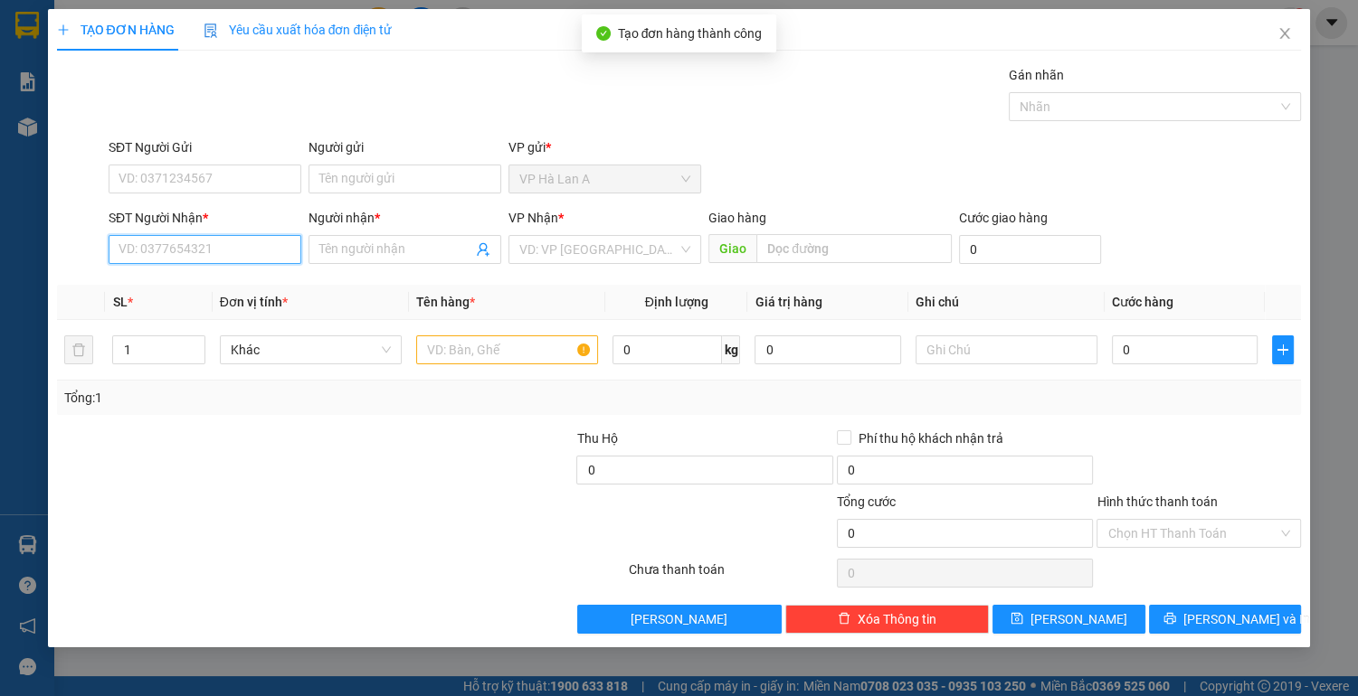
click at [230, 248] on input "SĐT Người Nhận *" at bounding box center [205, 249] width 193 height 29
type input "0"
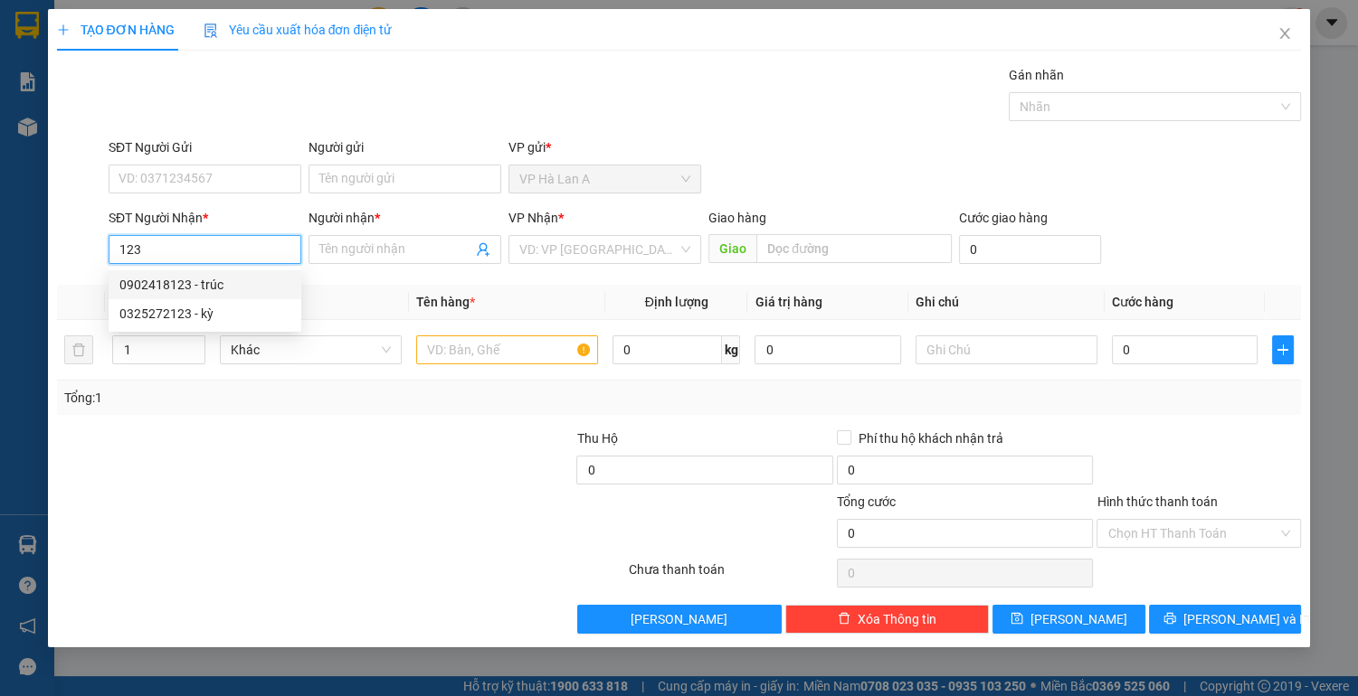
click at [169, 286] on div "0902418123 - trúc" at bounding box center [204, 285] width 171 height 20
type input "0902418123"
type input "trúc"
type input "0902418123"
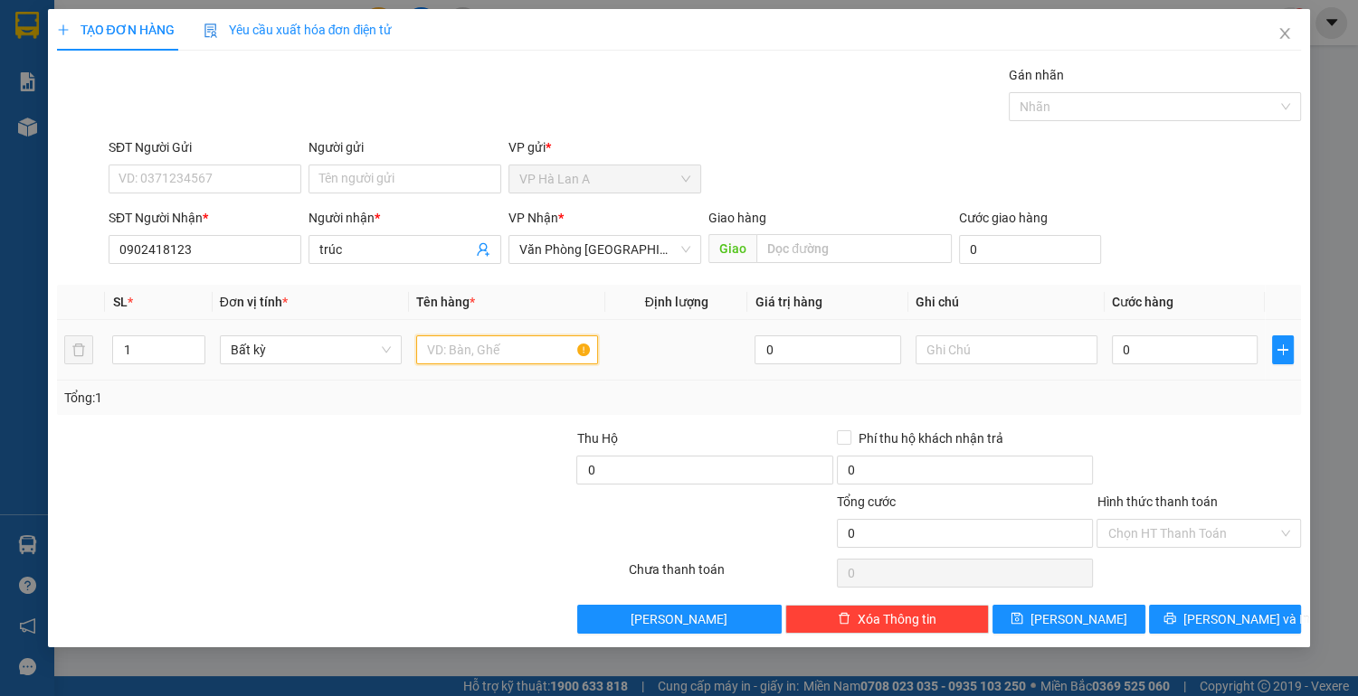
click at [515, 353] on input "text" at bounding box center [507, 350] width 182 height 29
type input "1 bao"
click at [1216, 329] on td "0" at bounding box center [1184, 350] width 161 height 61
click at [1197, 349] on input "0" at bounding box center [1185, 350] width 147 height 29
type input "8"
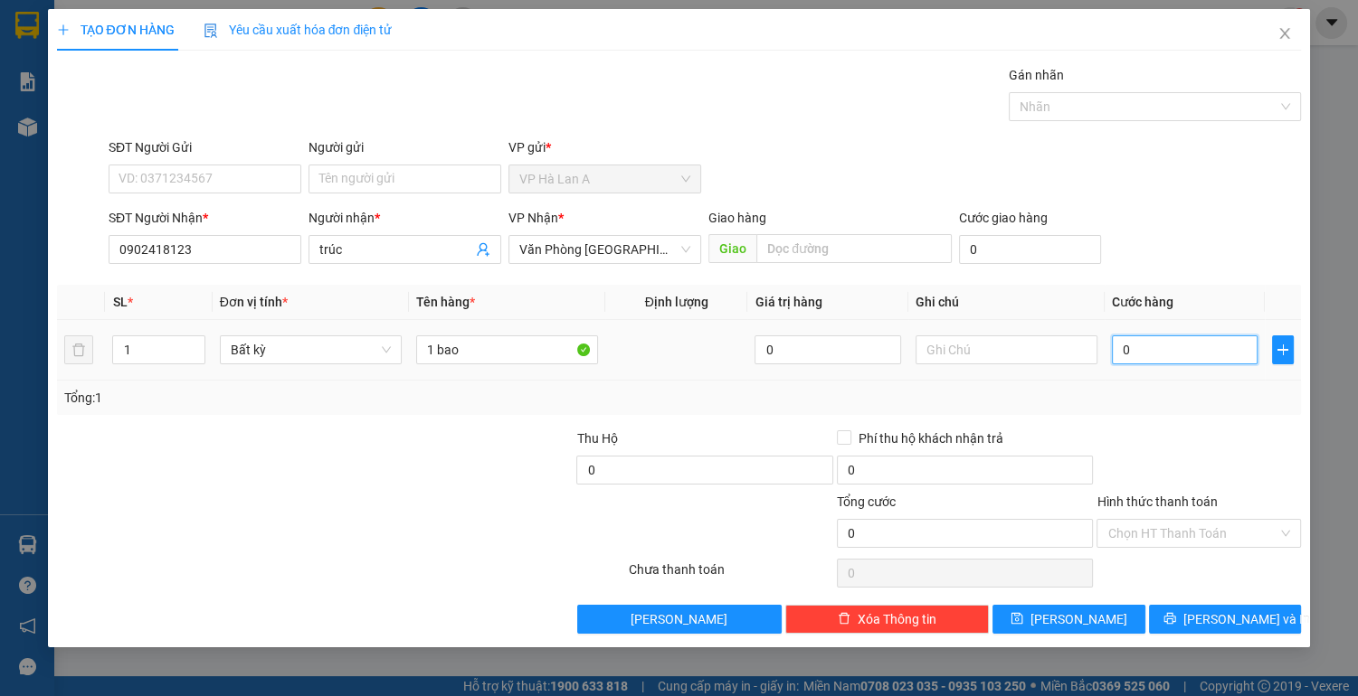
type input "8"
type input "80"
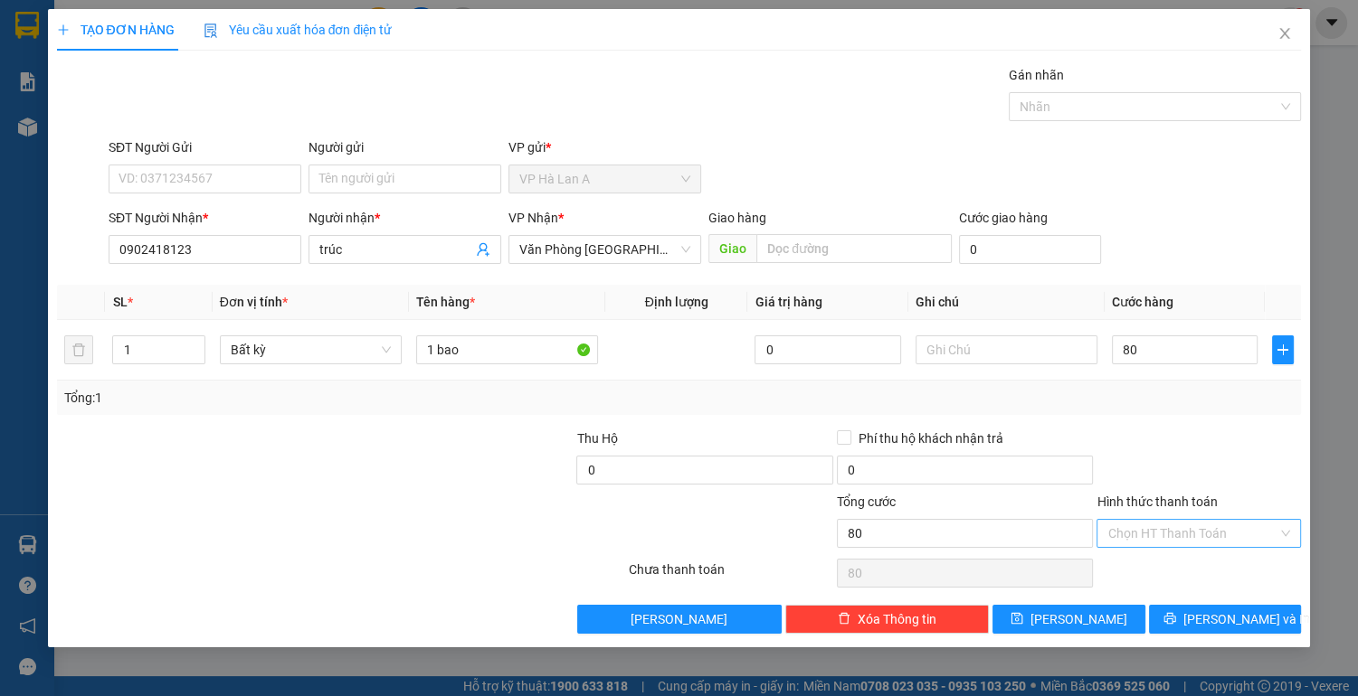
type input "80.000"
click at [1190, 527] on input "Hình thức thanh toán" at bounding box center [1192, 533] width 170 height 27
click at [1178, 561] on div "Tại văn phòng" at bounding box center [1198, 568] width 183 height 20
type input "0"
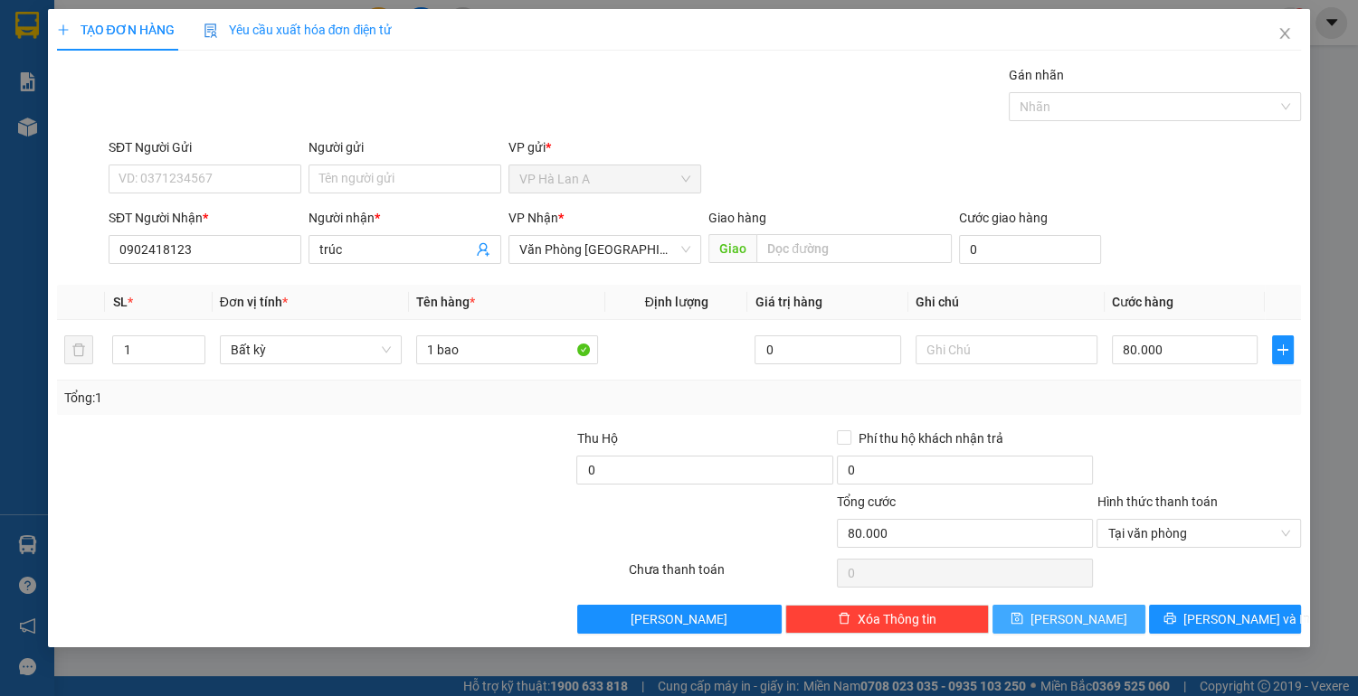
click at [1100, 613] on button "[PERSON_NAME]" at bounding box center [1068, 619] width 152 height 29
type input "0"
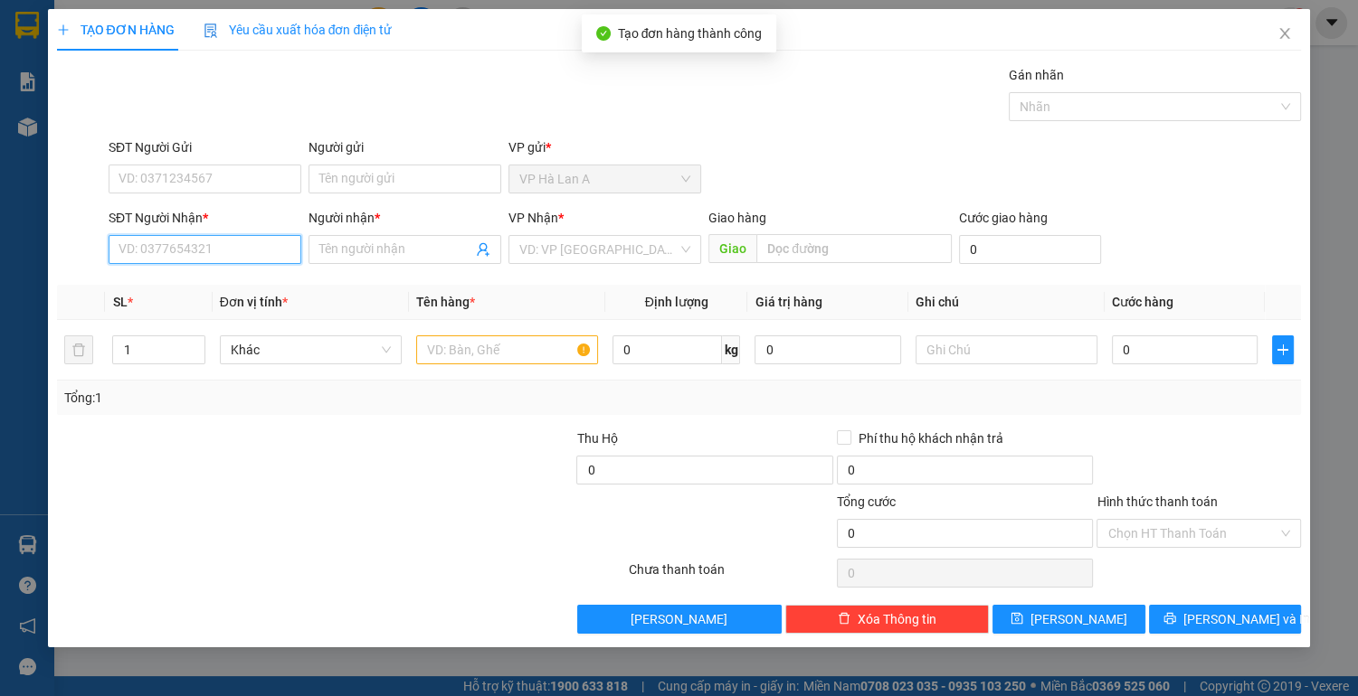
click at [228, 254] on input "SĐT Người Nhận *" at bounding box center [205, 249] width 193 height 29
type input "0"
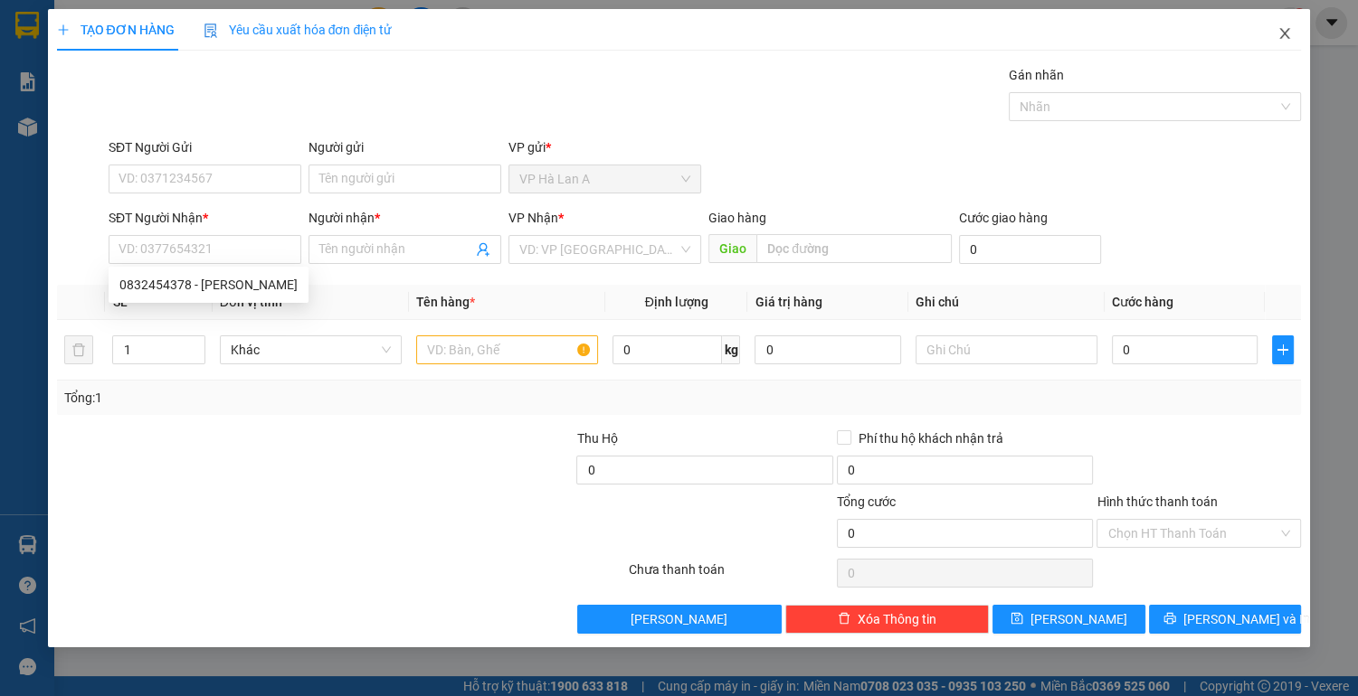
click at [1289, 32] on icon "close" at bounding box center [1284, 33] width 14 height 14
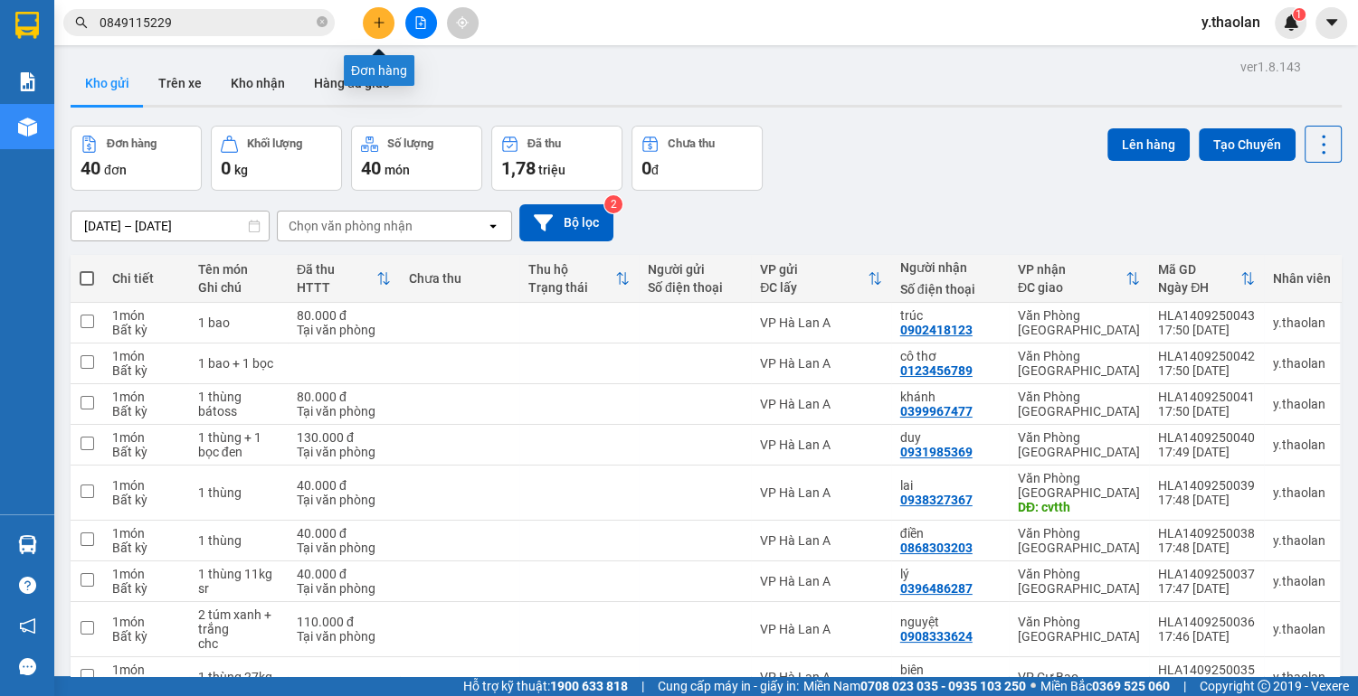
click at [378, 19] on icon "plus" at bounding box center [378, 22] width 1 height 10
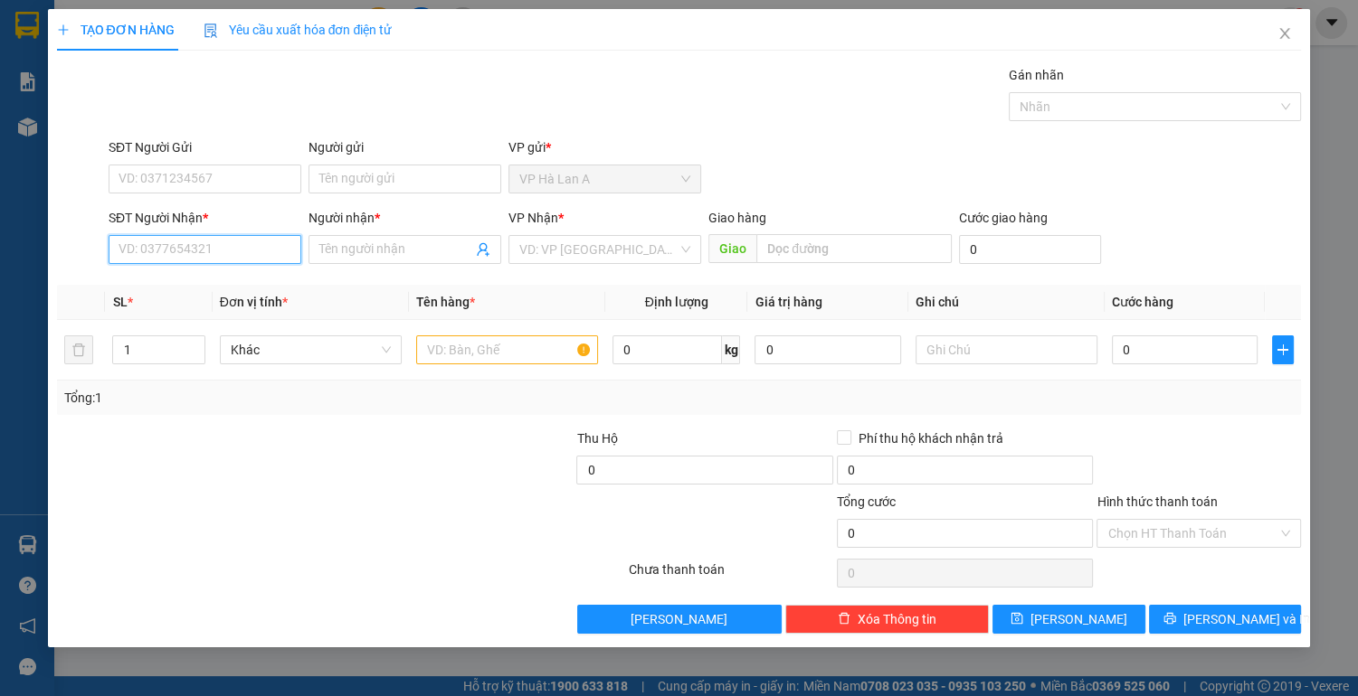
click at [250, 255] on input "SĐT Người Nhận *" at bounding box center [205, 249] width 193 height 29
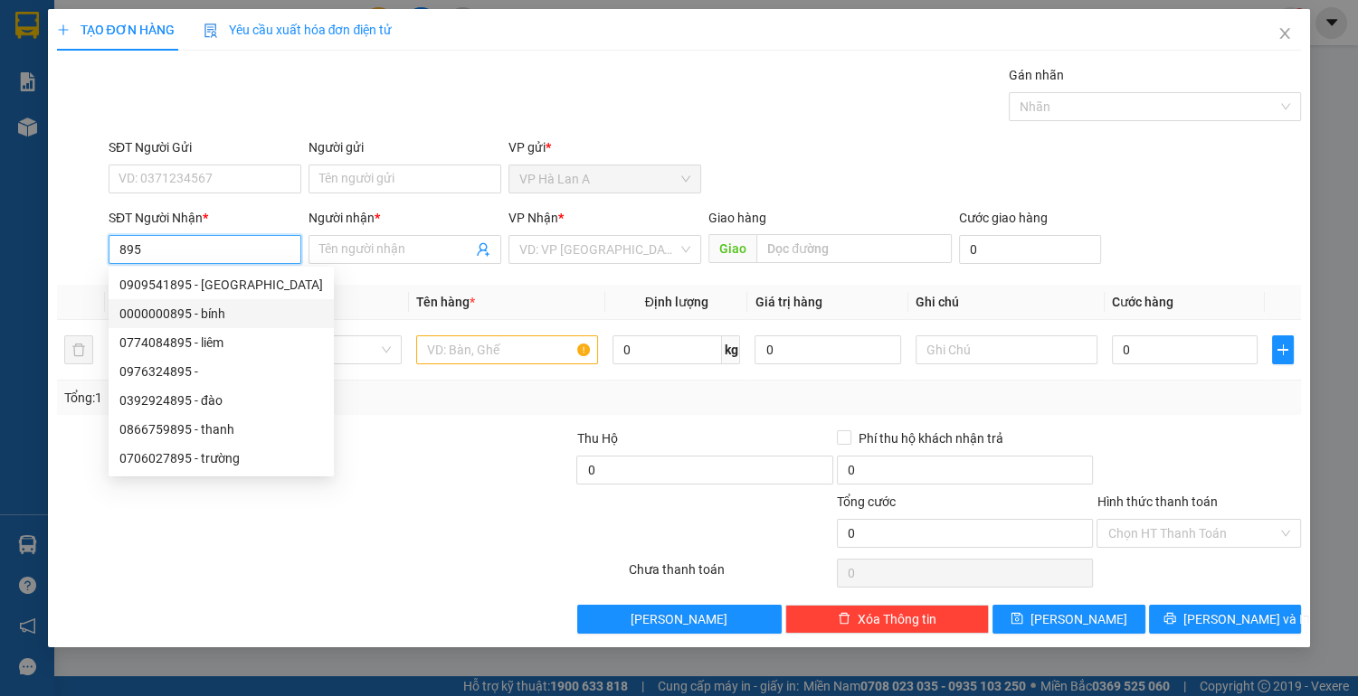
click at [203, 319] on div "0000000895 - bính" at bounding box center [220, 314] width 203 height 20
type input "0000000895"
type input "bính"
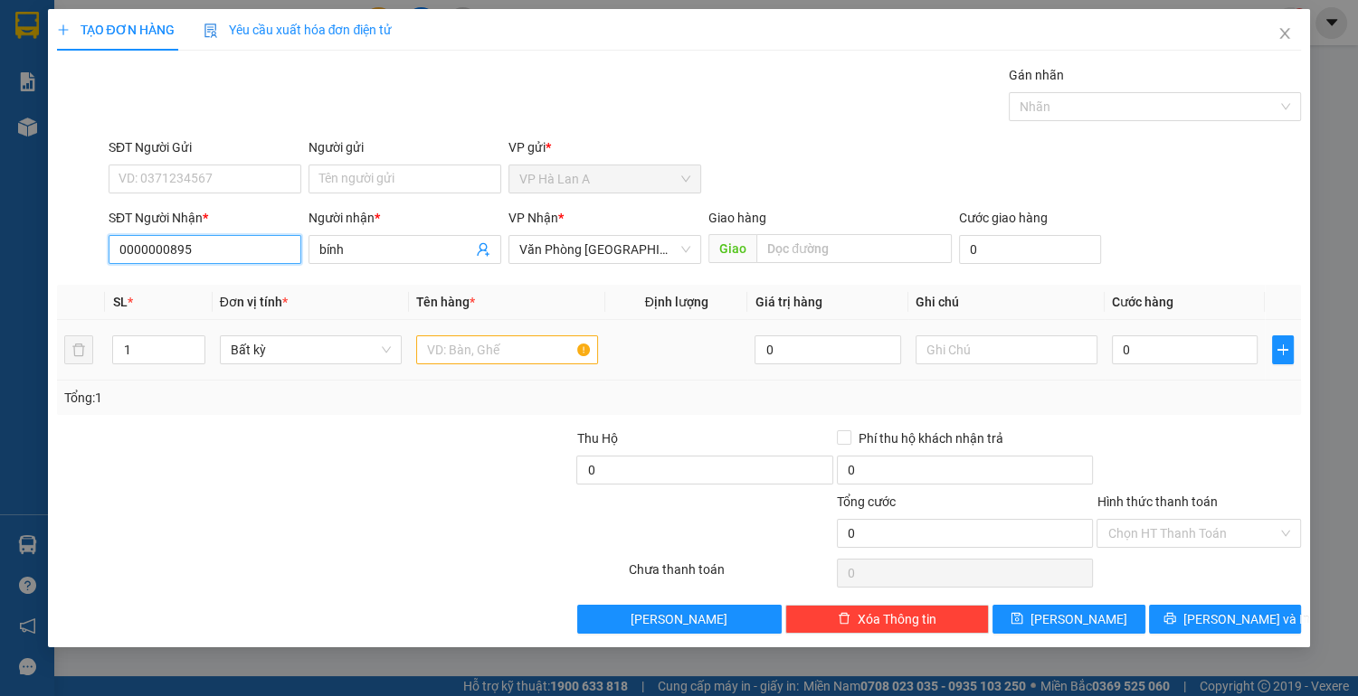
type input "0000000895"
click at [482, 355] on input "text" at bounding box center [507, 350] width 182 height 29
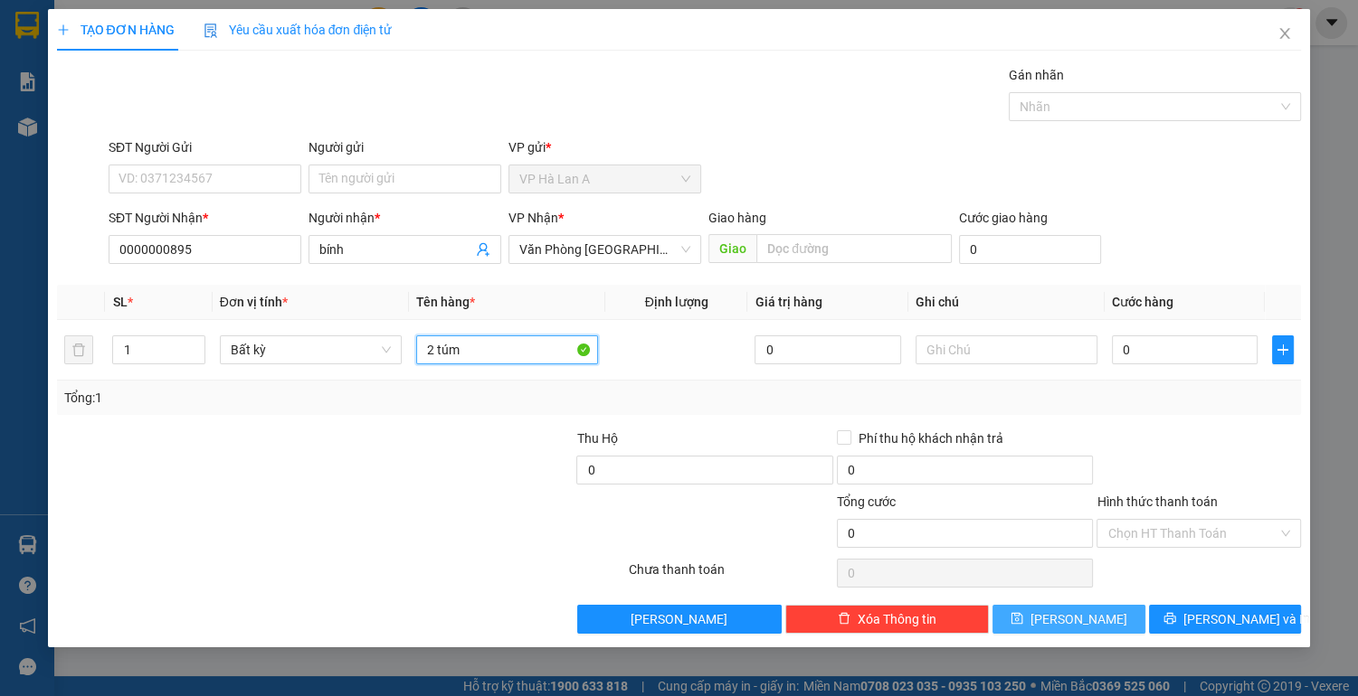
type input "2 túm"
drag, startPoint x: 1111, startPoint y: 620, endPoint x: 1046, endPoint y: 605, distance: 66.9
click at [1110, 620] on button "[PERSON_NAME]" at bounding box center [1068, 619] width 152 height 29
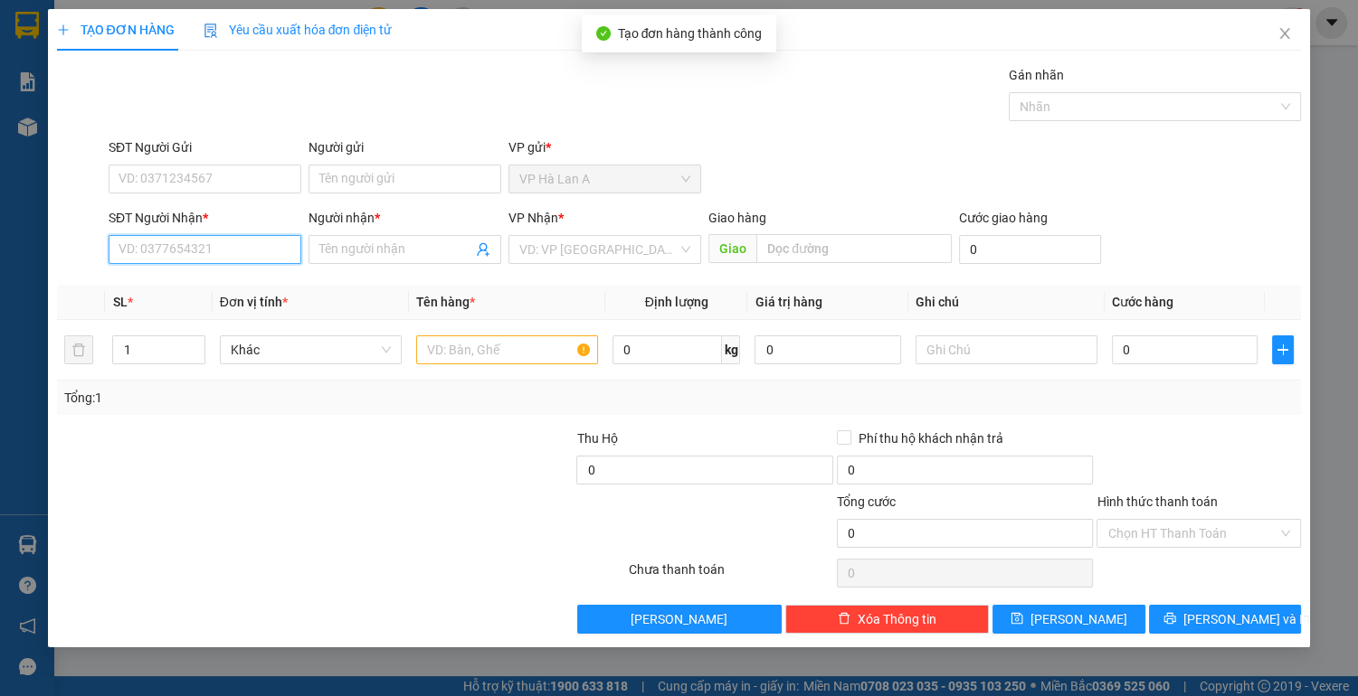
click at [232, 243] on input "SĐT Người Nhận *" at bounding box center [205, 249] width 193 height 29
type input "0916044728"
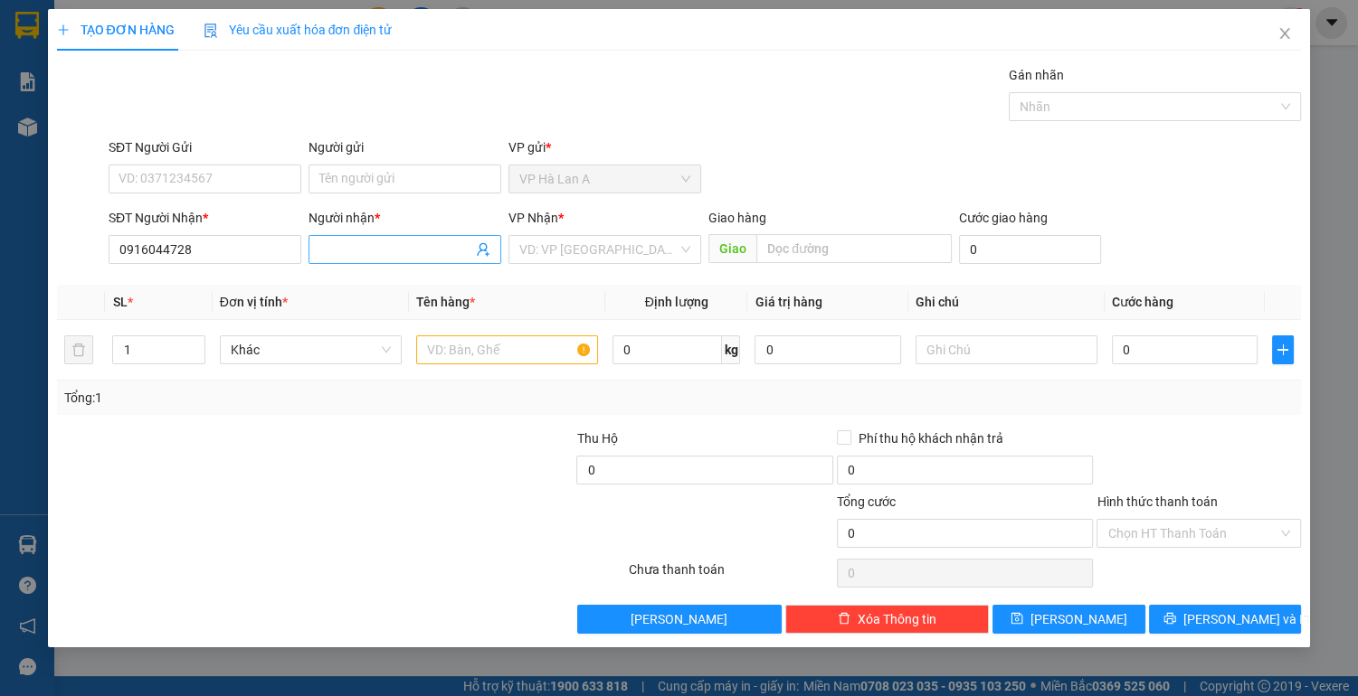
click at [364, 252] on input "Người nhận *" at bounding box center [395, 250] width 153 height 20
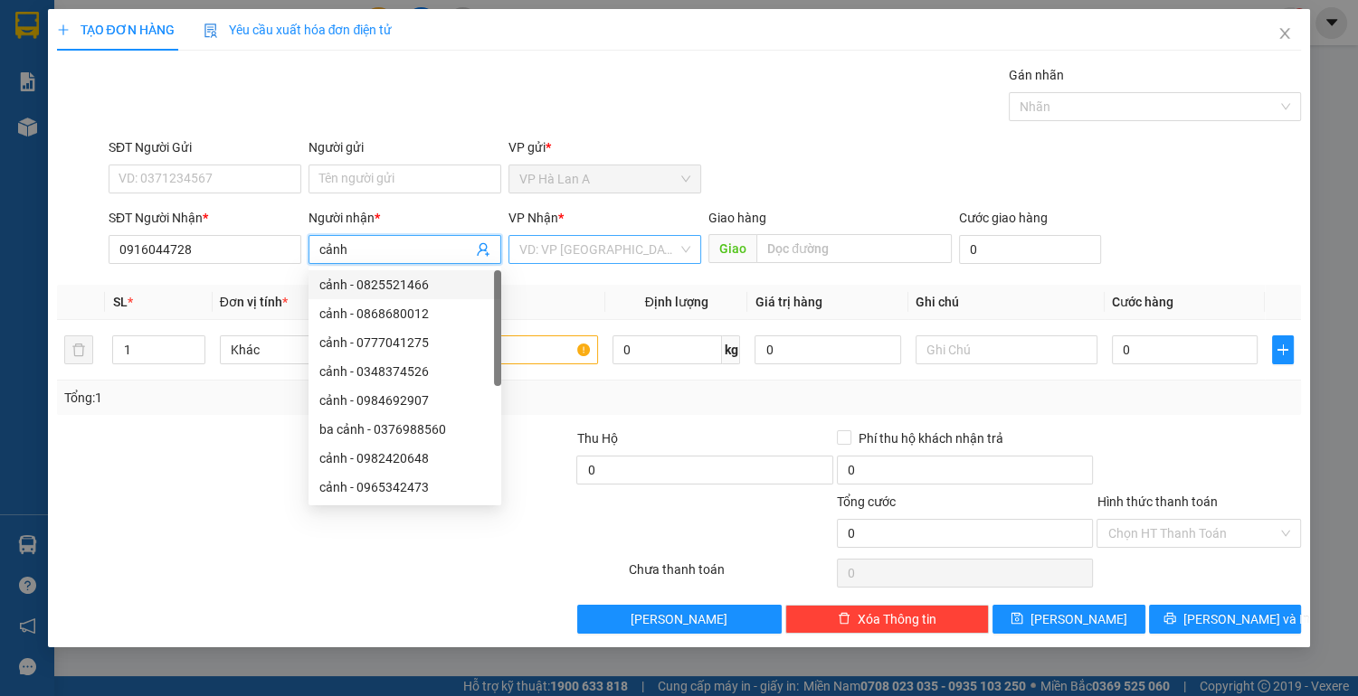
type input "cảnh"
click at [568, 253] on input "search" at bounding box center [598, 249] width 158 height 27
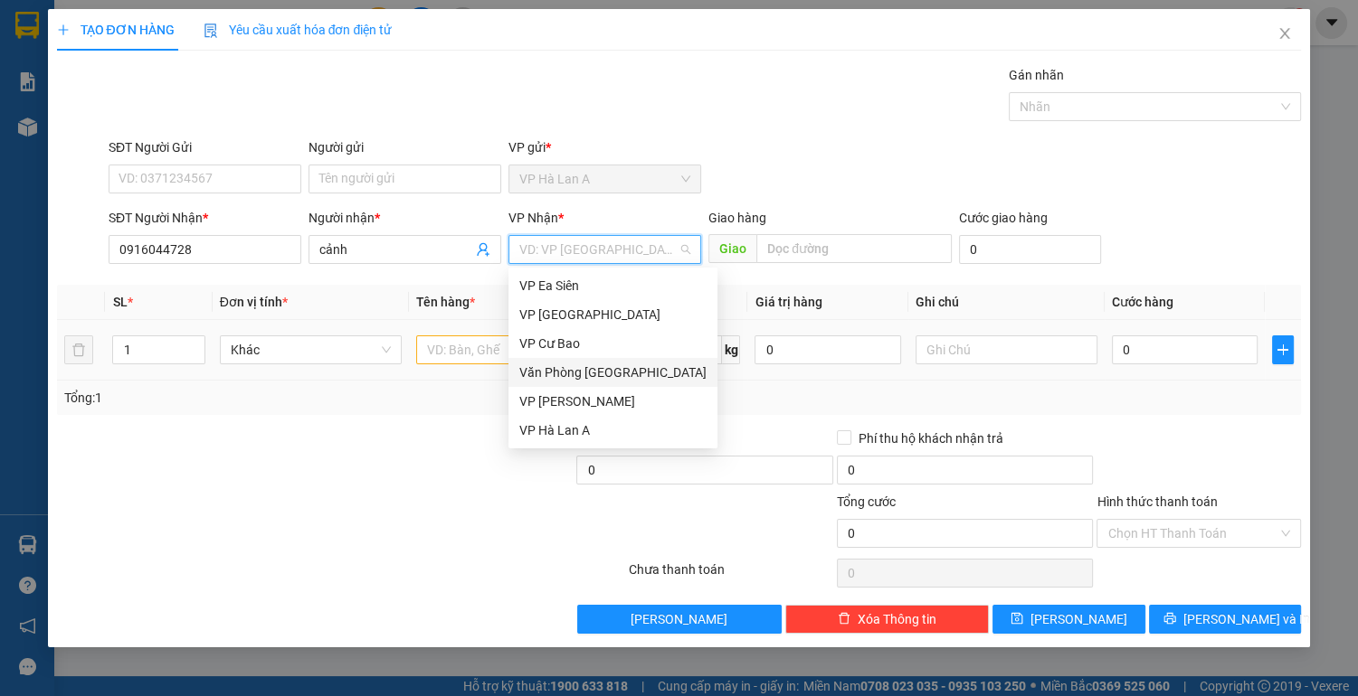
click at [597, 375] on div "Văn Phòng [GEOGRAPHIC_DATA]" at bounding box center [612, 373] width 187 height 20
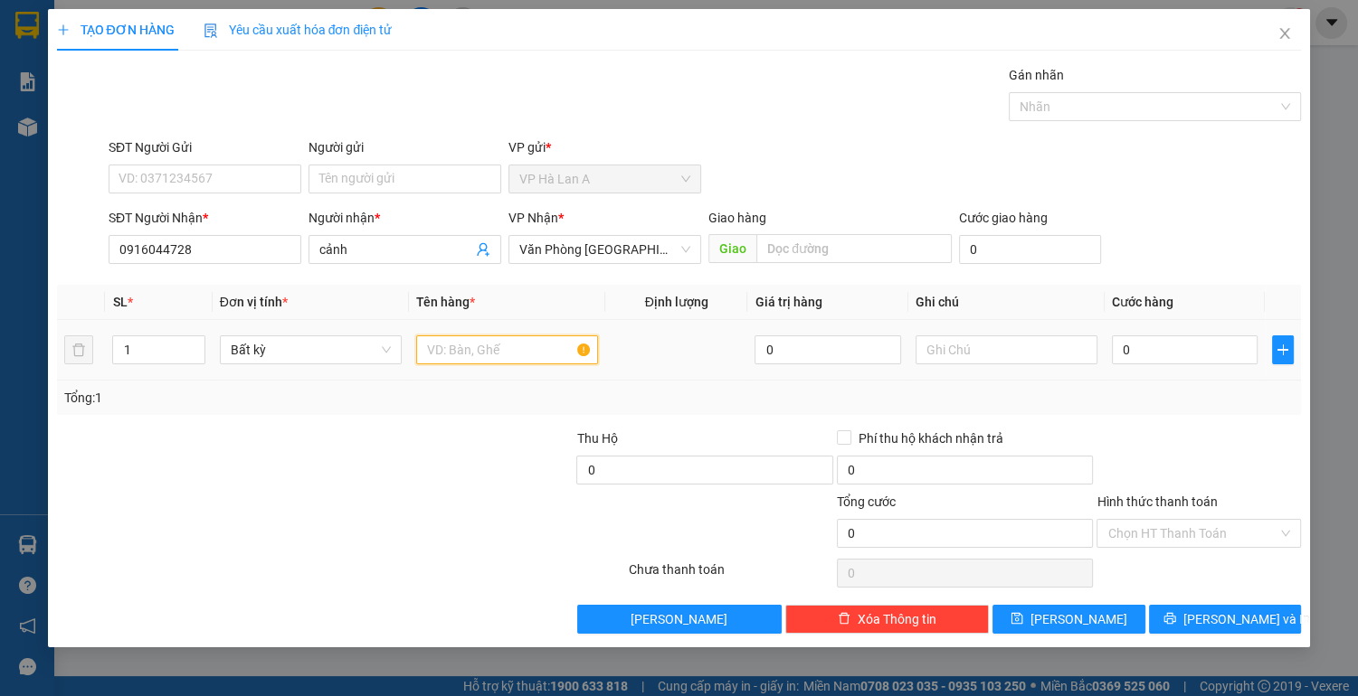
click at [509, 355] on input "text" at bounding box center [507, 350] width 182 height 29
type input "1 thùng"
click at [1176, 363] on input "0" at bounding box center [1185, 350] width 147 height 29
type input "7"
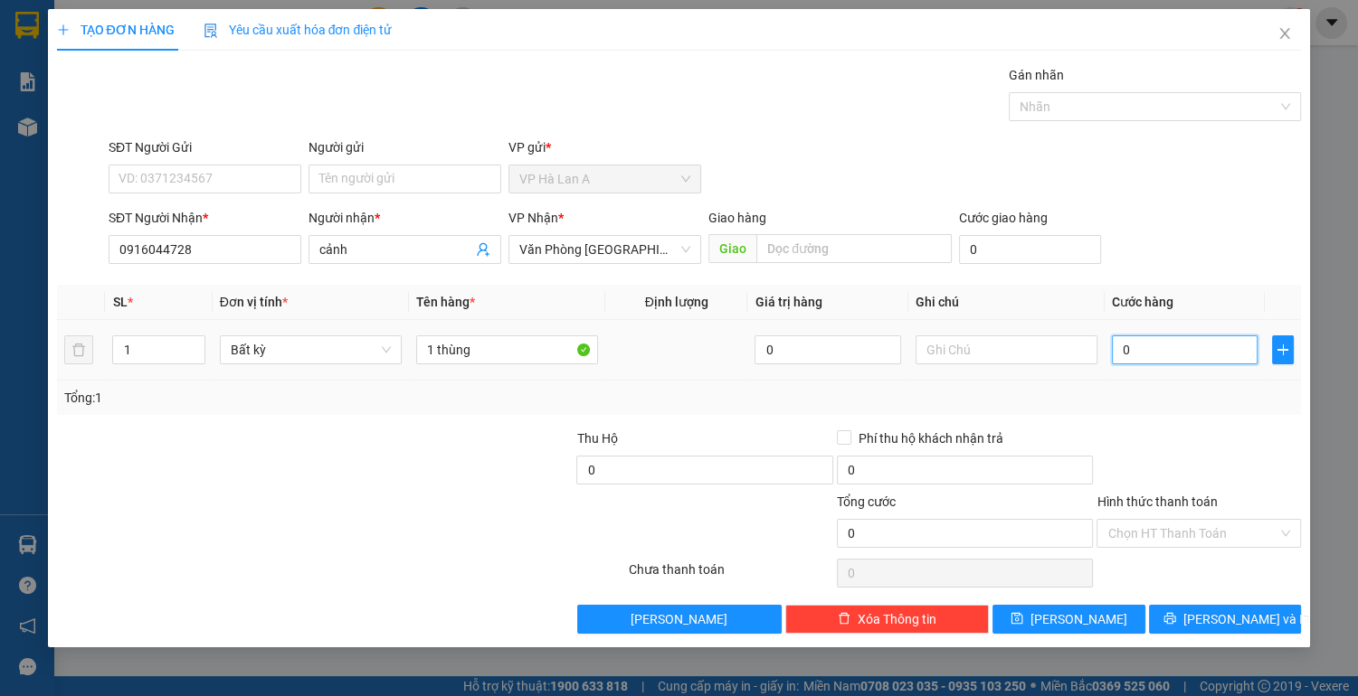
type input "7"
type input "70"
type input "70.000"
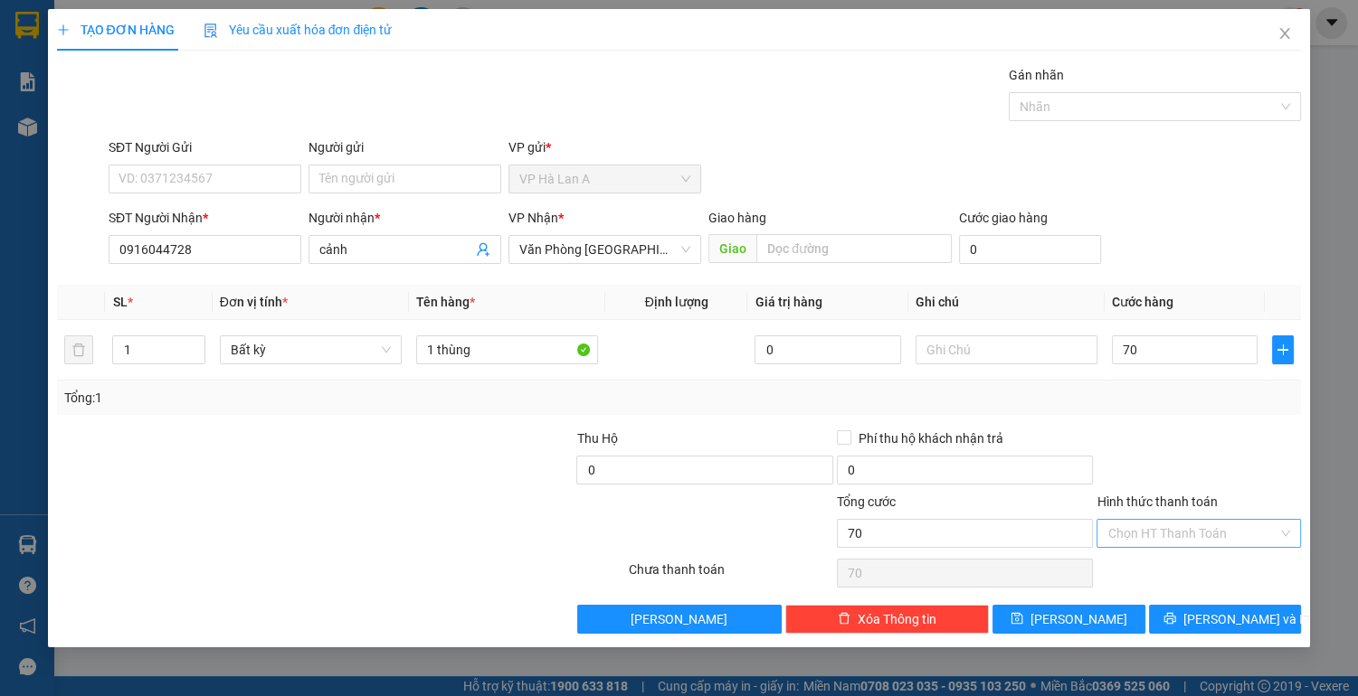
type input "70.000"
click at [1146, 534] on input "Hình thức thanh toán" at bounding box center [1192, 533] width 170 height 27
drag, startPoint x: 1140, startPoint y: 562, endPoint x: 1134, endPoint y: 573, distance: 12.1
click at [1139, 562] on div "Tại văn phòng" at bounding box center [1198, 568] width 183 height 20
type input "0"
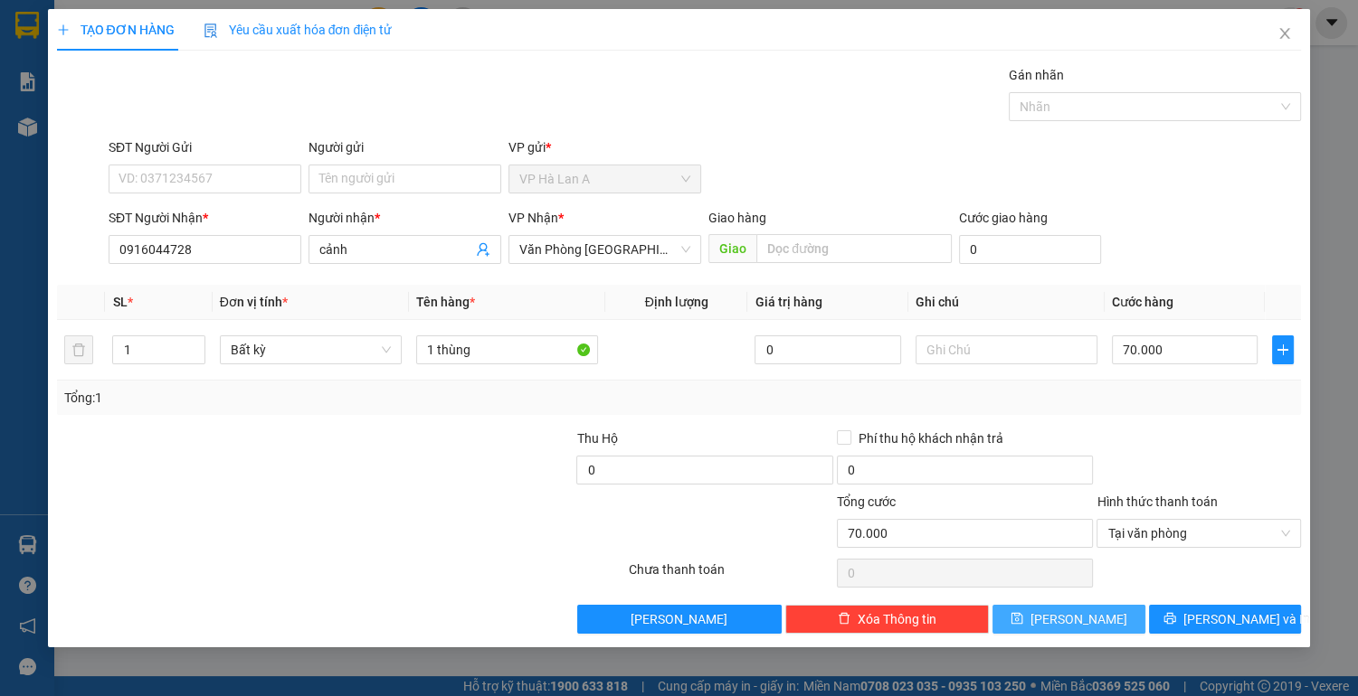
click at [1112, 617] on button "[PERSON_NAME]" at bounding box center [1068, 619] width 152 height 29
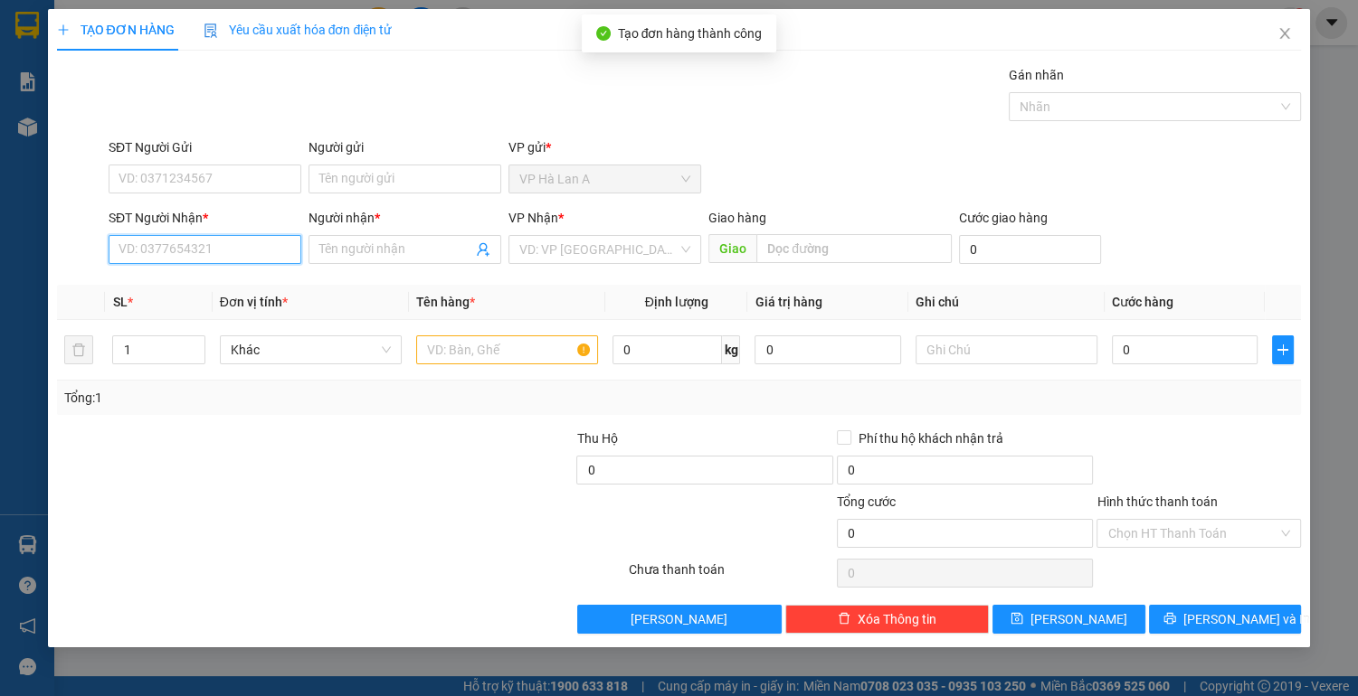
click at [246, 249] on input "SĐT Người Nhận *" at bounding box center [205, 249] width 193 height 29
click at [227, 289] on div "0374726021 - đài" at bounding box center [204, 285] width 171 height 20
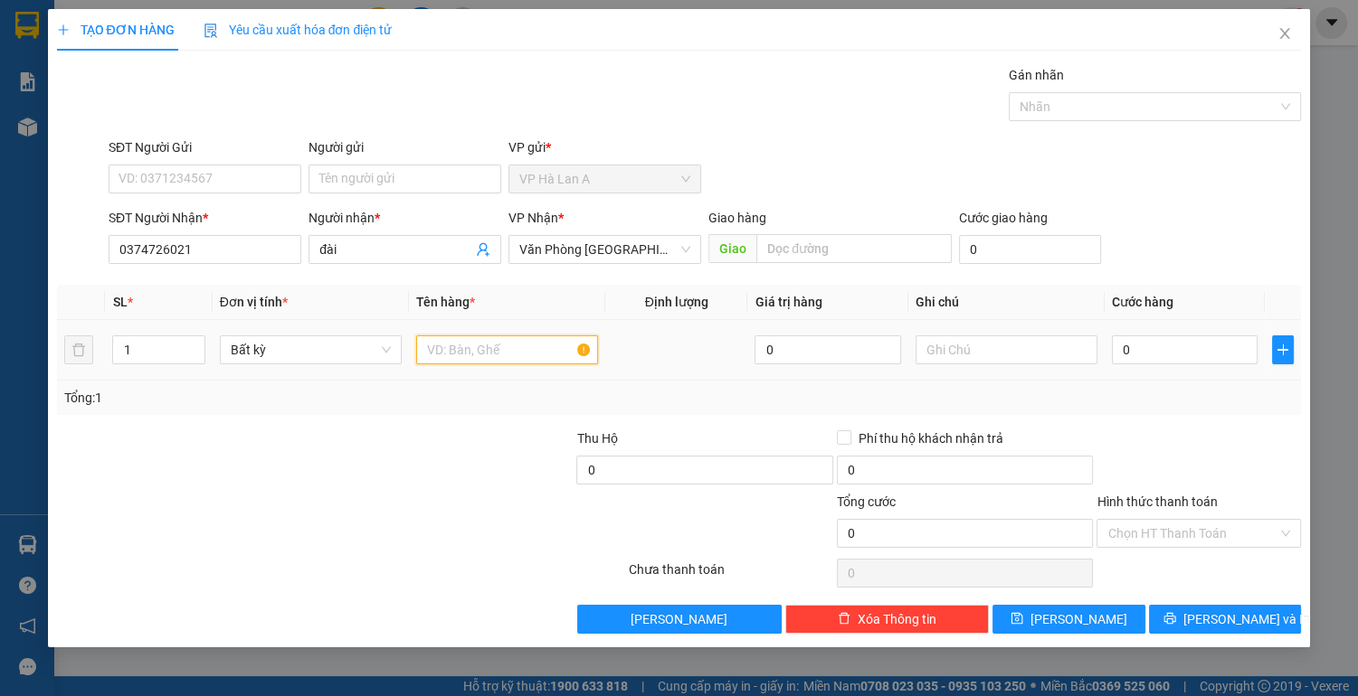
click at [470, 351] on input "text" at bounding box center [507, 350] width 182 height 29
click at [1154, 347] on input "0" at bounding box center [1185, 350] width 147 height 29
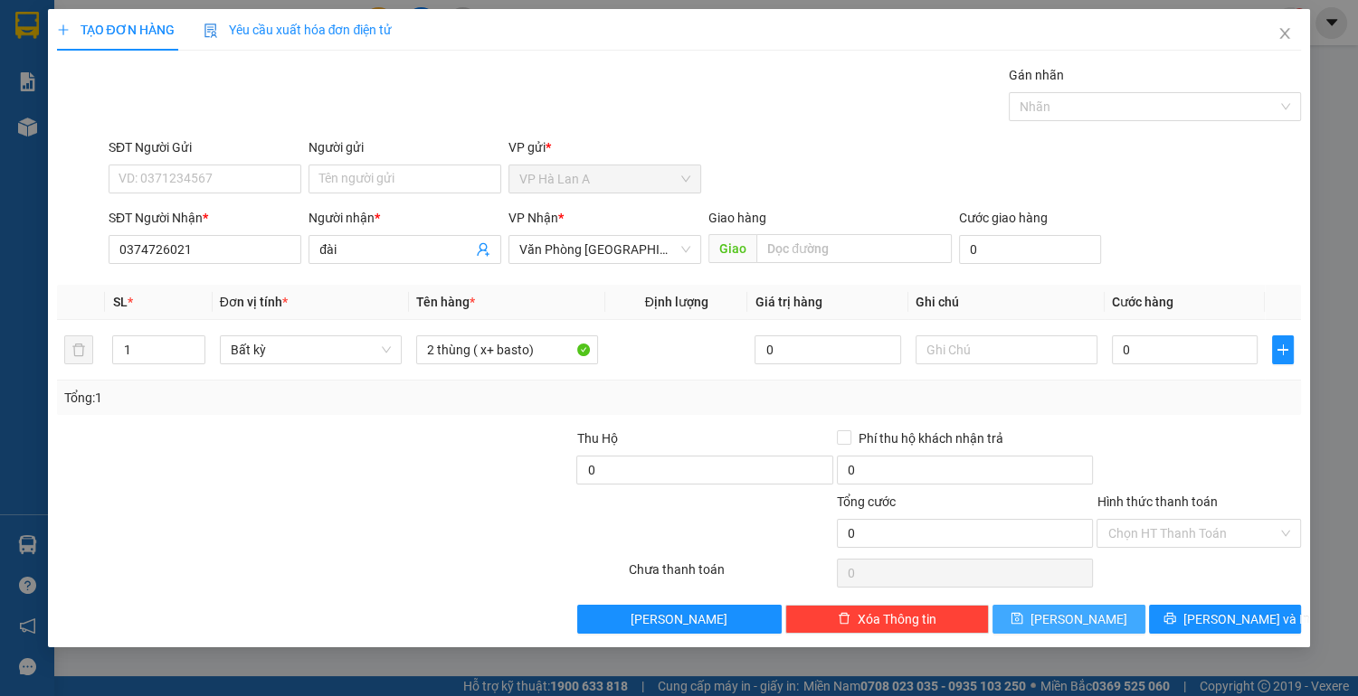
click at [1107, 620] on button "[PERSON_NAME]" at bounding box center [1068, 619] width 152 height 29
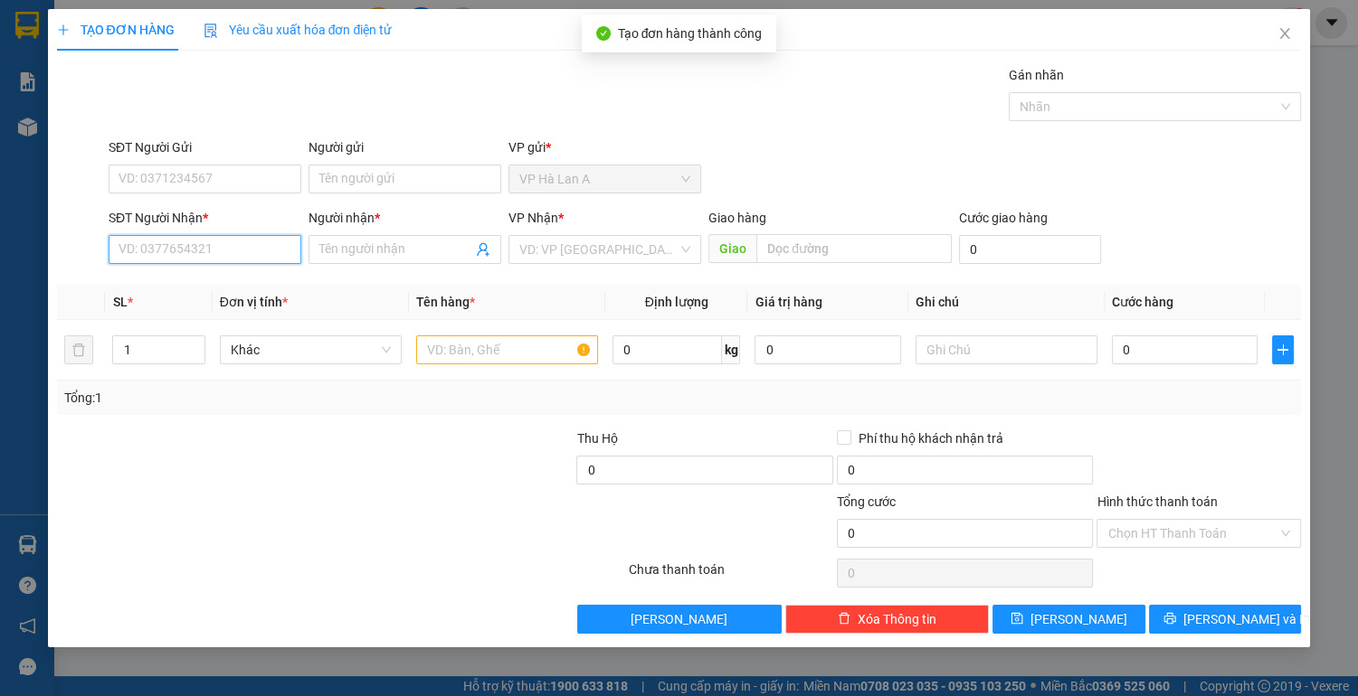
click at [242, 246] on input "SĐT Người Nhận *" at bounding box center [205, 249] width 193 height 29
click at [177, 279] on div "0933777607 - nhung" at bounding box center [204, 285] width 171 height 20
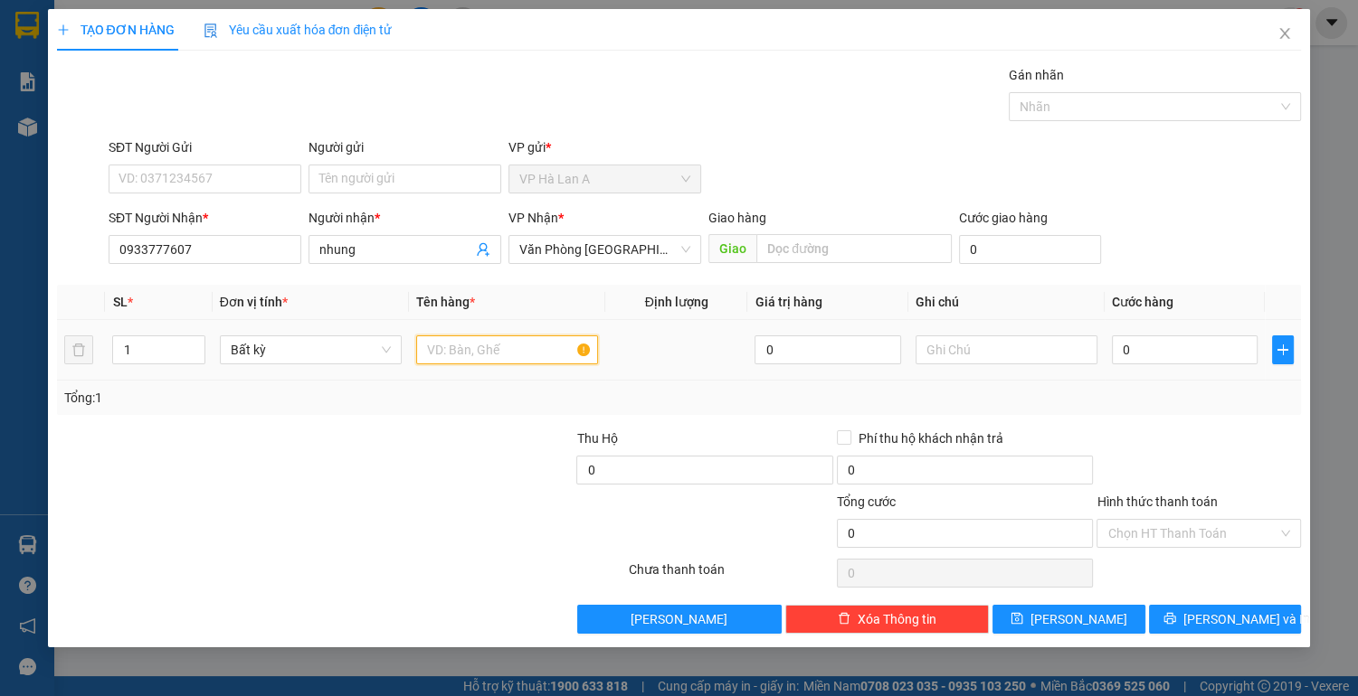
click at [432, 354] on input "text" at bounding box center [507, 350] width 182 height 29
click at [1023, 615] on icon "save" at bounding box center [1017, 619] width 12 height 12
click at [1283, 32] on icon "close" at bounding box center [1284, 33] width 14 height 14
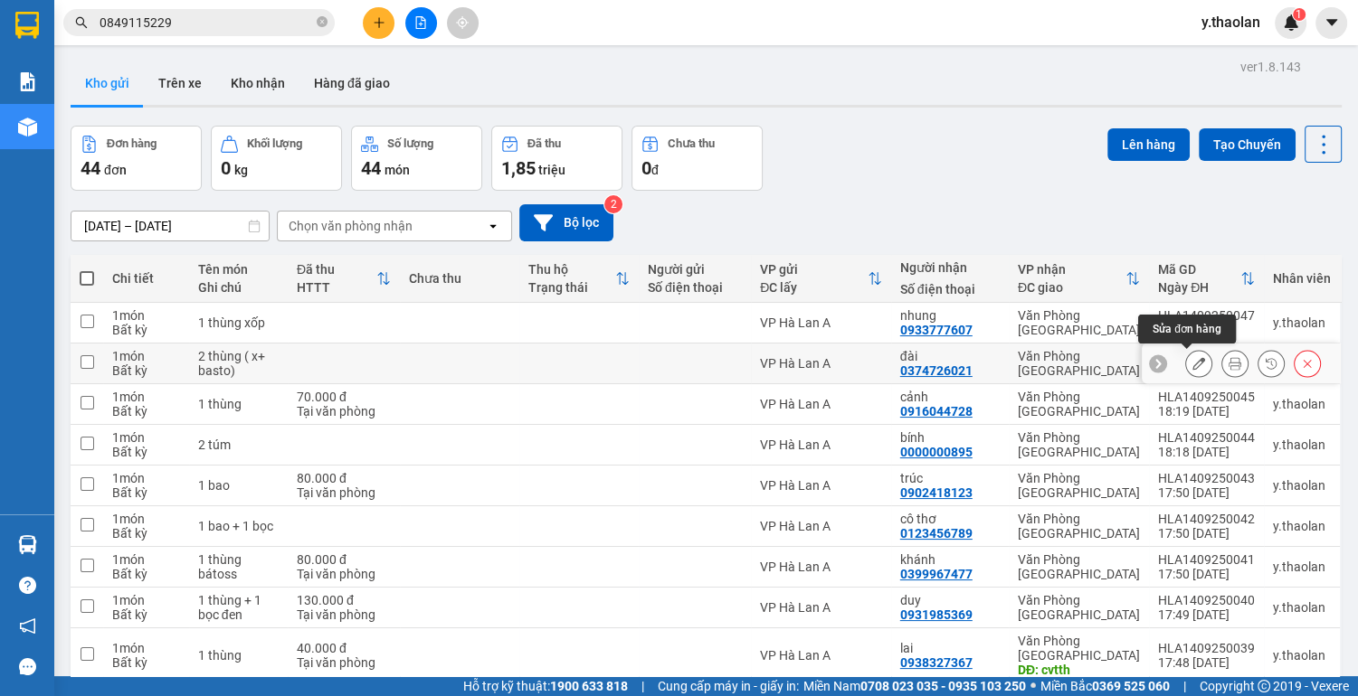
click at [1192, 364] on icon at bounding box center [1198, 363] width 13 height 13
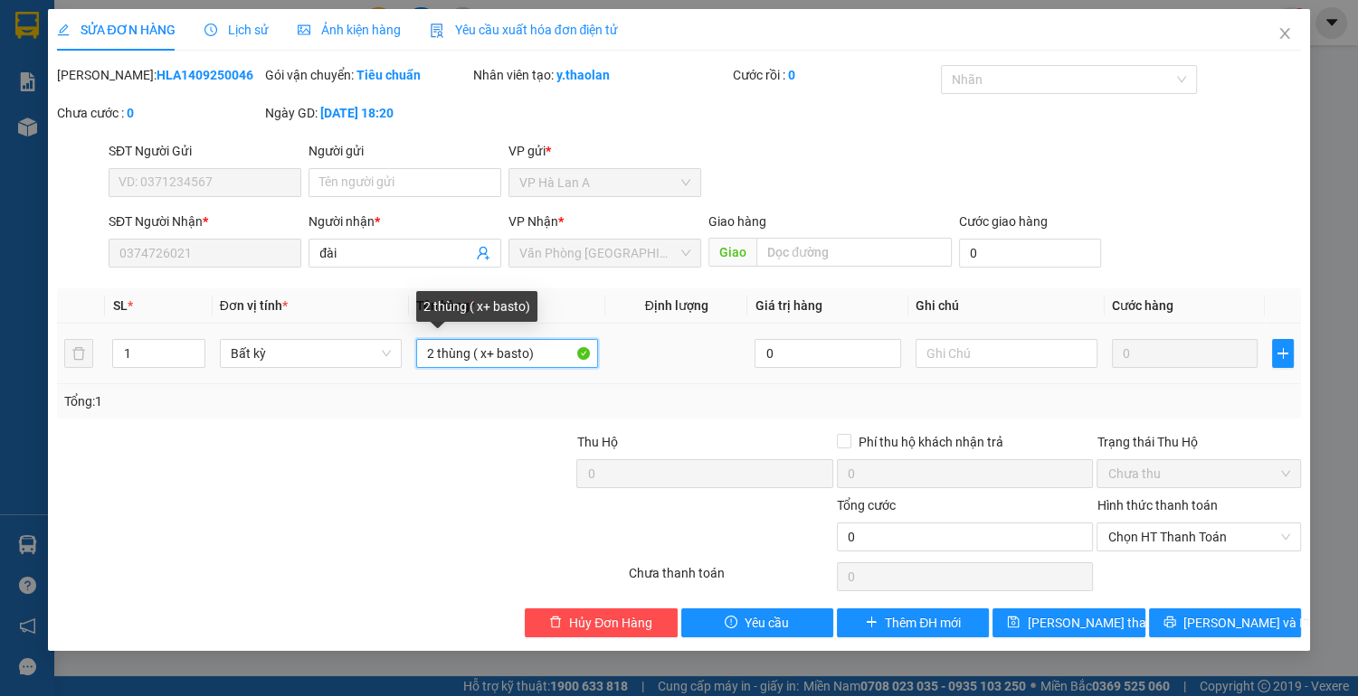
click at [547, 352] on input "2 thùng ( x+ basto)" at bounding box center [507, 353] width 182 height 29
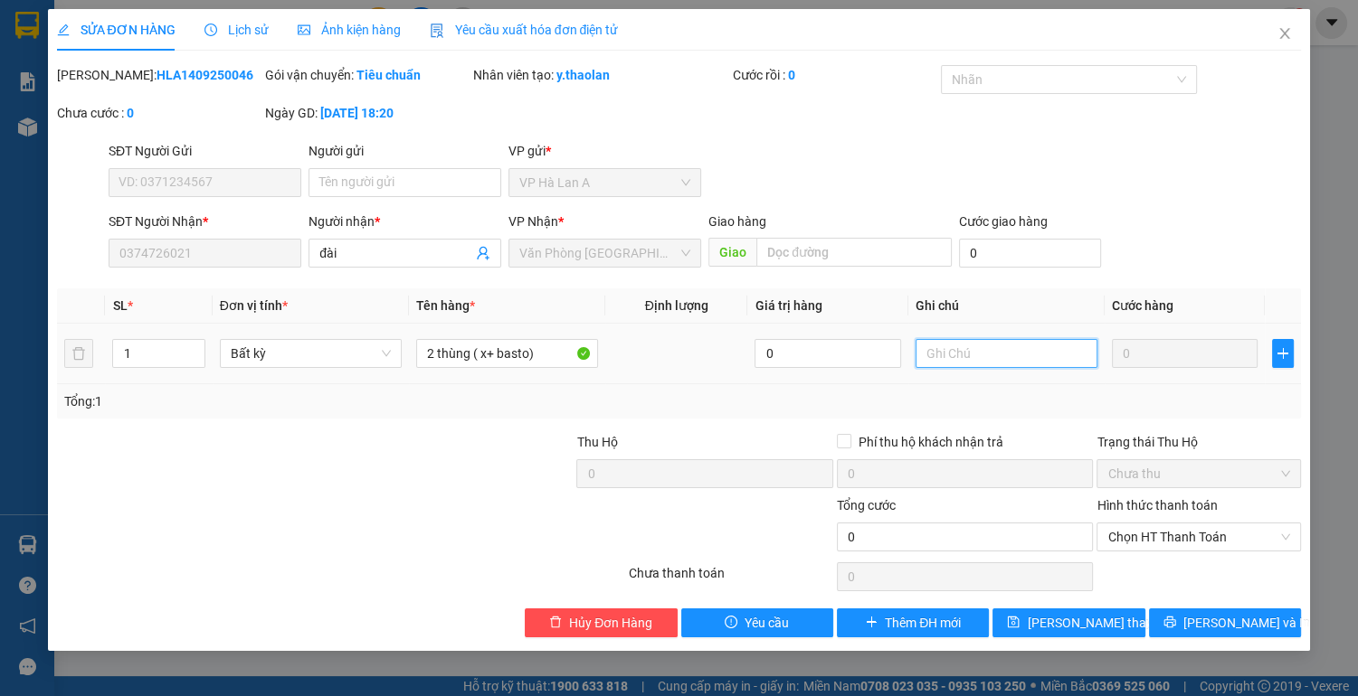
click at [949, 355] on input "text" at bounding box center [1006, 353] width 182 height 29
click at [1079, 624] on span "[PERSON_NAME] thay đổi" at bounding box center [1099, 623] width 145 height 20
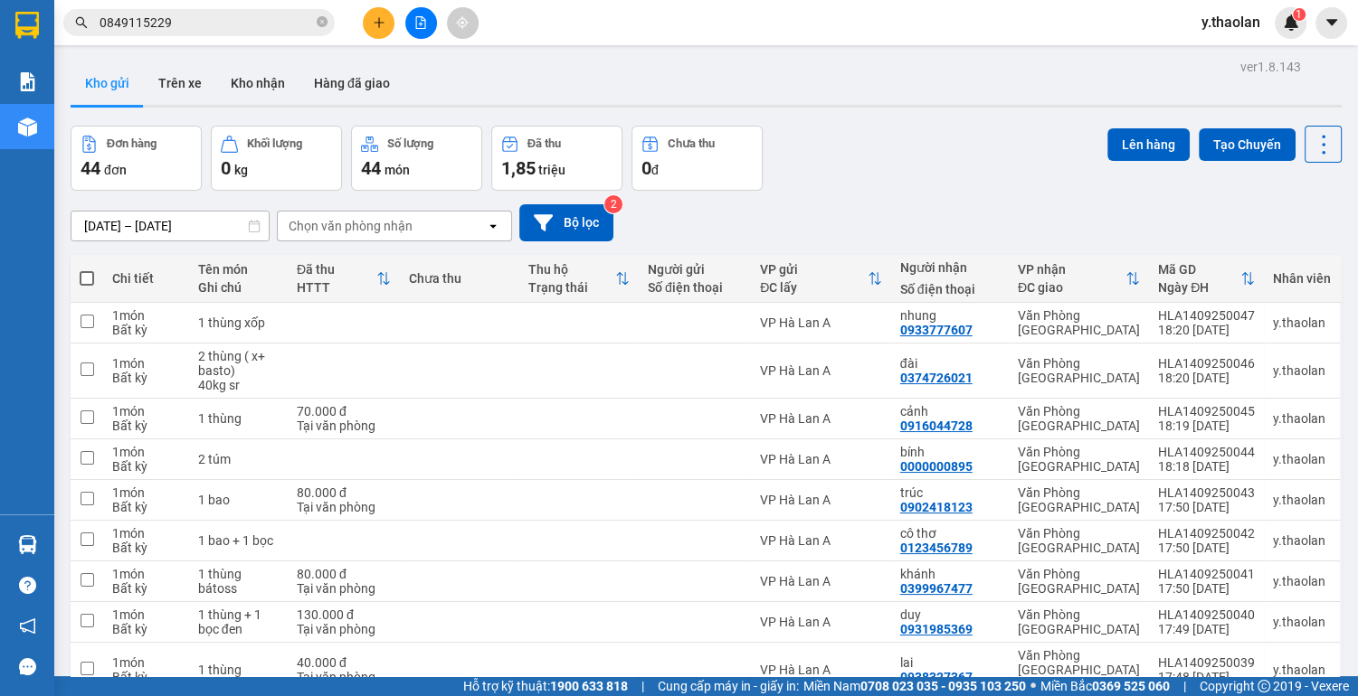
click at [87, 280] on span at bounding box center [87, 278] width 14 height 14
click at [87, 270] on input "checkbox" at bounding box center [87, 270] width 0 height 0
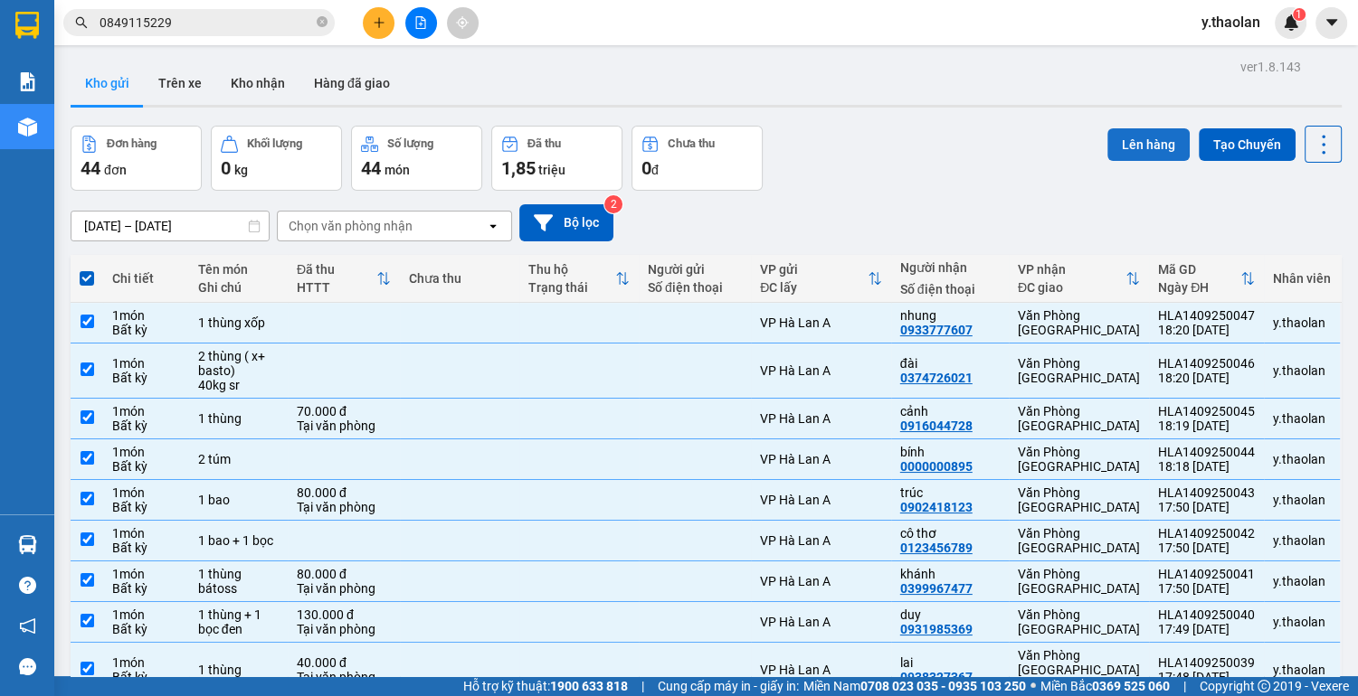
click at [1155, 137] on button "Lên hàng" at bounding box center [1148, 144] width 82 height 33
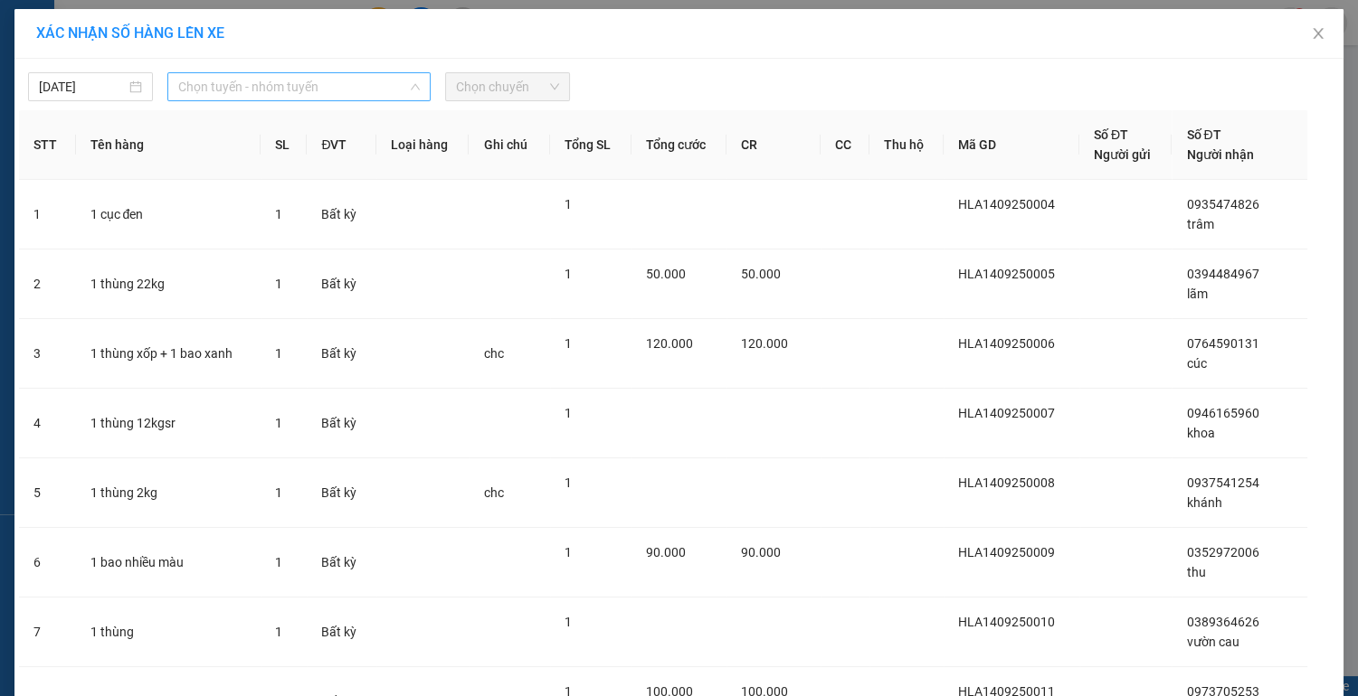
click at [359, 89] on span "Chọn tuyến - nhóm tuyến" at bounding box center [298, 86] width 241 height 27
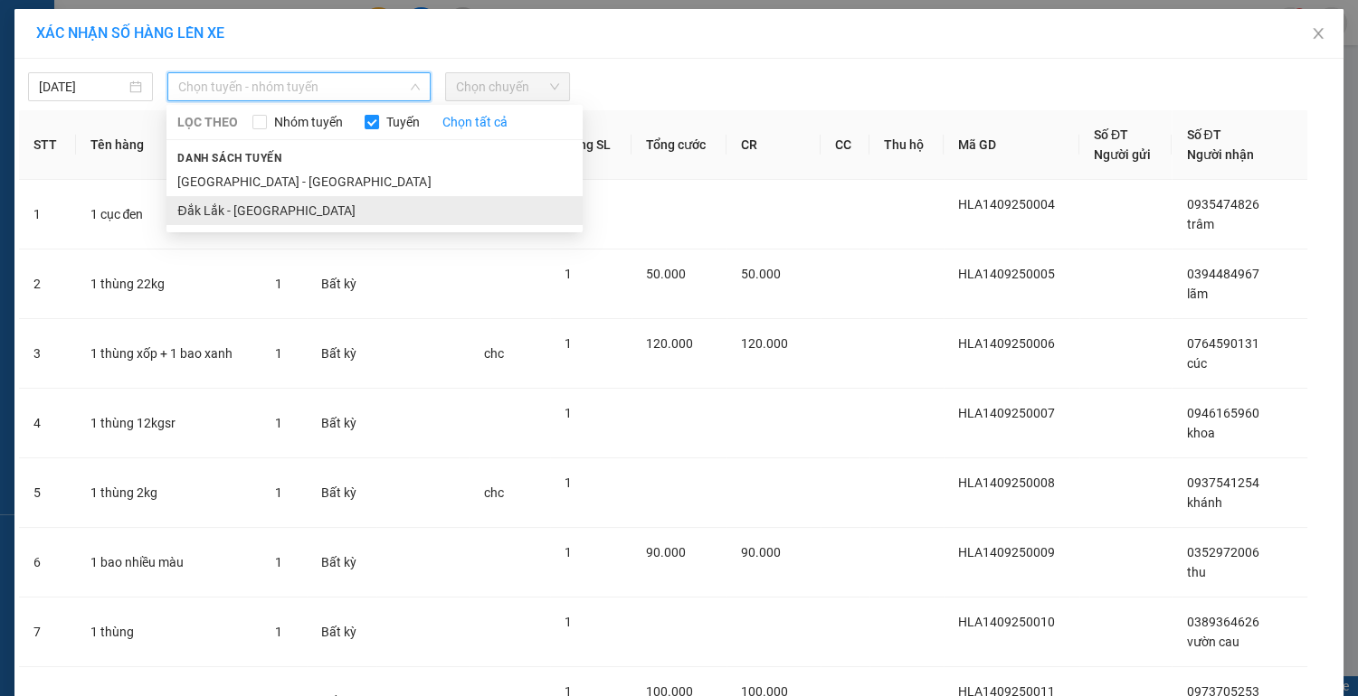
click at [304, 216] on li "Đắk Lắk - [GEOGRAPHIC_DATA]" at bounding box center [374, 210] width 416 height 29
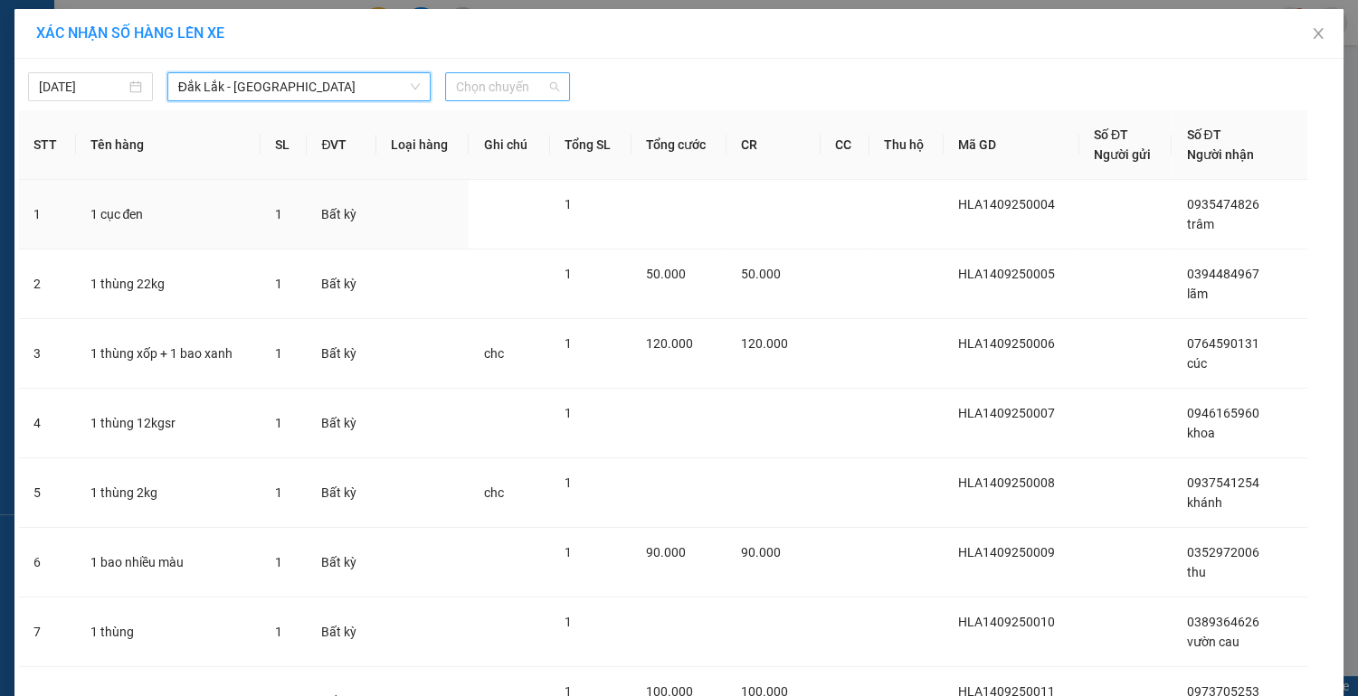
click at [497, 87] on span "Chọn chuyến" at bounding box center [507, 86] width 103 height 27
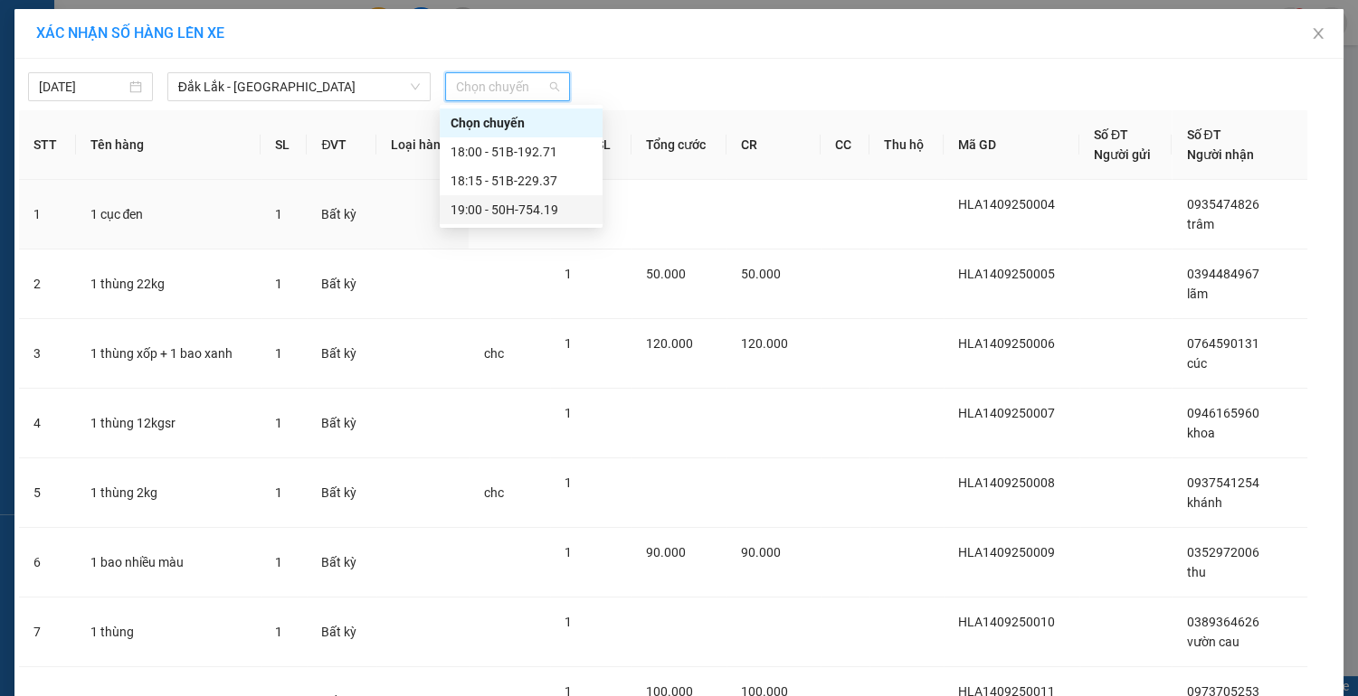
click at [518, 208] on div "19:00 - 50H-754.19" at bounding box center [520, 210] width 141 height 20
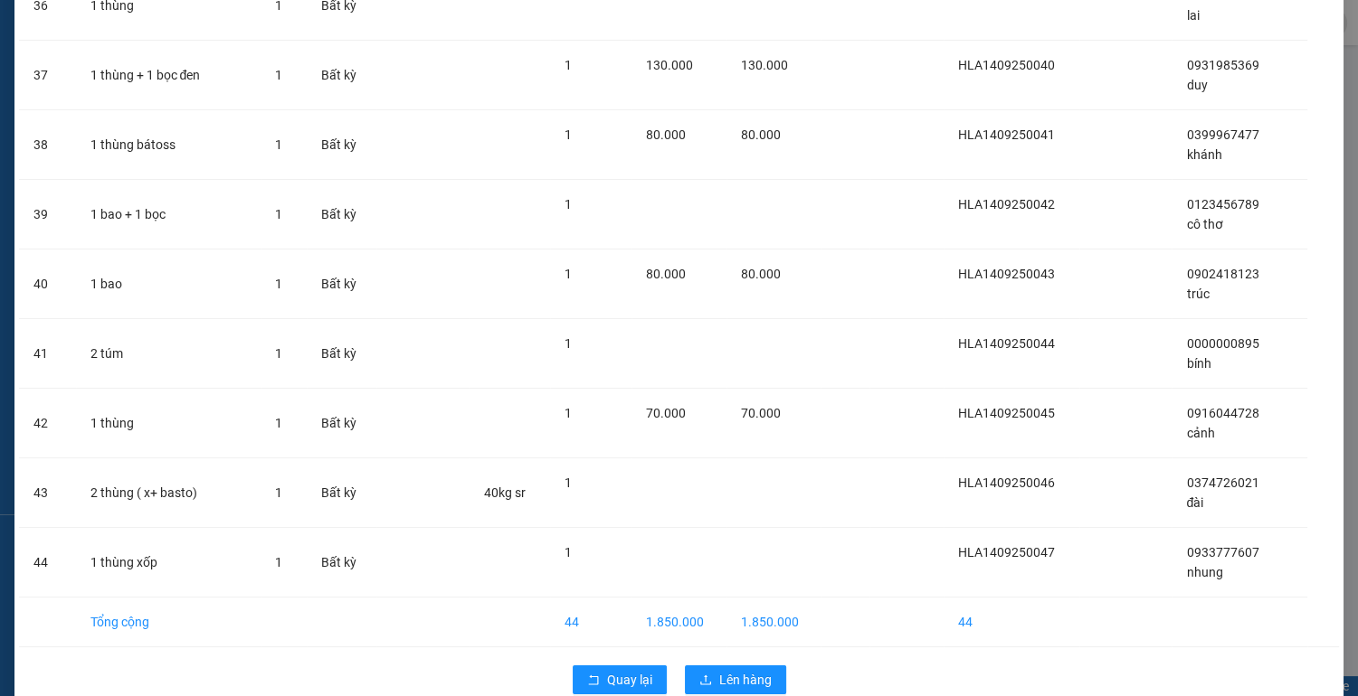
scroll to position [2696, 0]
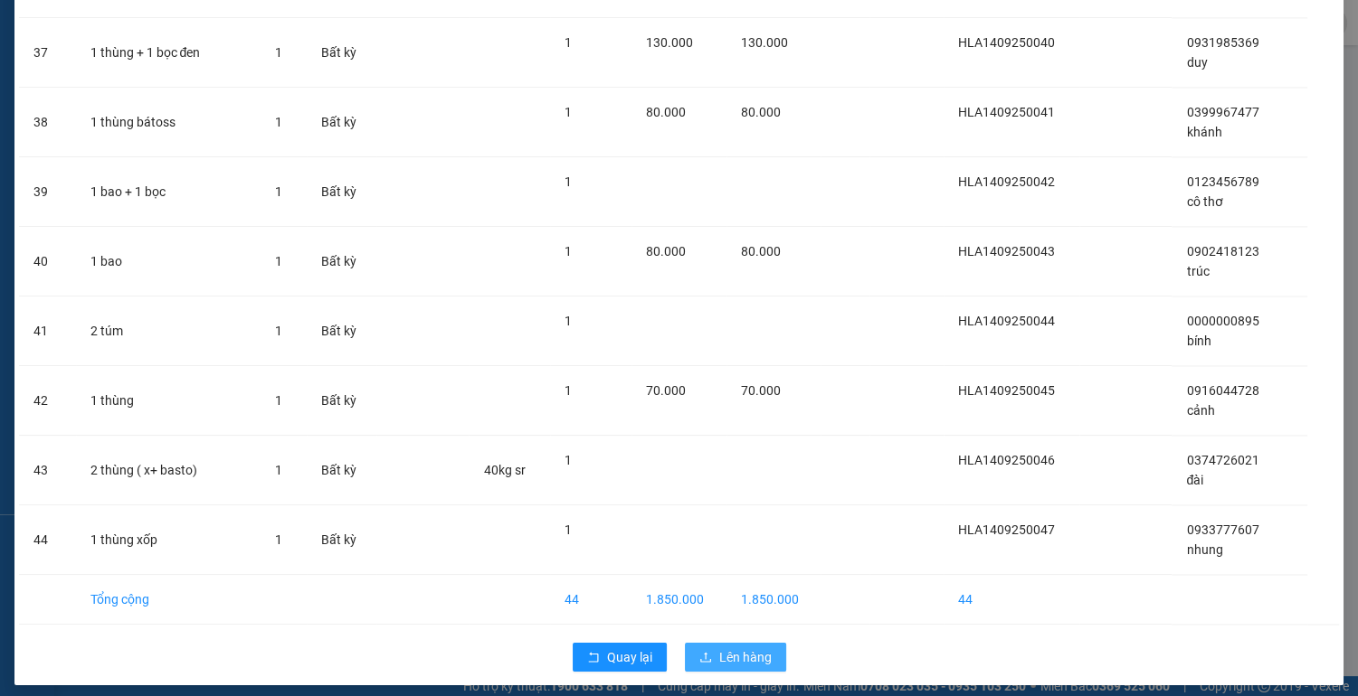
click at [749, 651] on span "Lên hàng" at bounding box center [745, 658] width 52 height 20
